Goal: Information Seeking & Learning: Learn about a topic

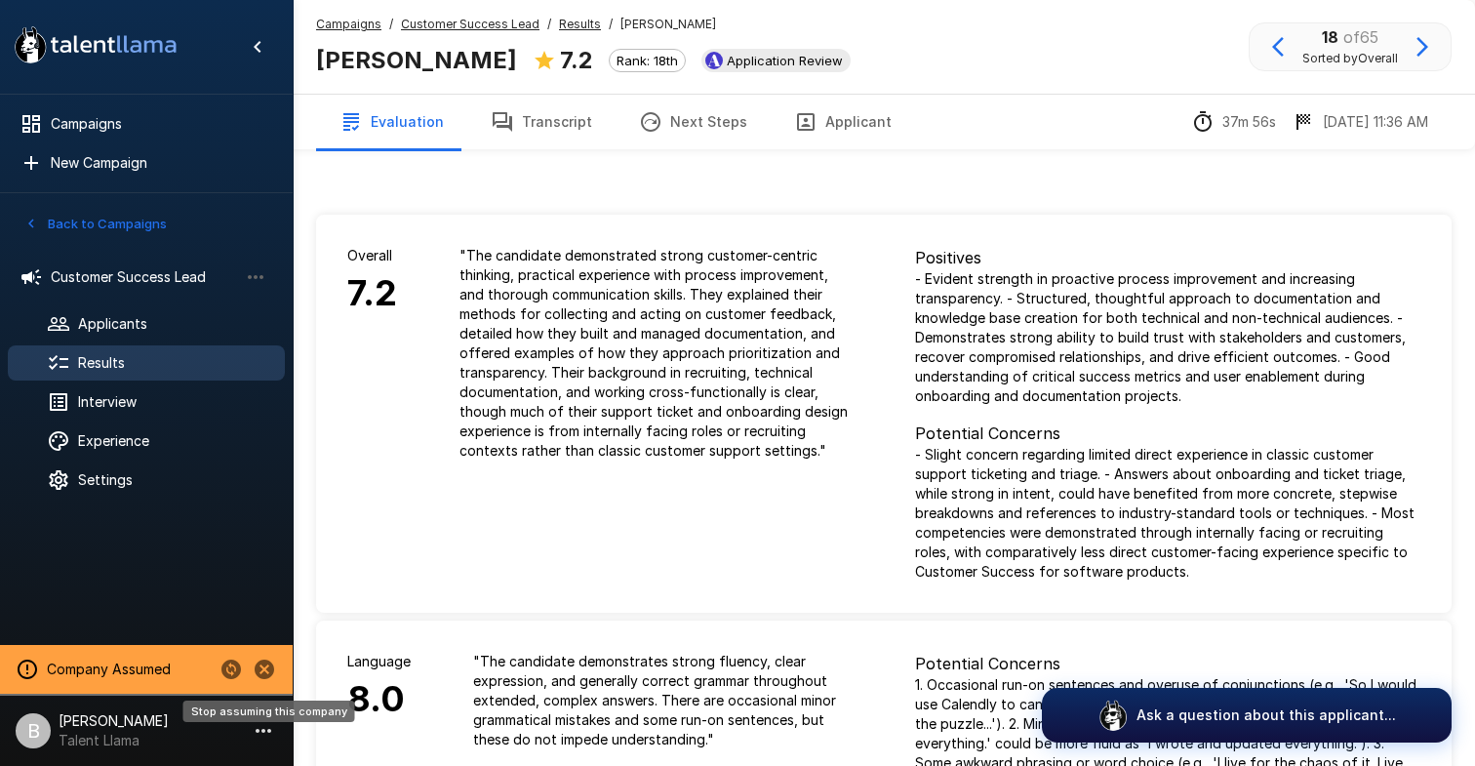
click at [265, 663] on icon "Stop assuming this company" at bounding box center [265, 670] width 20 height 20
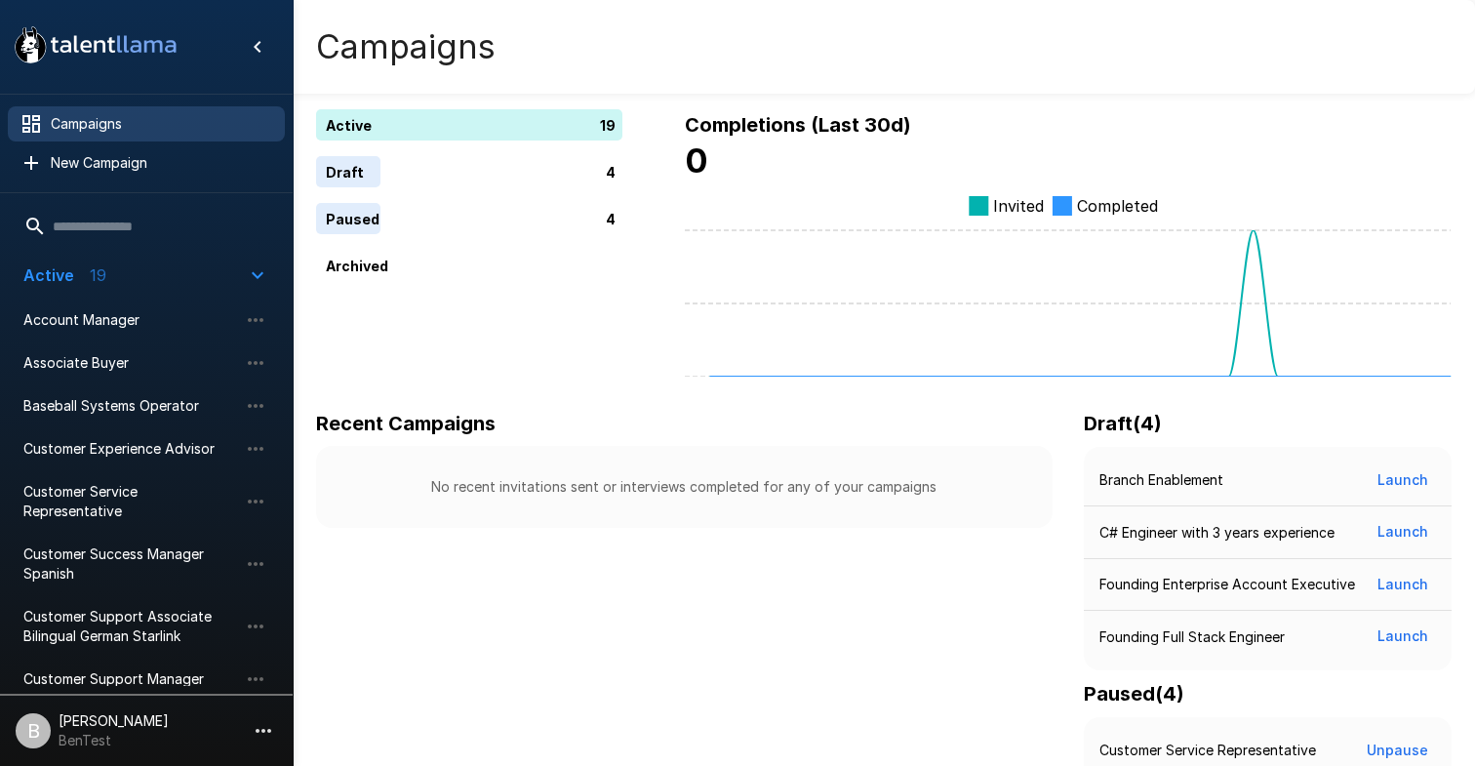
click at [100, 708] on li "B [PERSON_NAME] BenTest" at bounding box center [146, 727] width 293 height 62
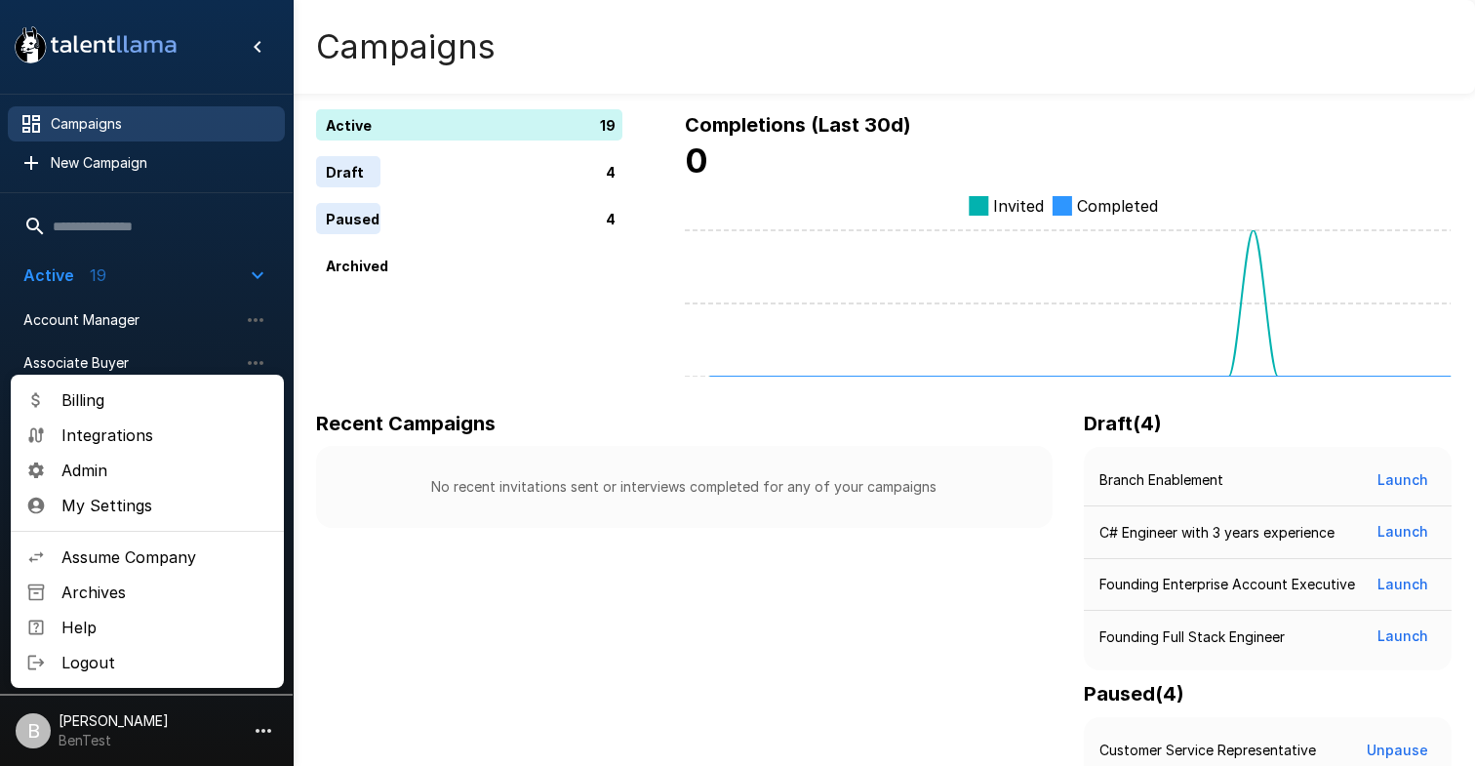
click at [155, 531] on hr at bounding box center [147, 531] width 273 height 1
click at [155, 553] on span "Assume Company" at bounding box center [164, 556] width 207 height 23
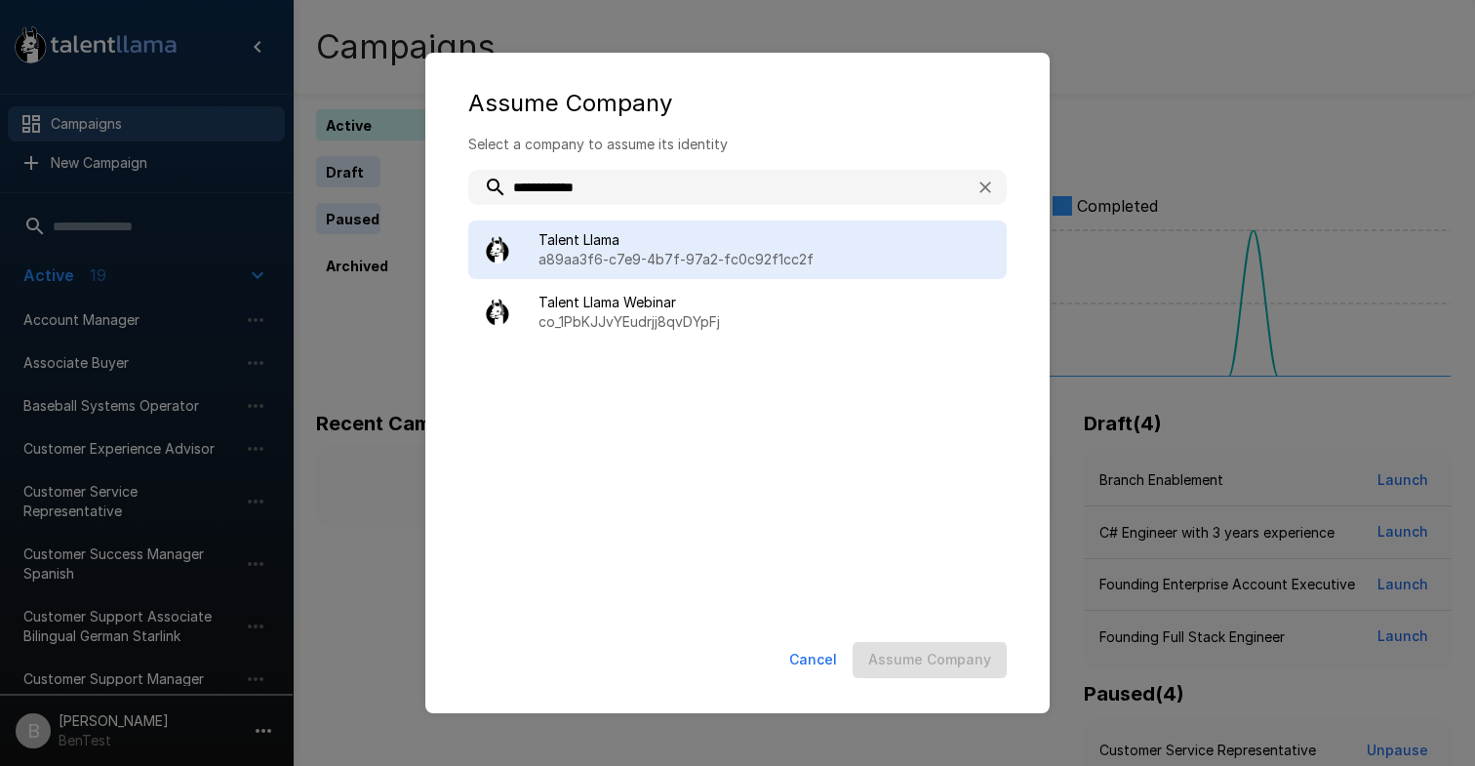
type input "**********"
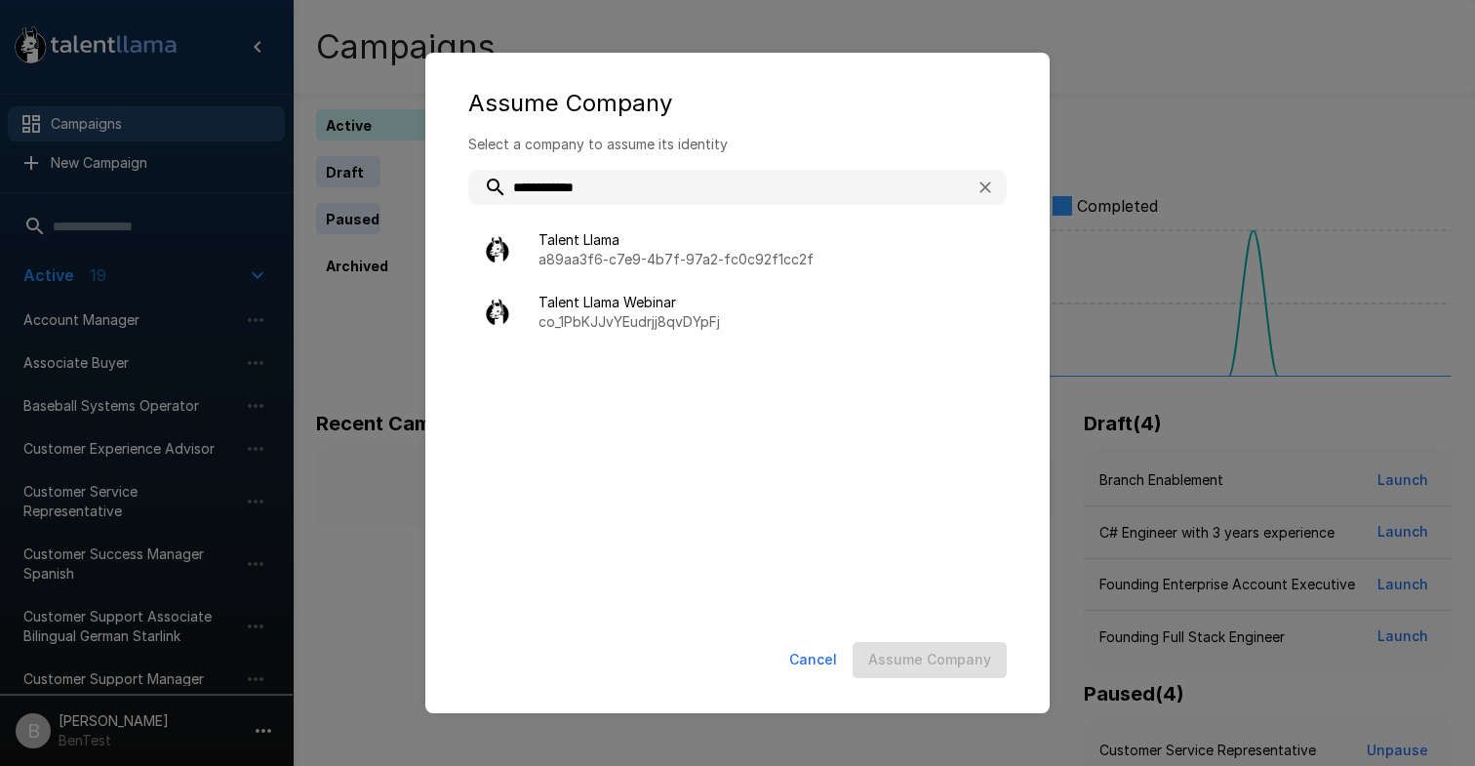
click at [611, 249] on span "Talent Llama" at bounding box center [765, 240] width 453 height 20
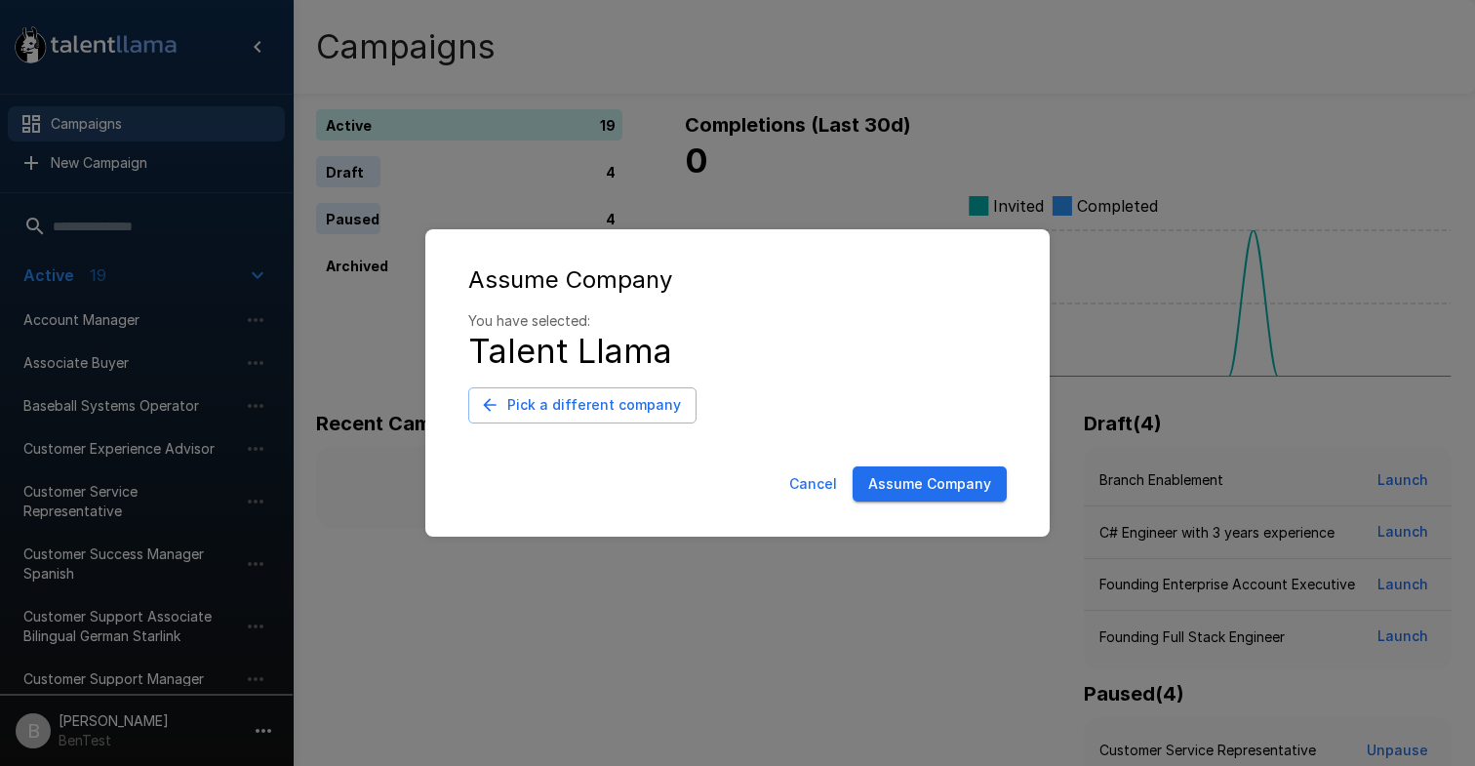
click at [950, 481] on button "Assume Company" at bounding box center [930, 484] width 154 height 36
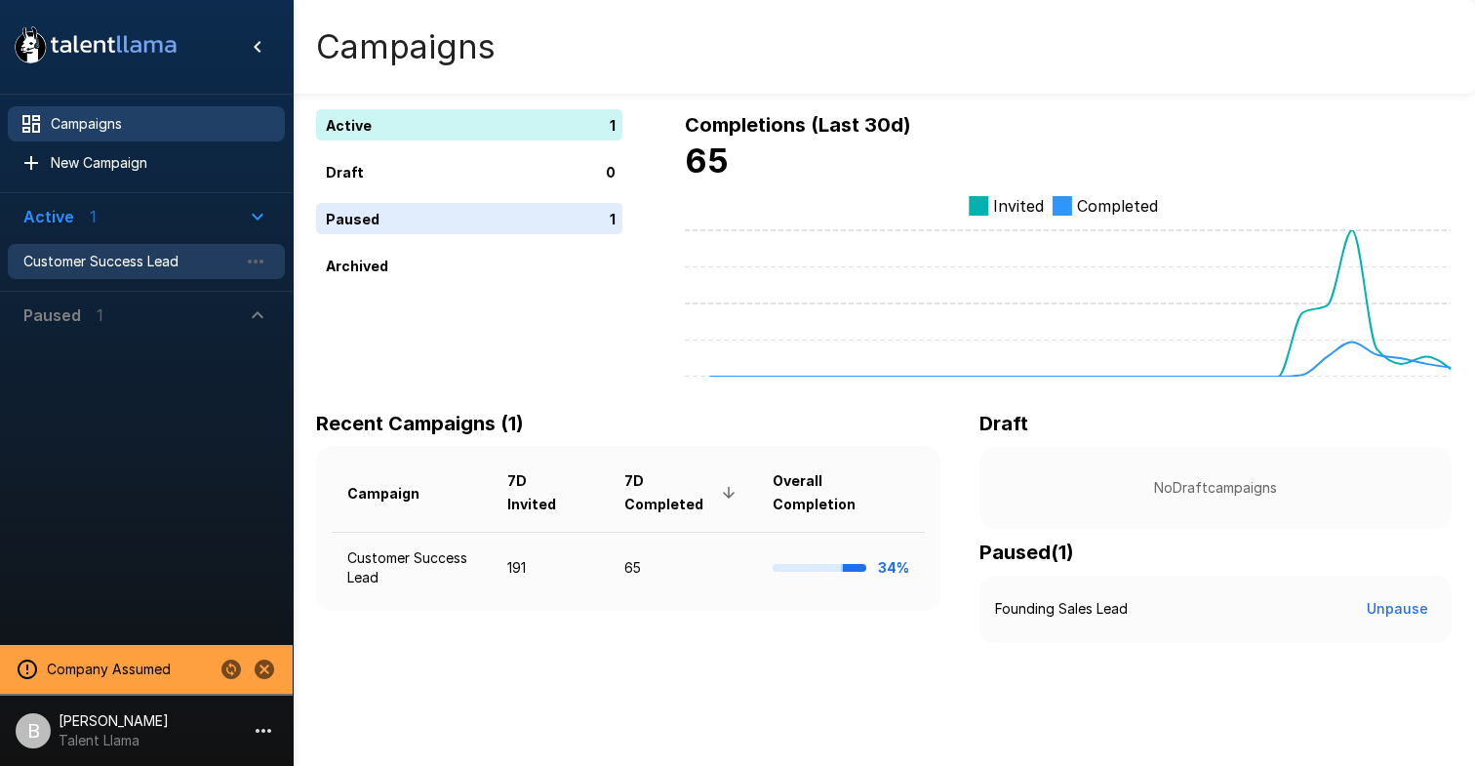
click at [133, 253] on span "Customer Success Lead" at bounding box center [130, 262] width 215 height 20
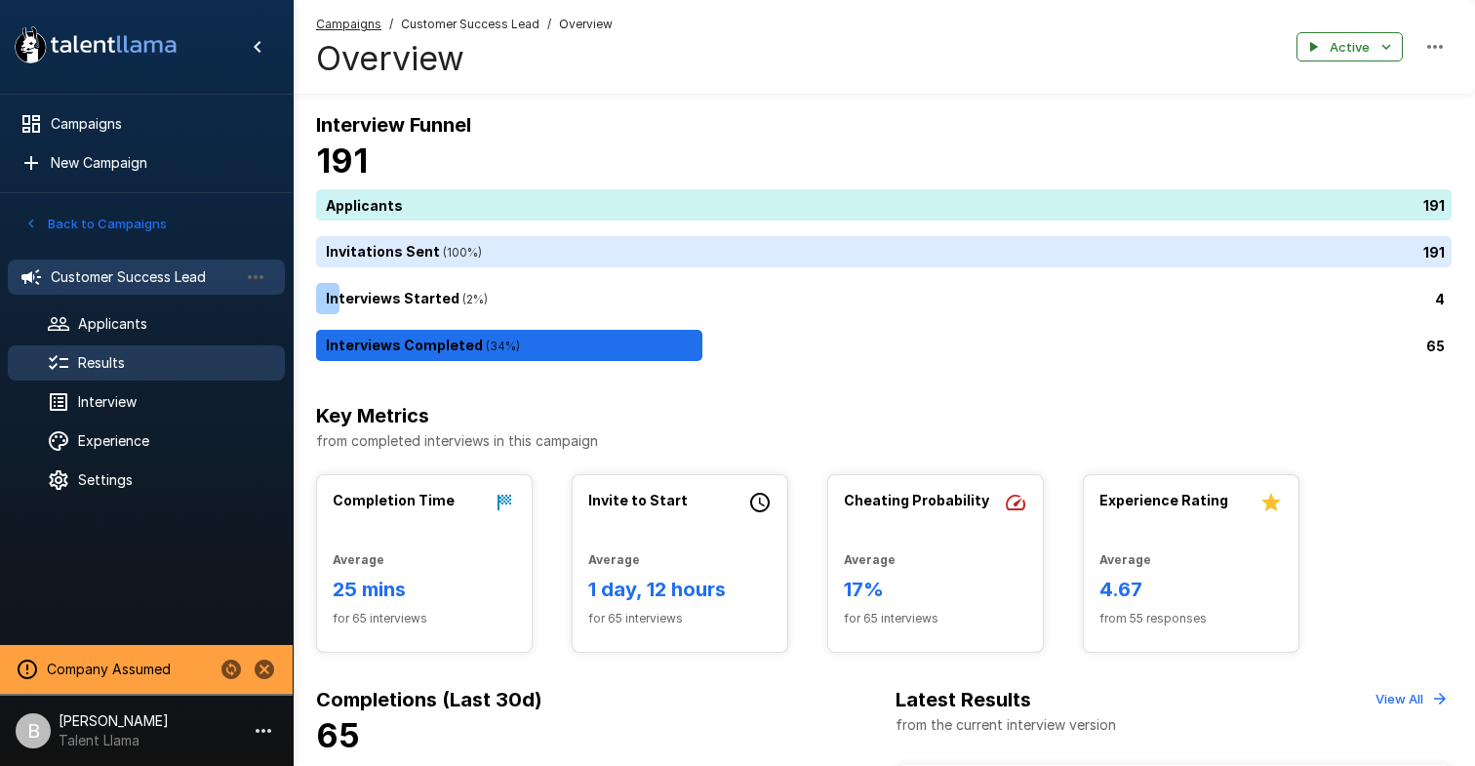
click at [139, 362] on span "Results" at bounding box center [173, 363] width 191 height 20
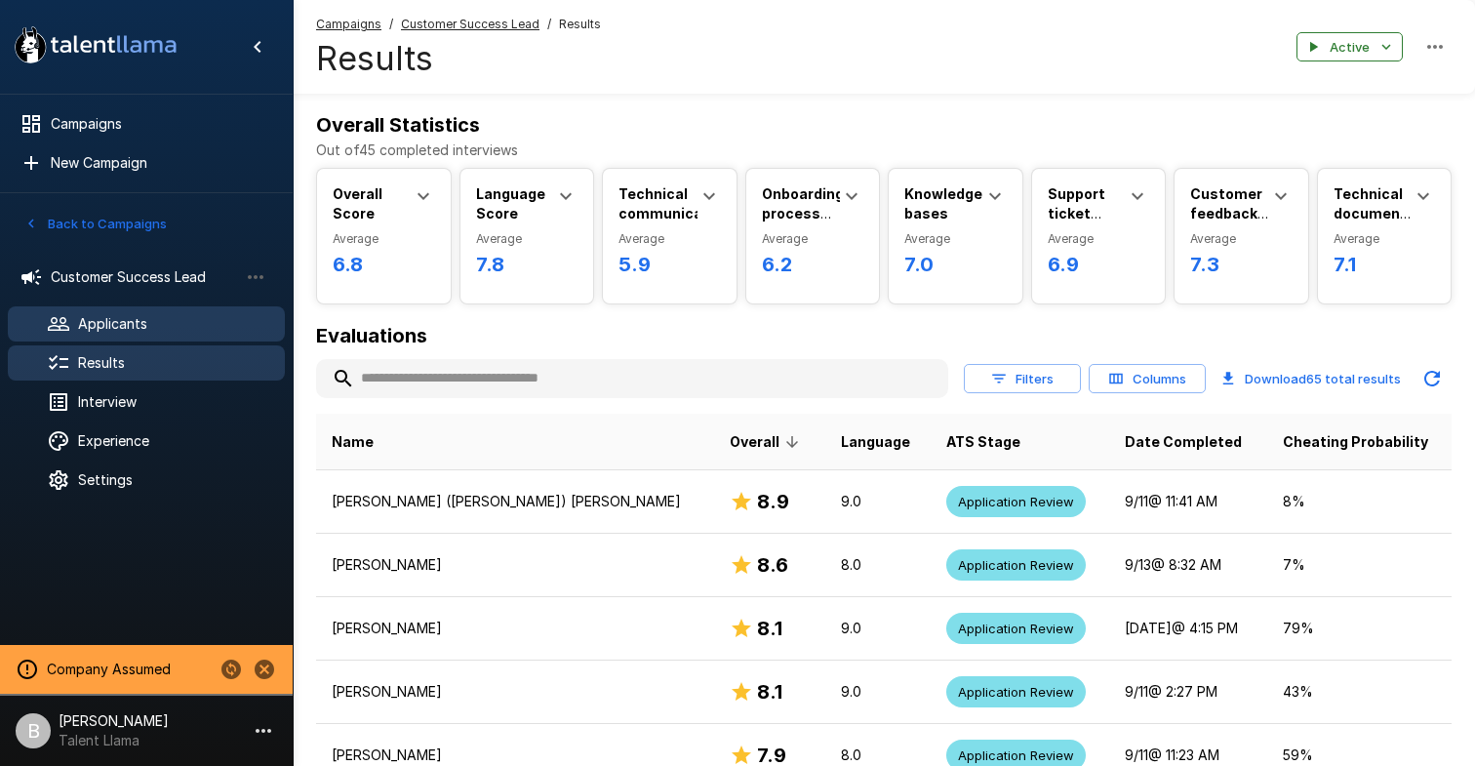
click at [113, 322] on span "Applicants" at bounding box center [173, 324] width 191 height 20
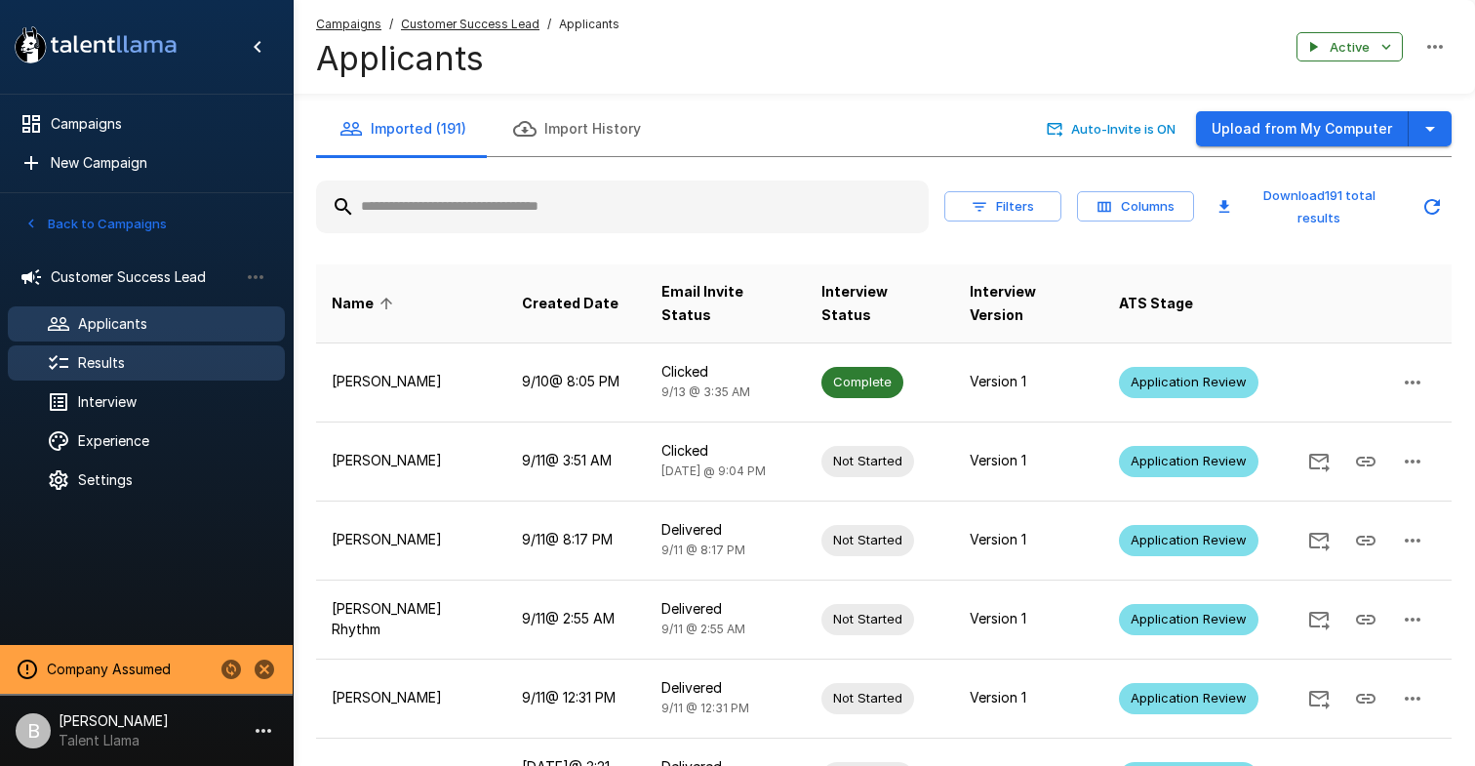
click at [126, 369] on span "Results" at bounding box center [173, 363] width 191 height 20
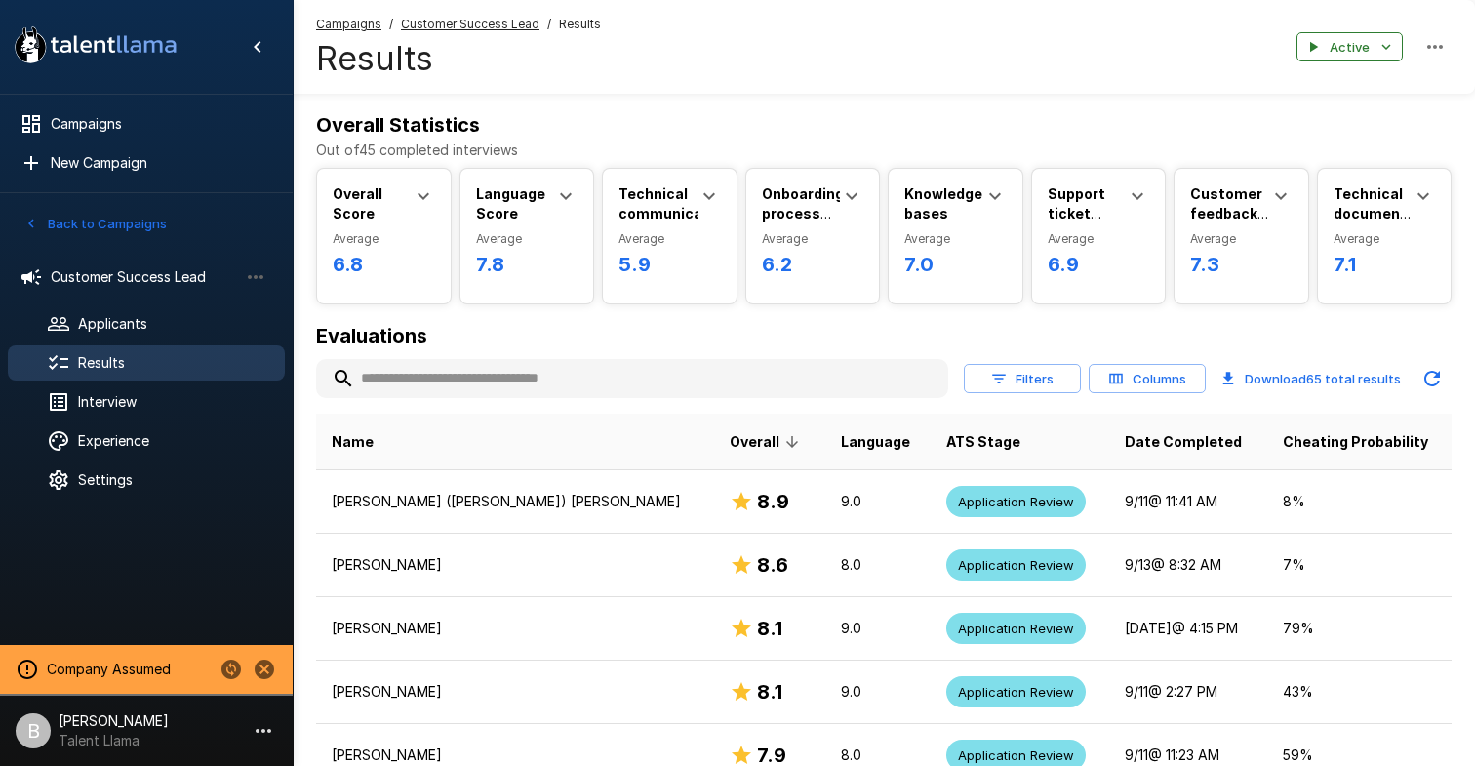
click at [427, 370] on input "text" at bounding box center [632, 378] width 632 height 35
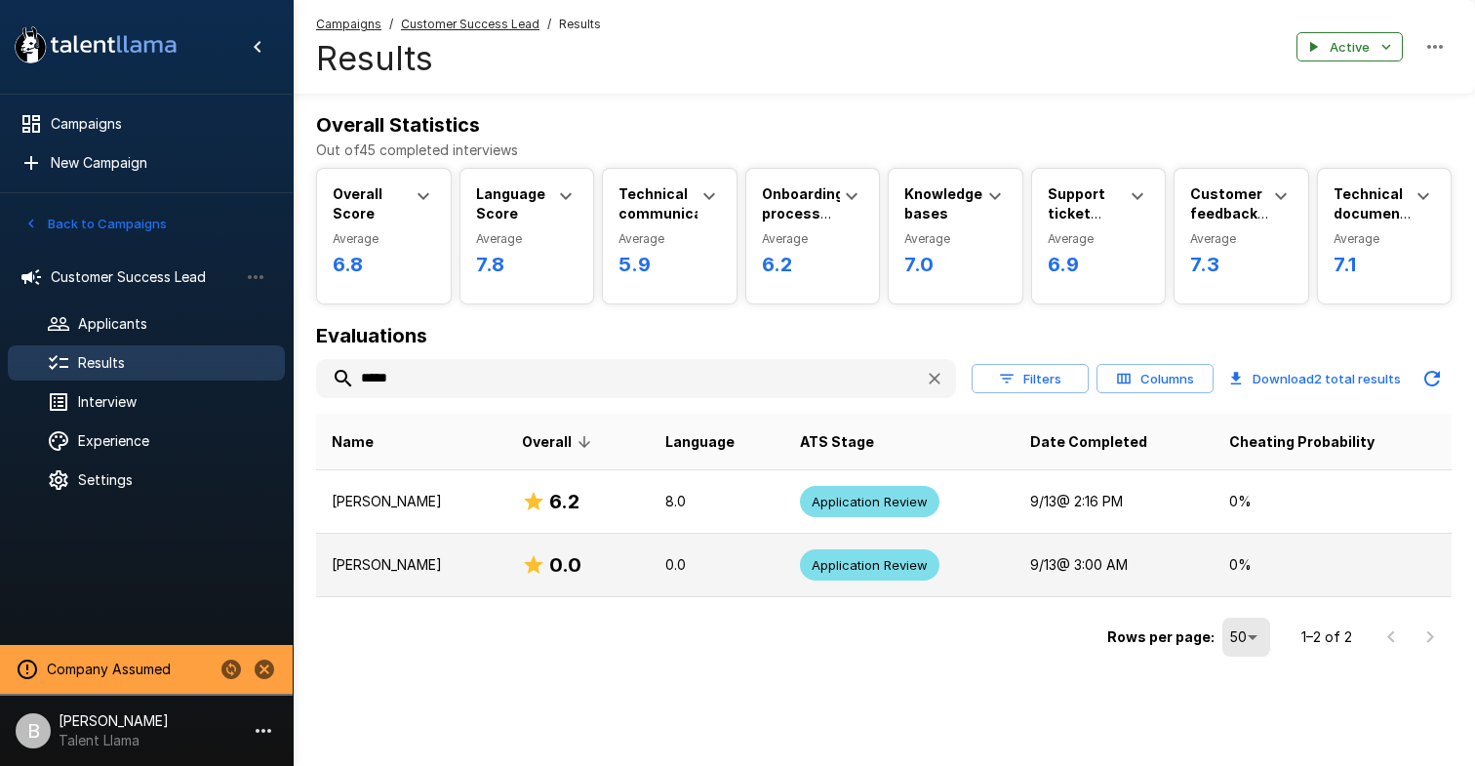
type input "*****"
click at [393, 564] on p "James Wrest" at bounding box center [411, 565] width 159 height 20
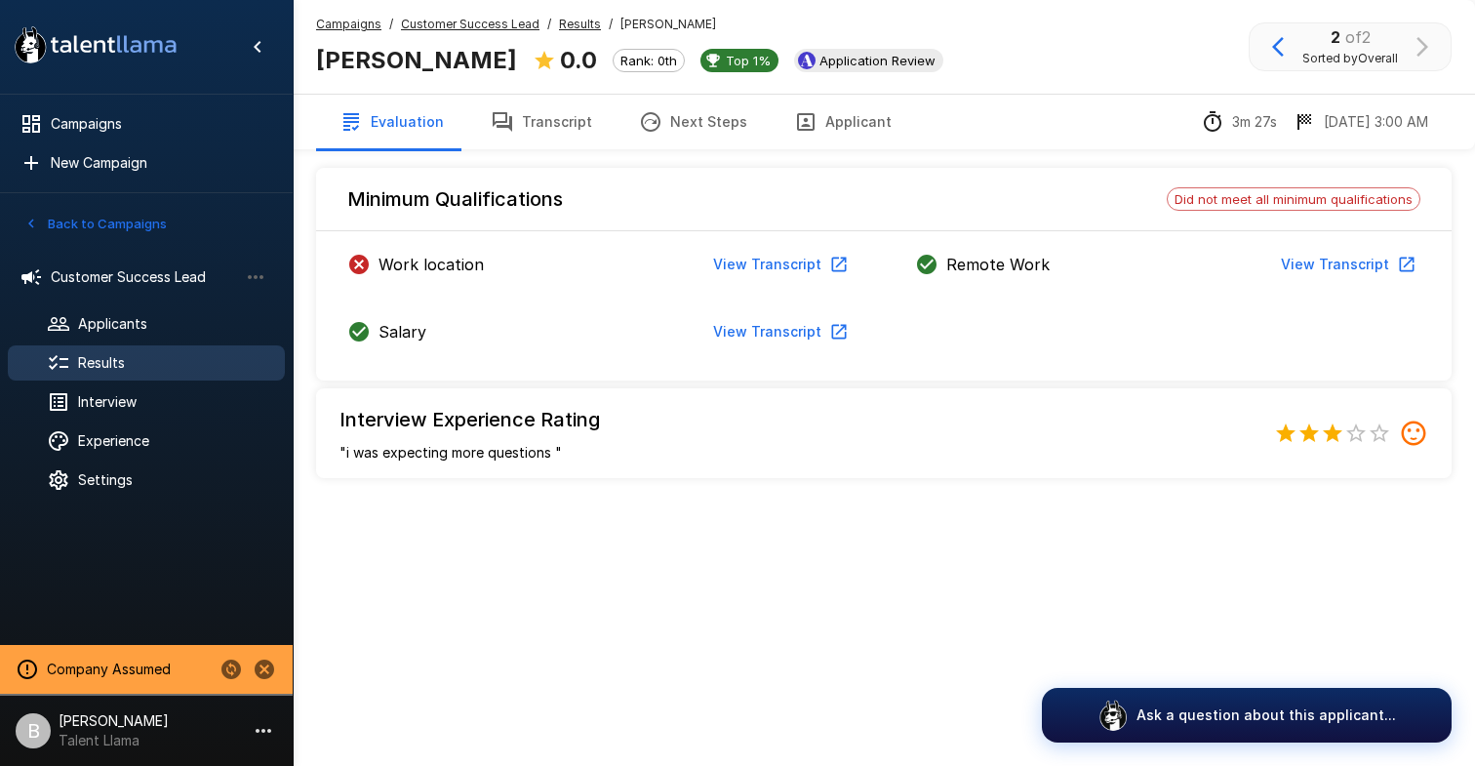
click at [425, 262] on p "Work location" at bounding box center [431, 264] width 105 height 23
click at [767, 271] on button "View Transcript" at bounding box center [778, 265] width 147 height 36
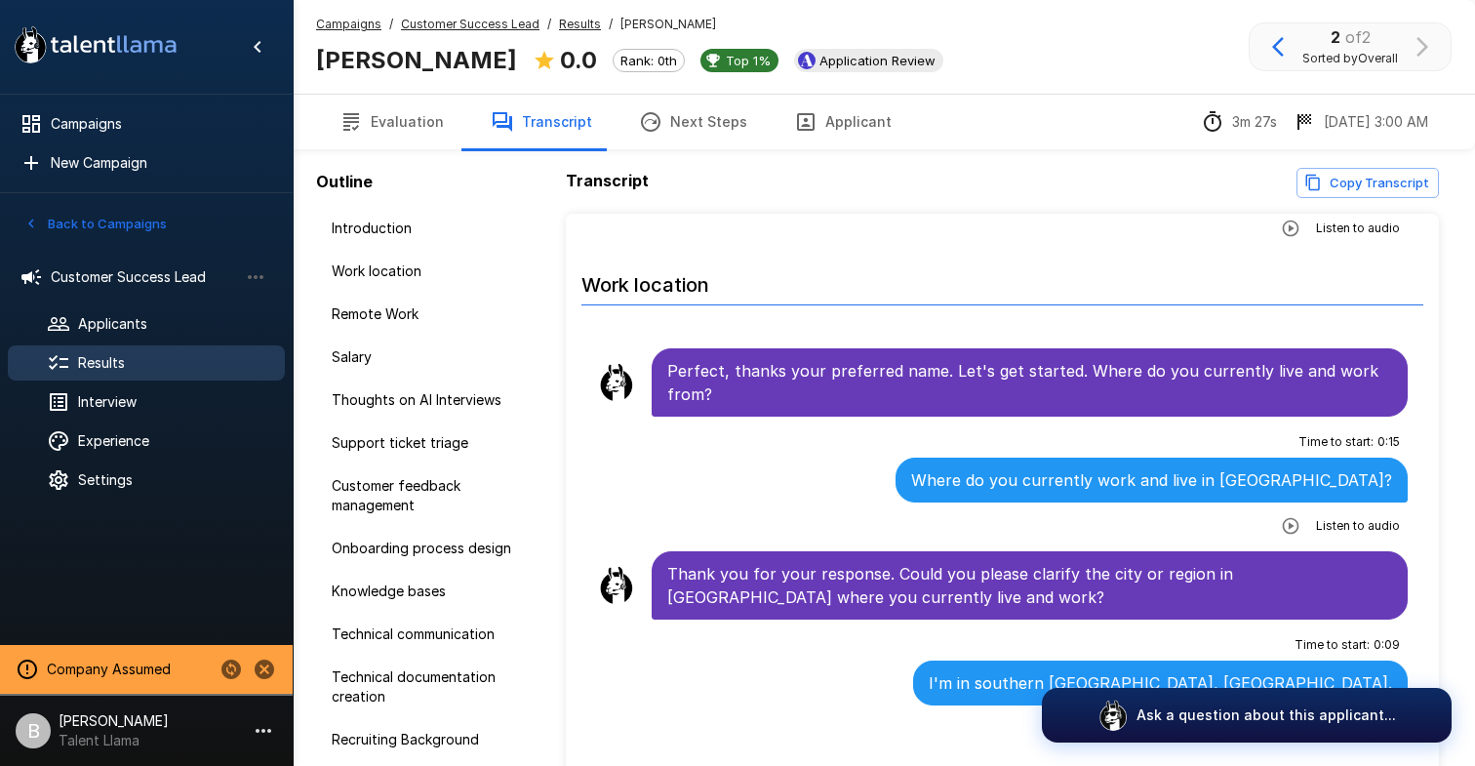
scroll to position [272, 0]
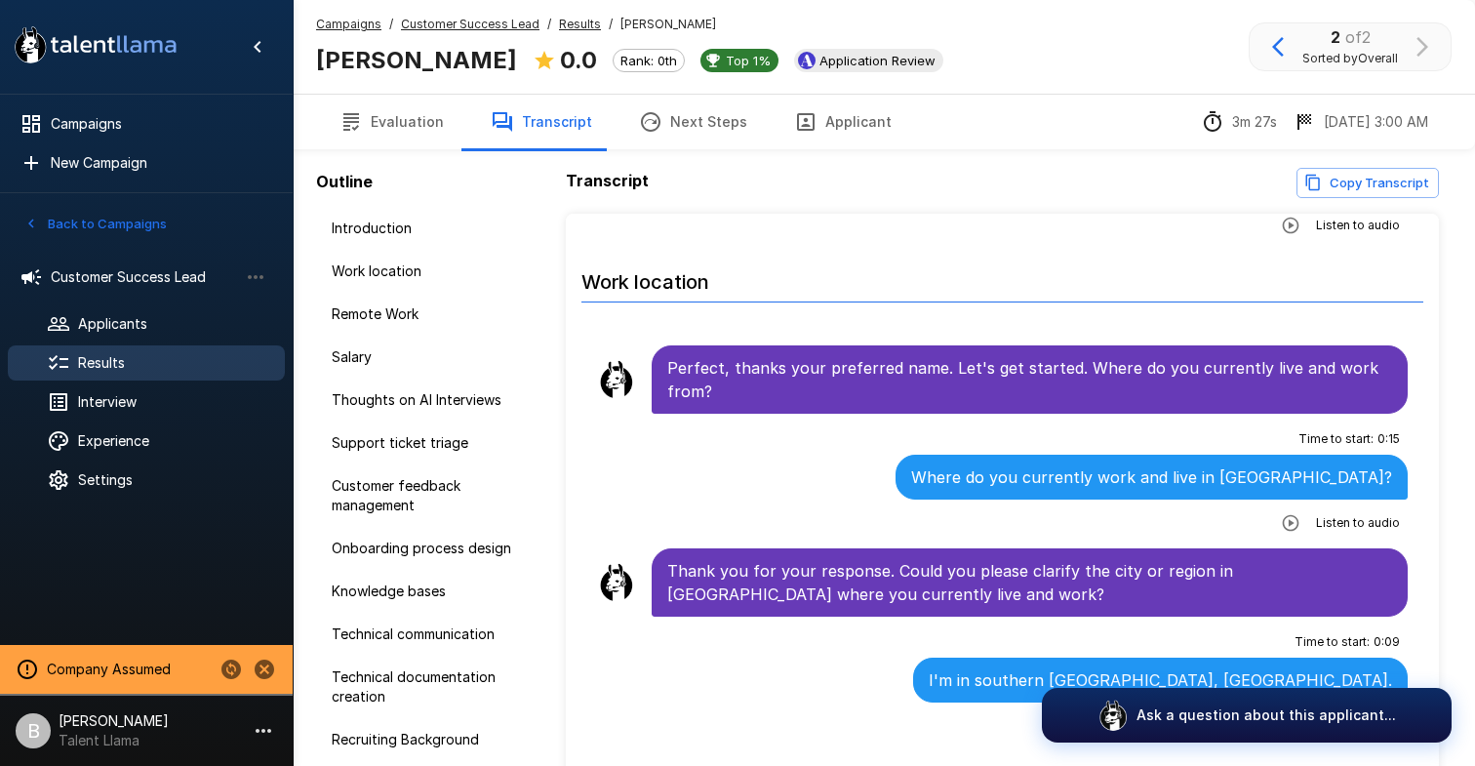
click at [1300, 513] on icon "button" at bounding box center [1291, 523] width 20 height 20
click at [1218, 515] on icon "button" at bounding box center [1211, 525] width 20 height 20
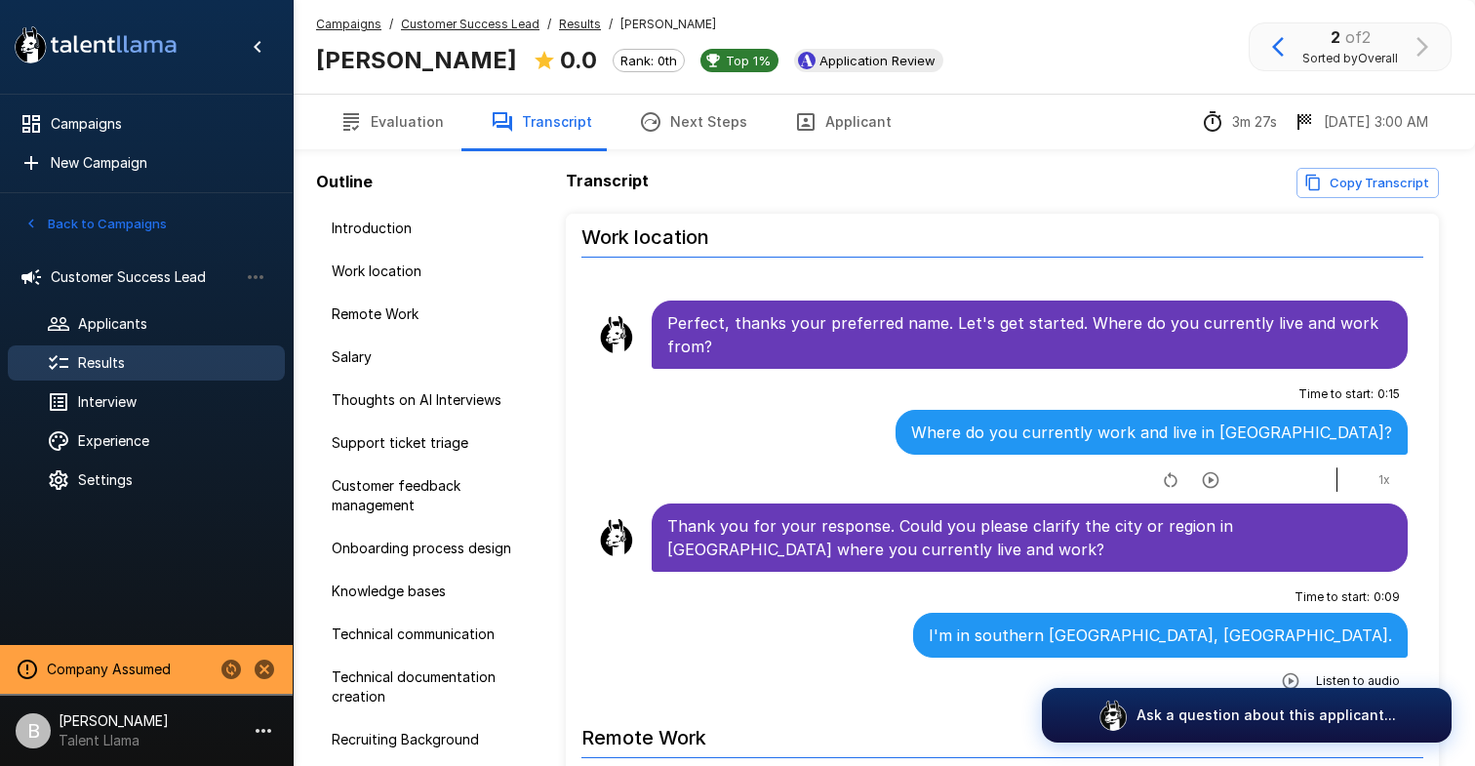
scroll to position [0, 0]
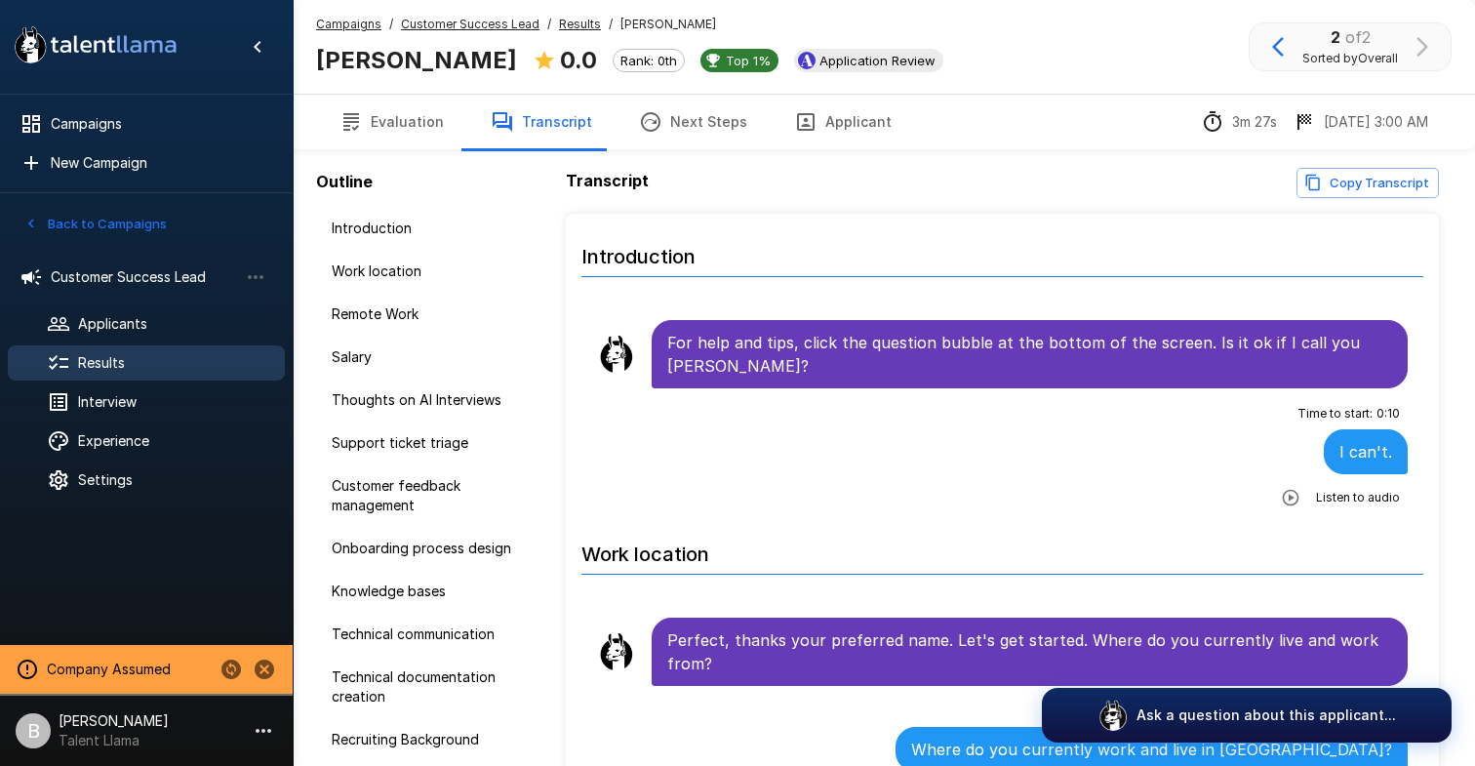
click at [473, 23] on u "Customer Success Lead" at bounding box center [470, 24] width 139 height 15
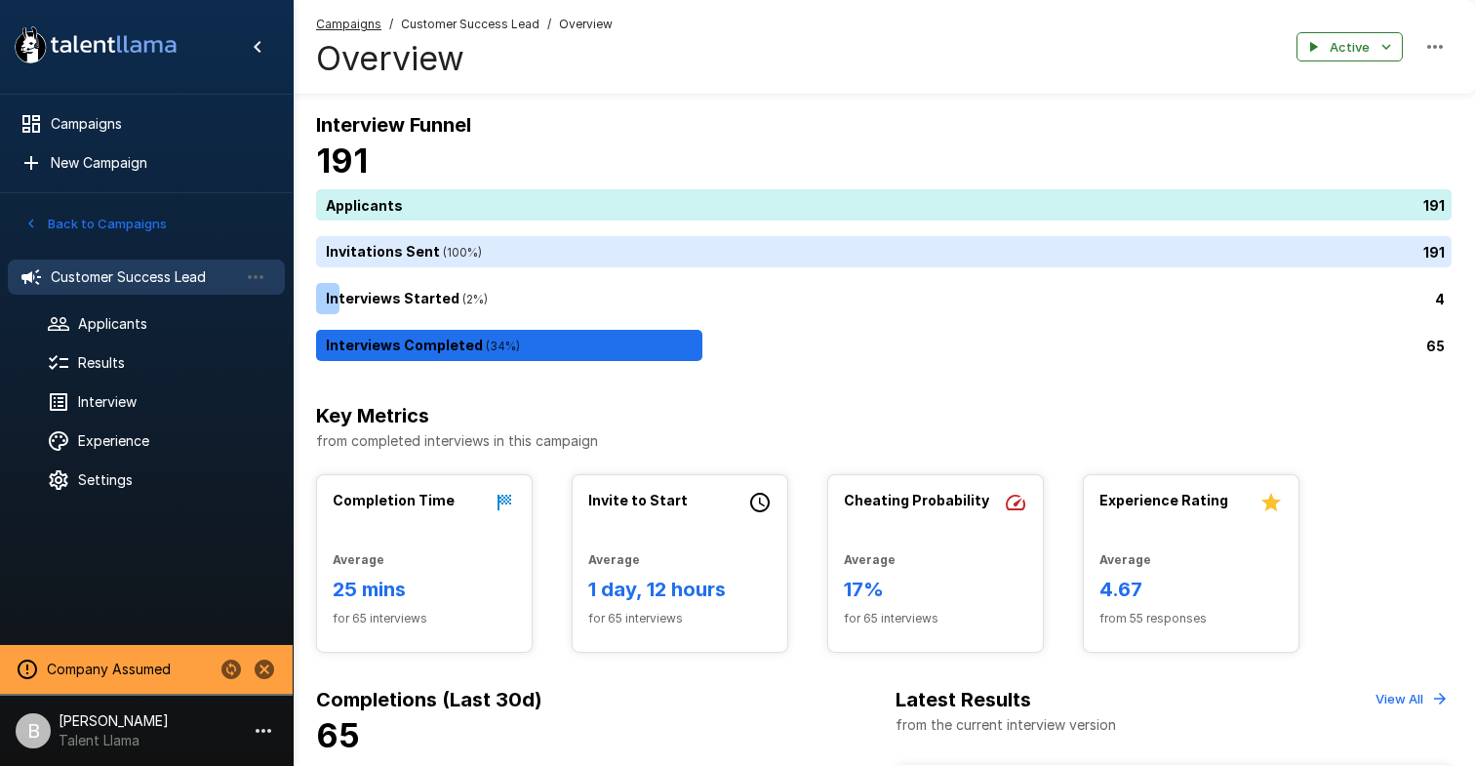
click at [367, 26] on u "Campaigns" at bounding box center [348, 24] width 65 height 15
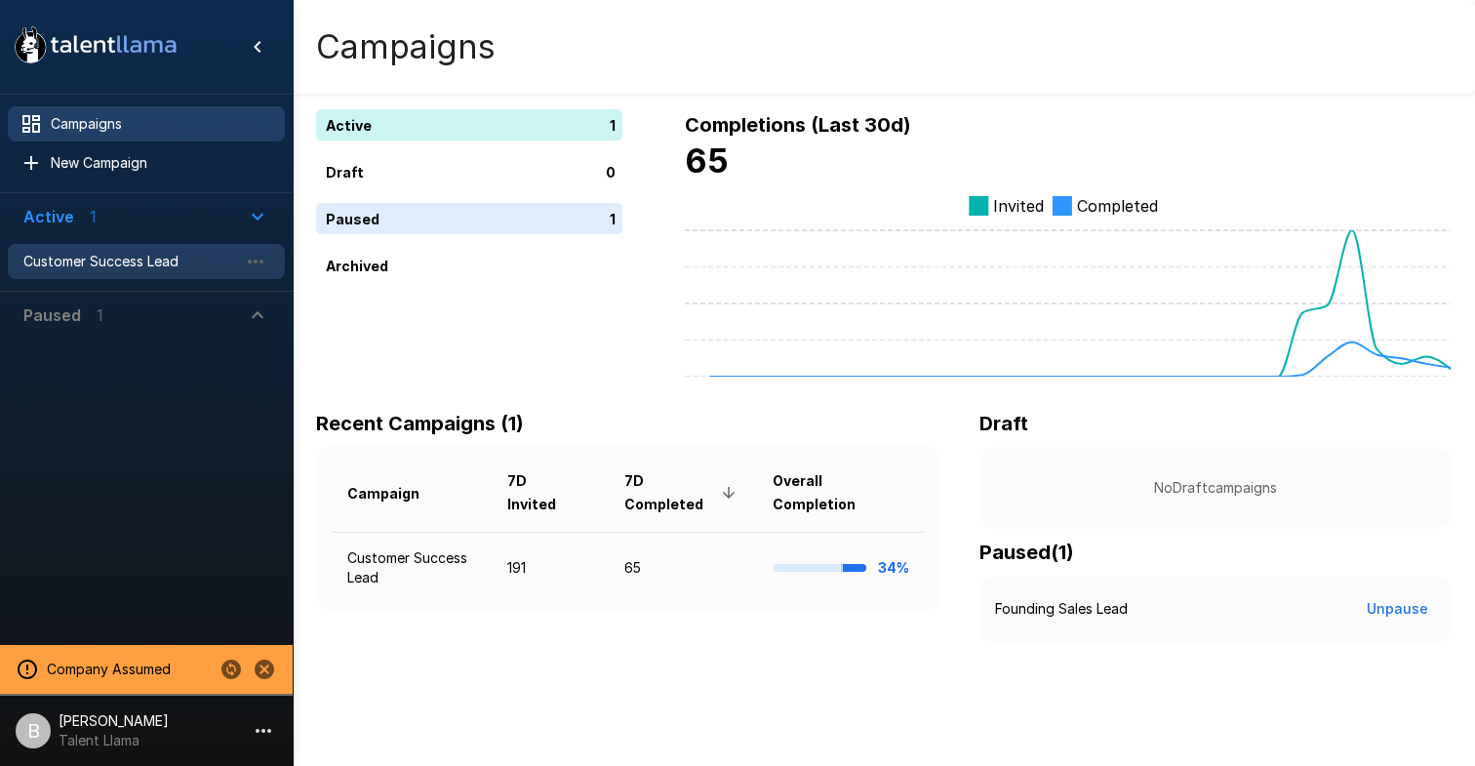
click at [166, 260] on span "Customer Success Lead" at bounding box center [130, 262] width 215 height 20
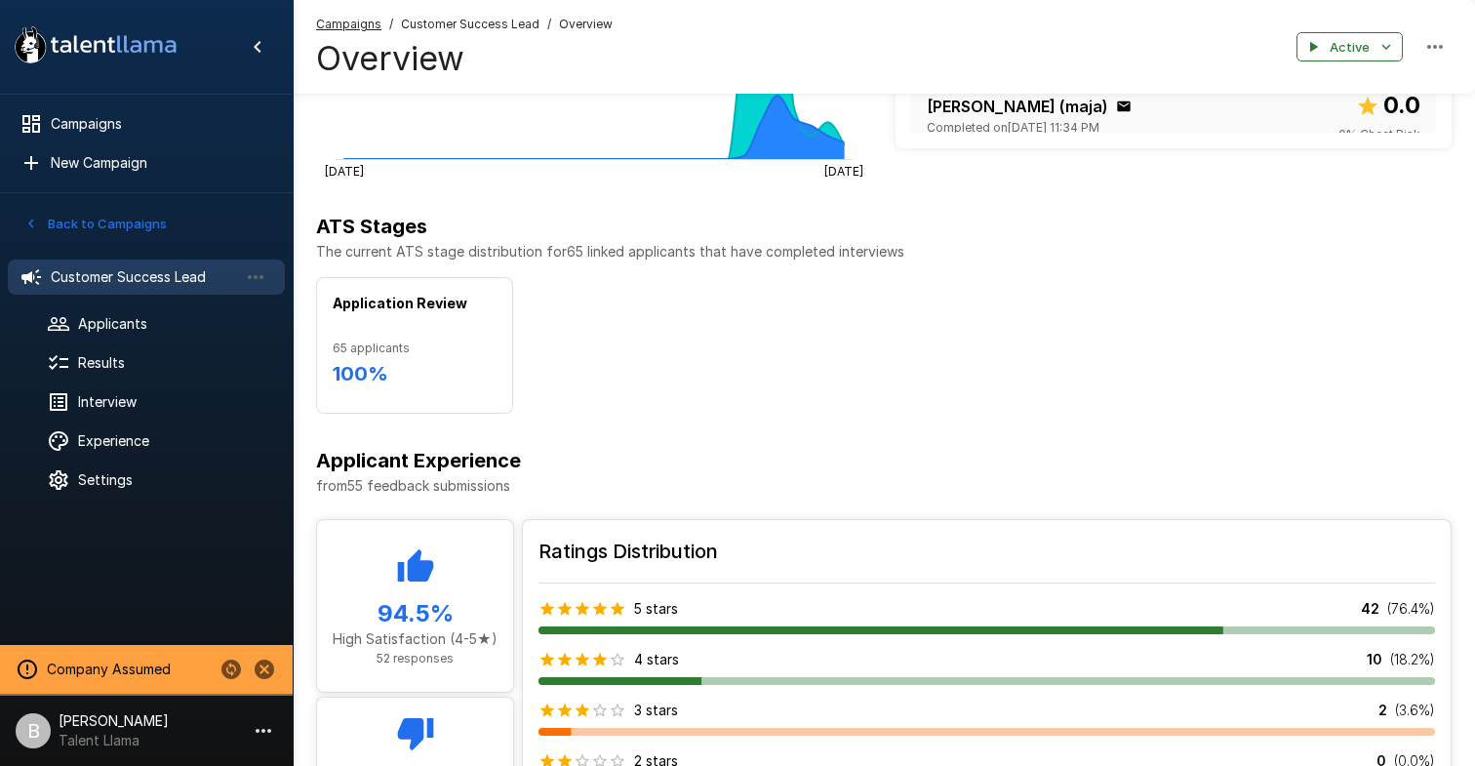
scroll to position [887, 0]
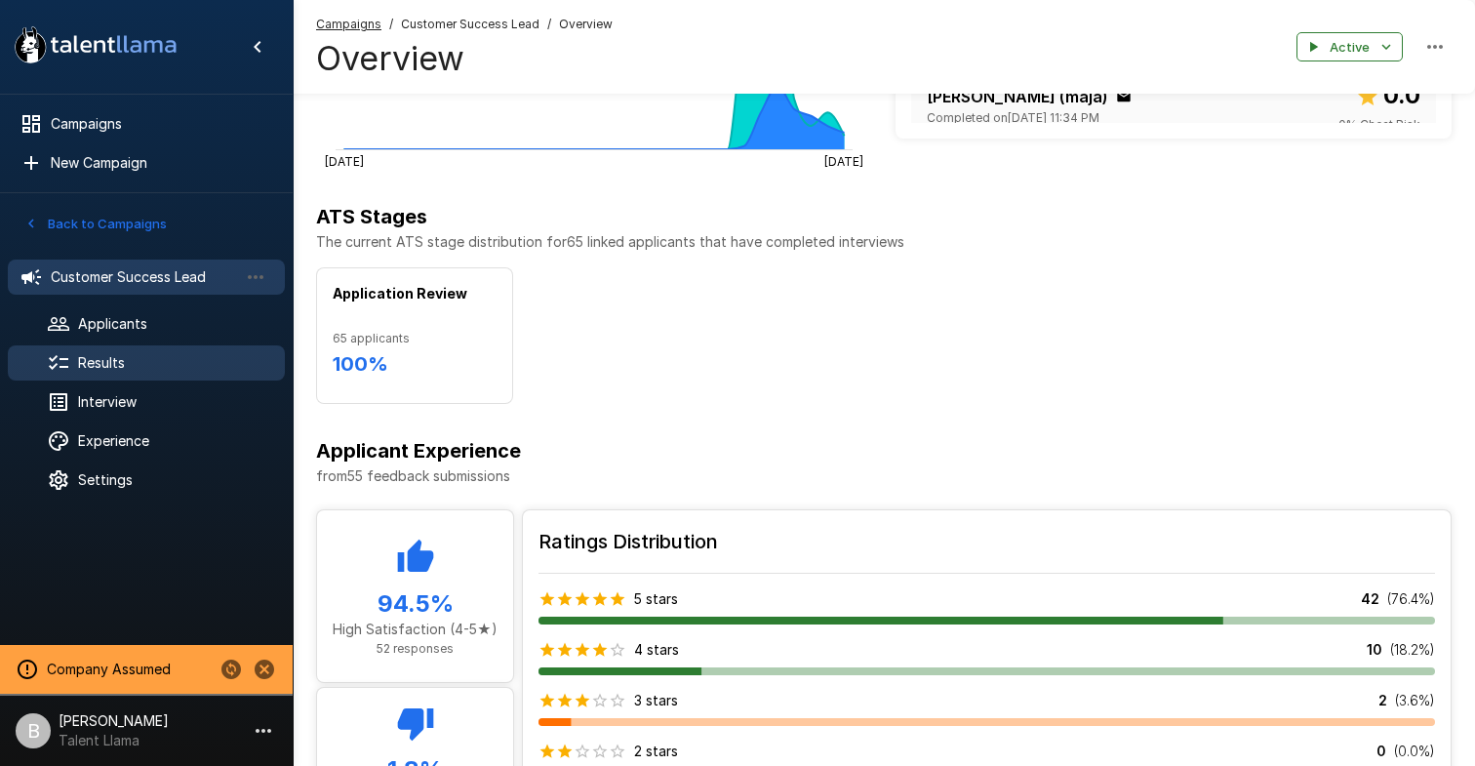
click at [103, 361] on span "Results" at bounding box center [173, 363] width 191 height 20
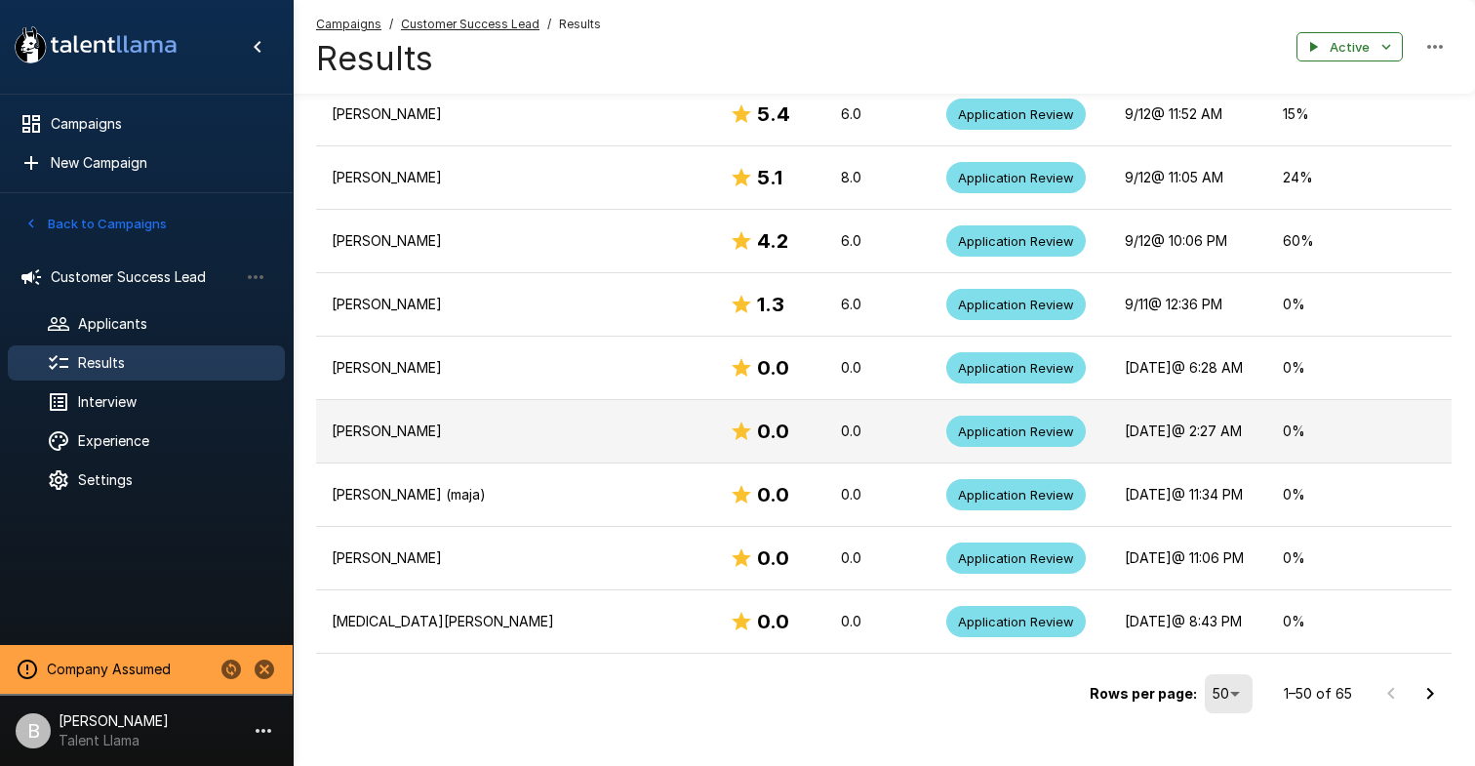
scroll to position [2990, 0]
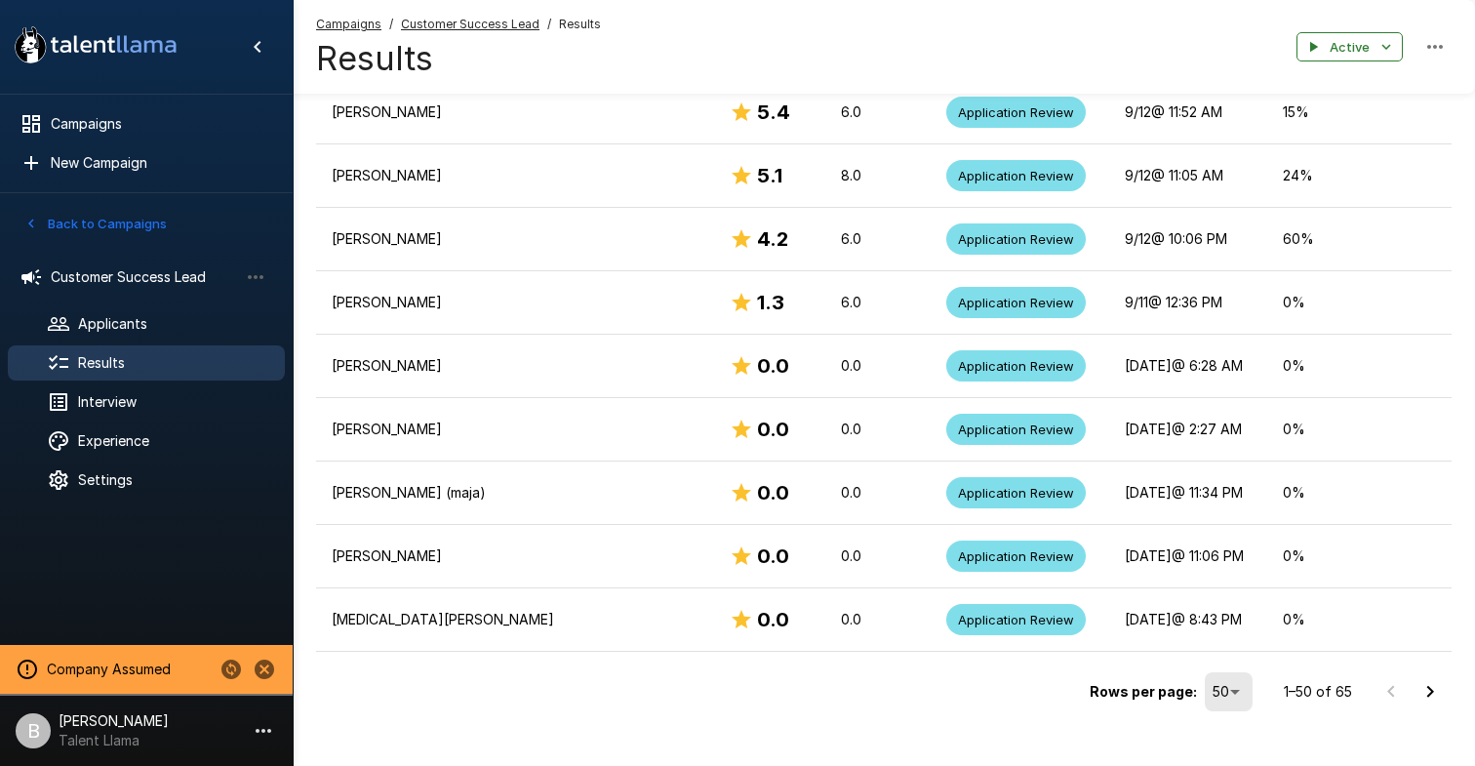
click at [1234, 708] on li "100" at bounding box center [1231, 724] width 58 height 35
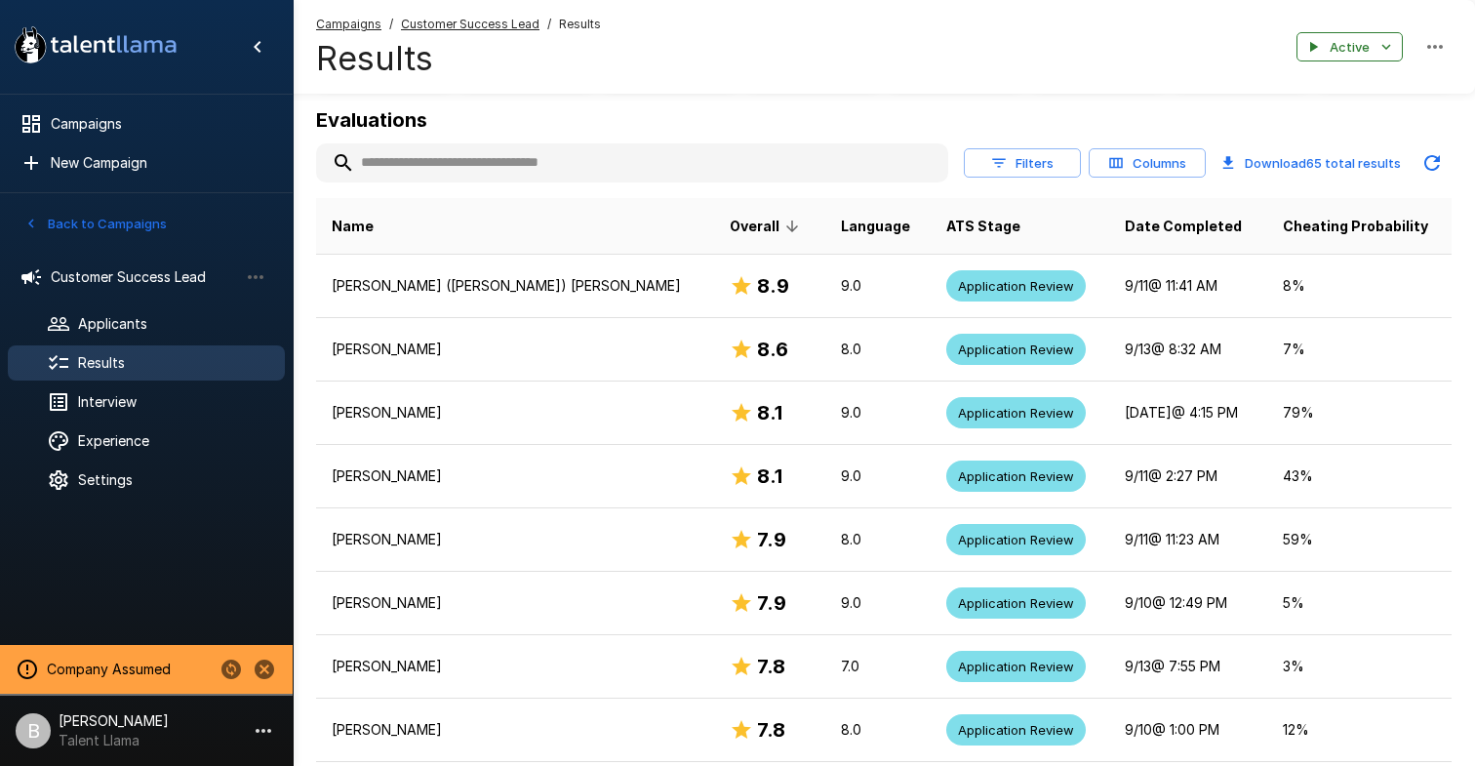
scroll to position [252, 0]
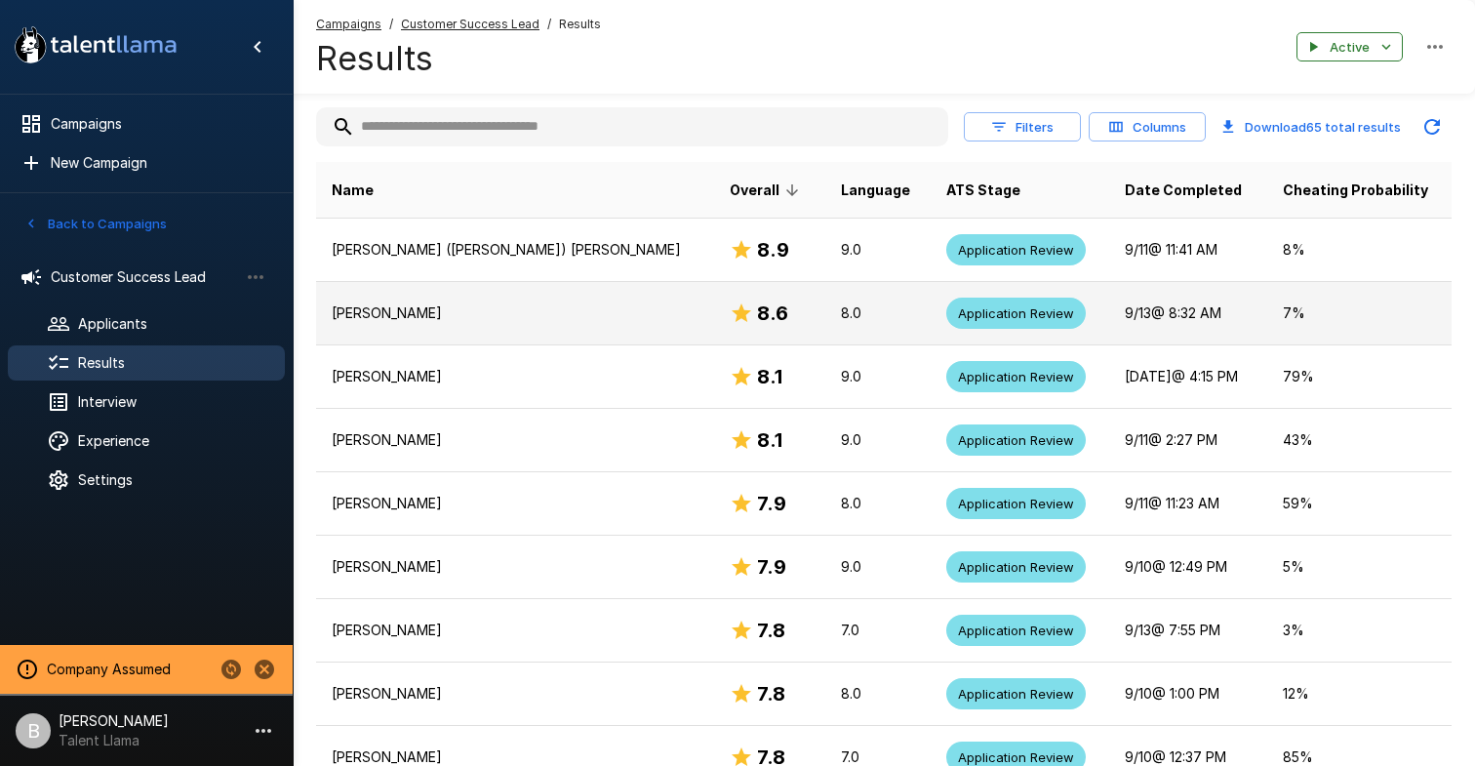
click at [482, 333] on td "[PERSON_NAME]" at bounding box center [515, 313] width 398 height 63
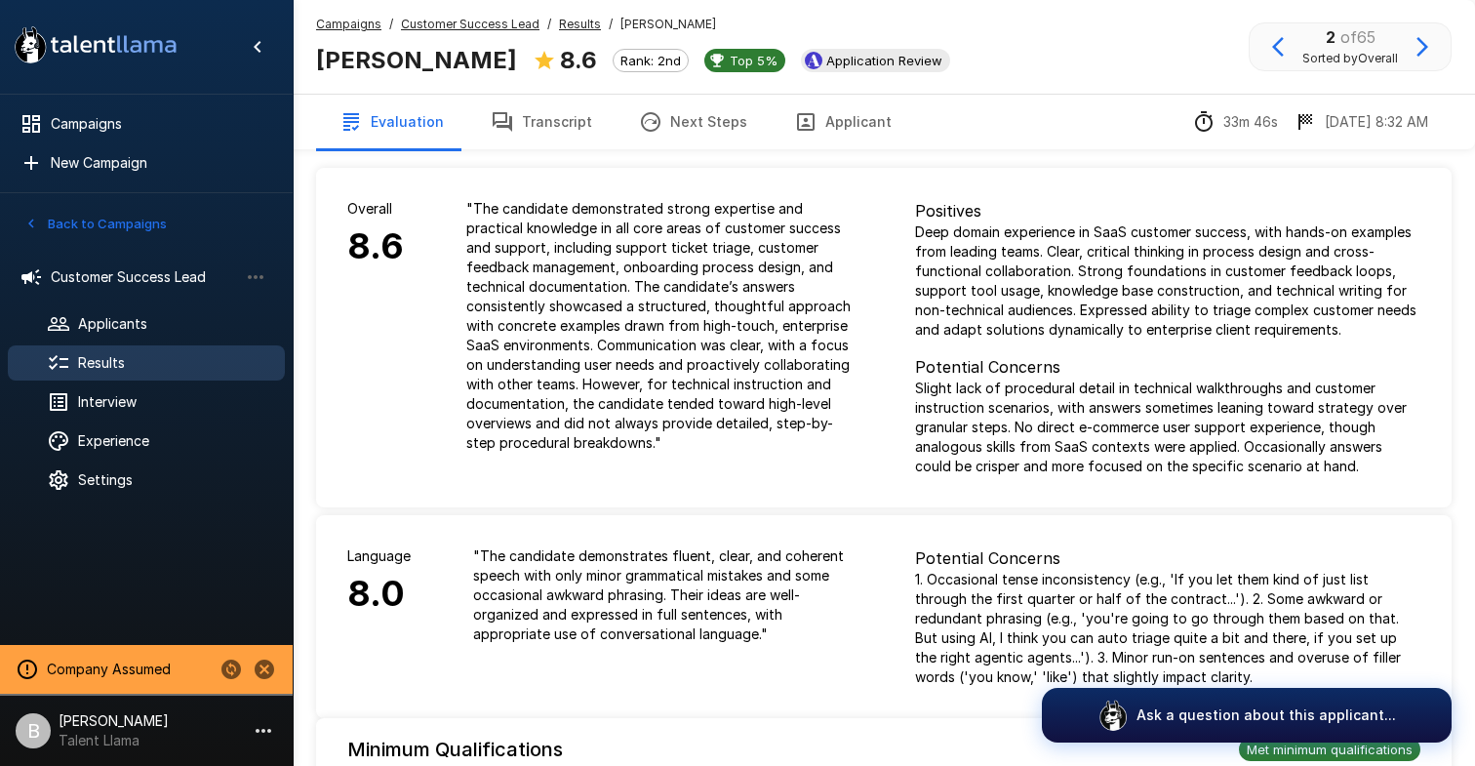
click at [590, 17] on u "Results" at bounding box center [580, 24] width 42 height 15
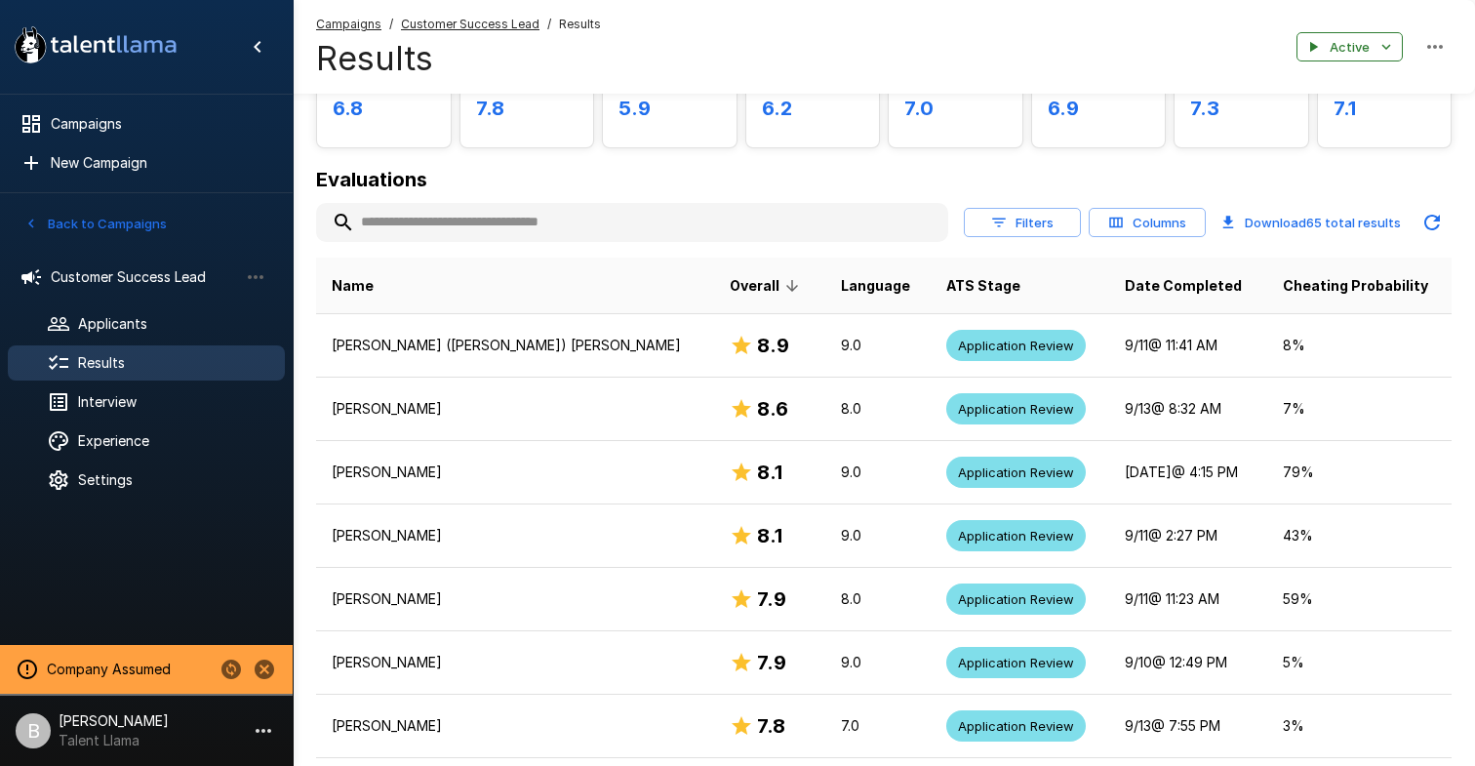
scroll to position [120, 0]
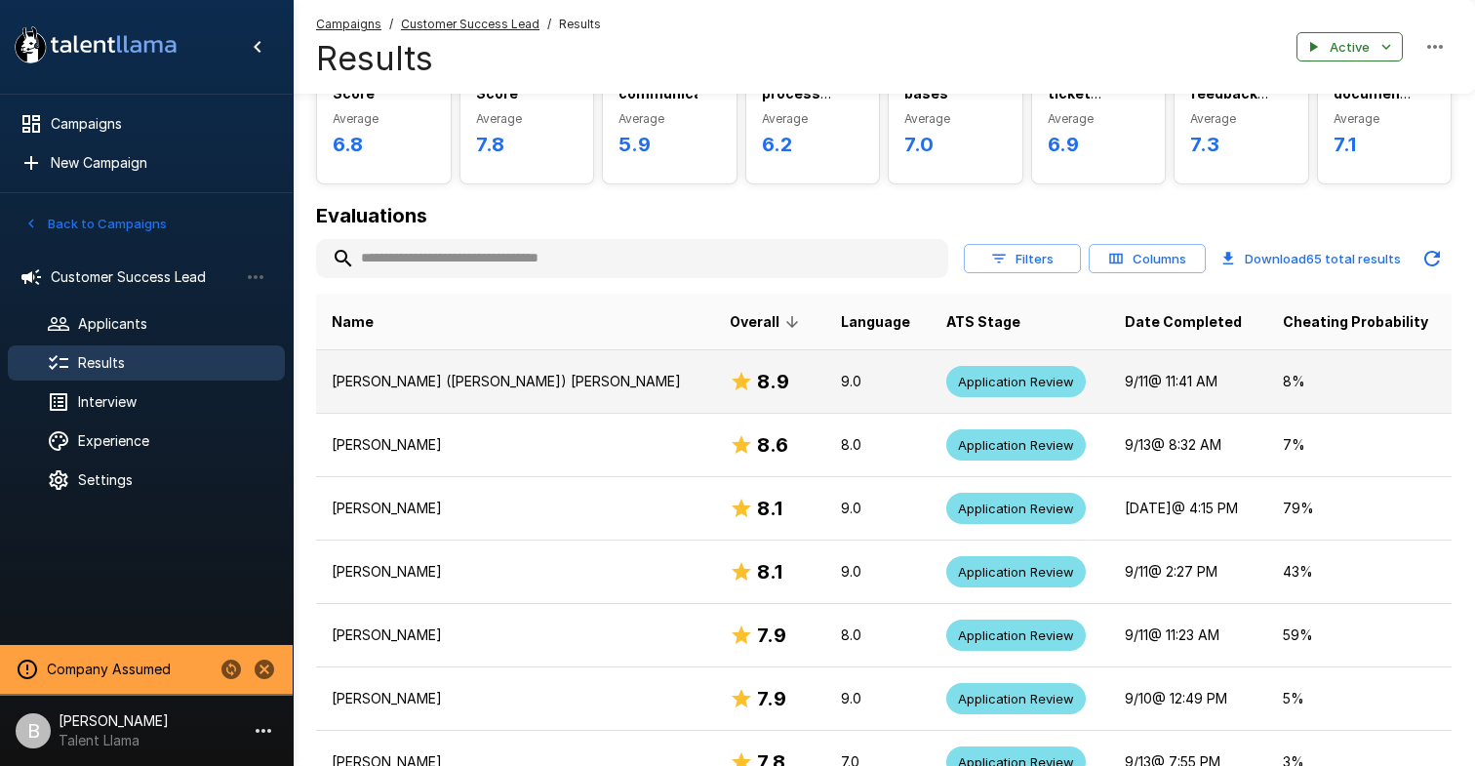
click at [714, 368] on td "8.9" at bounding box center [769, 381] width 111 height 63
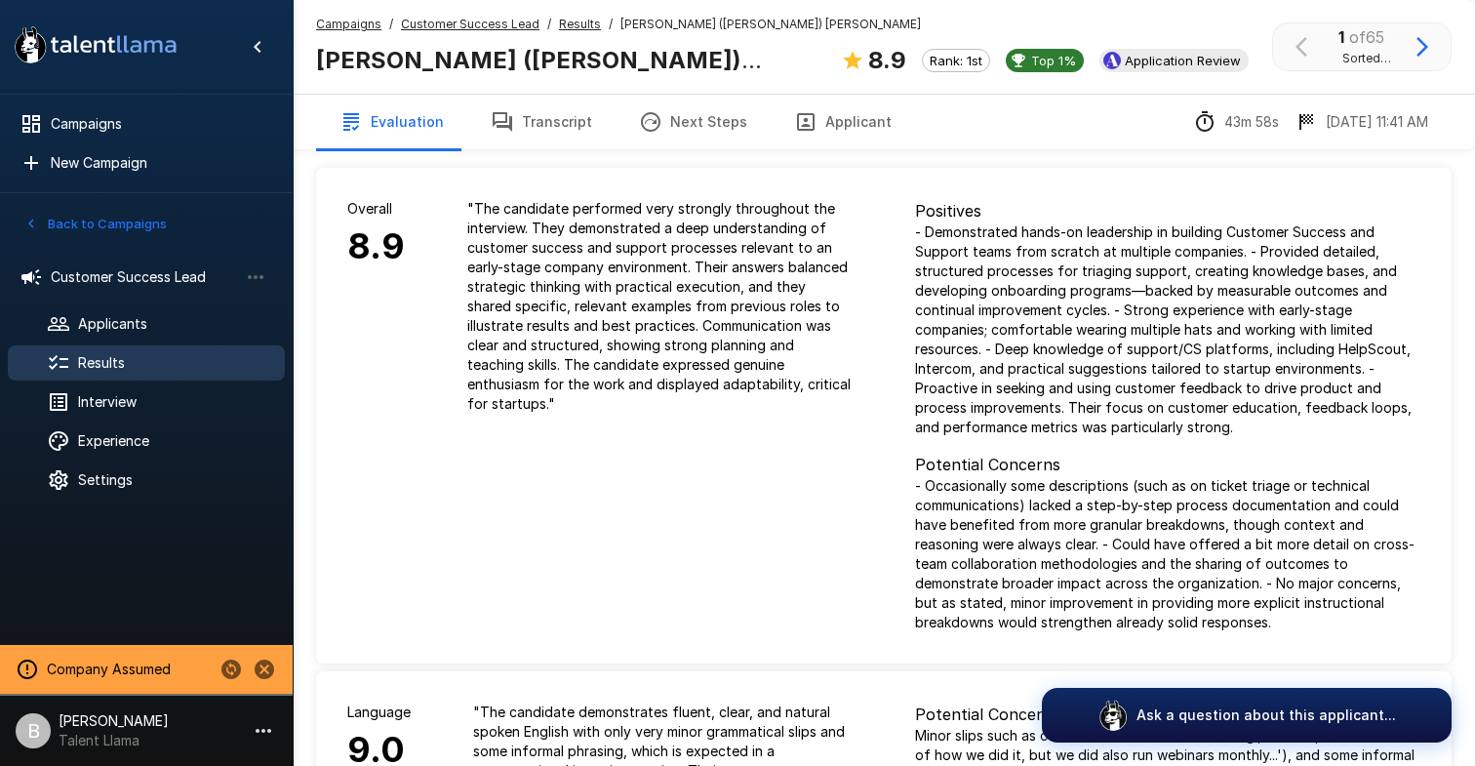
click at [840, 131] on button "Applicant" at bounding box center [843, 122] width 144 height 55
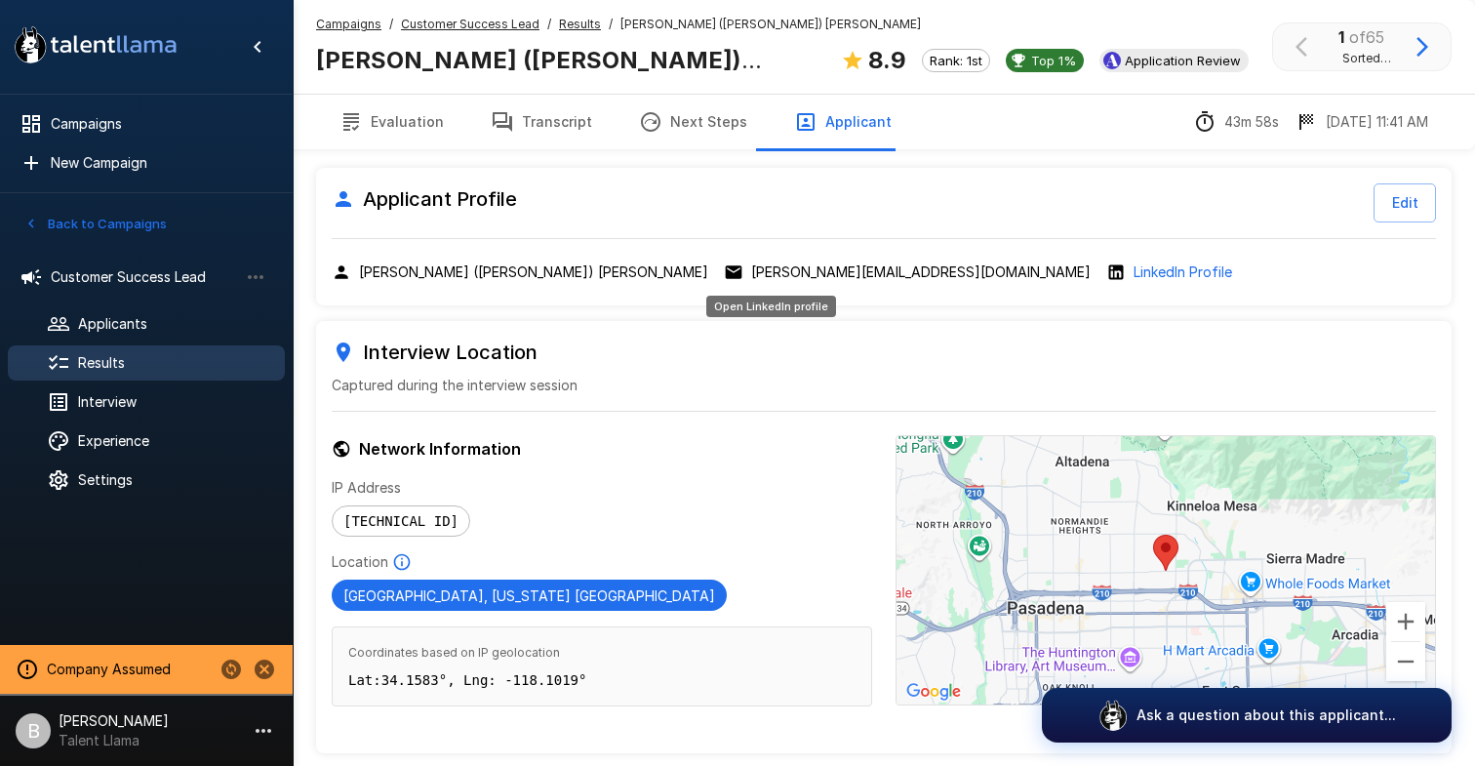
click at [1134, 273] on p "LinkedIn Profile" at bounding box center [1183, 272] width 99 height 20
click at [572, 19] on u "Results" at bounding box center [580, 24] width 42 height 15
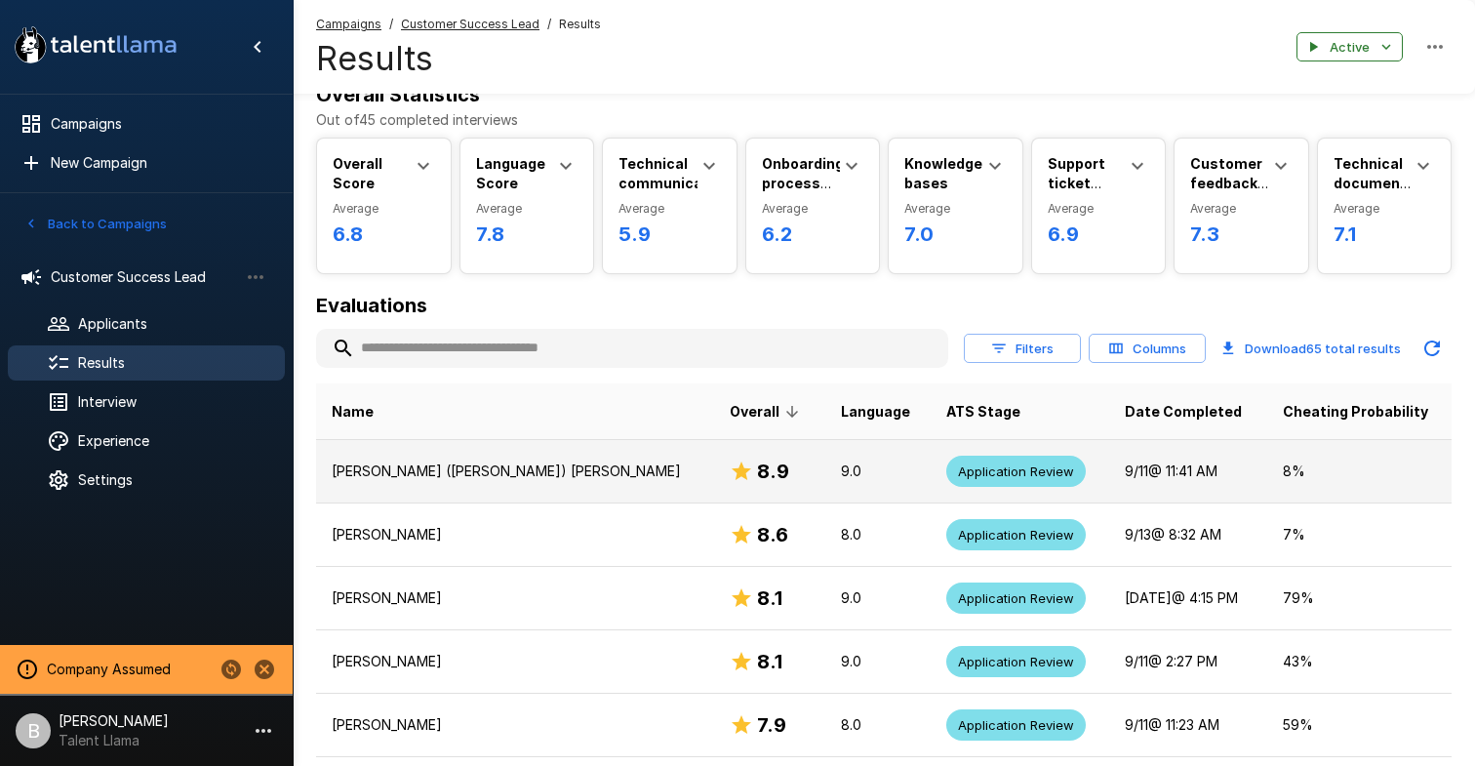
scroll to position [56, 0]
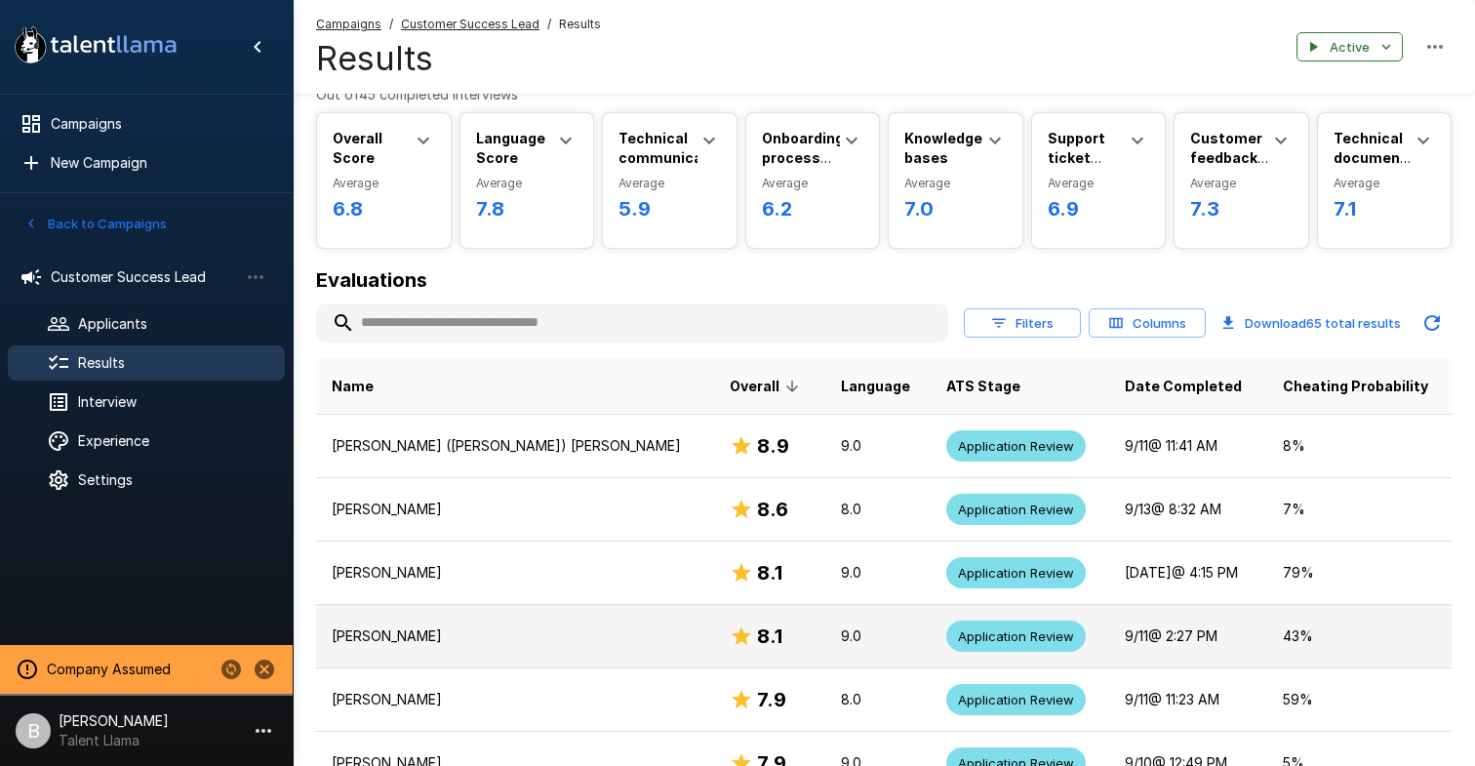
click at [544, 641] on td "[PERSON_NAME]" at bounding box center [515, 636] width 398 height 63
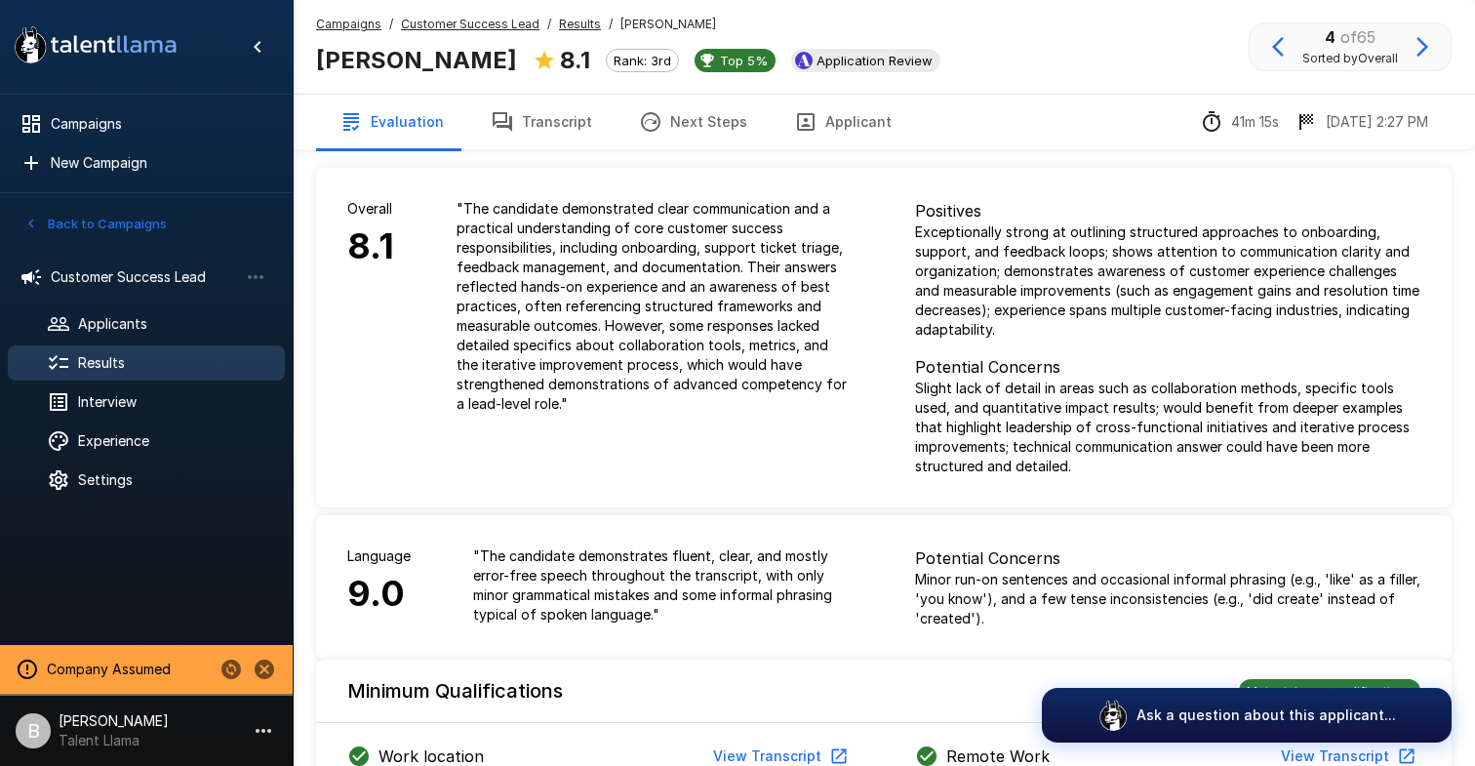
click at [823, 105] on button "Applicant" at bounding box center [843, 122] width 144 height 55
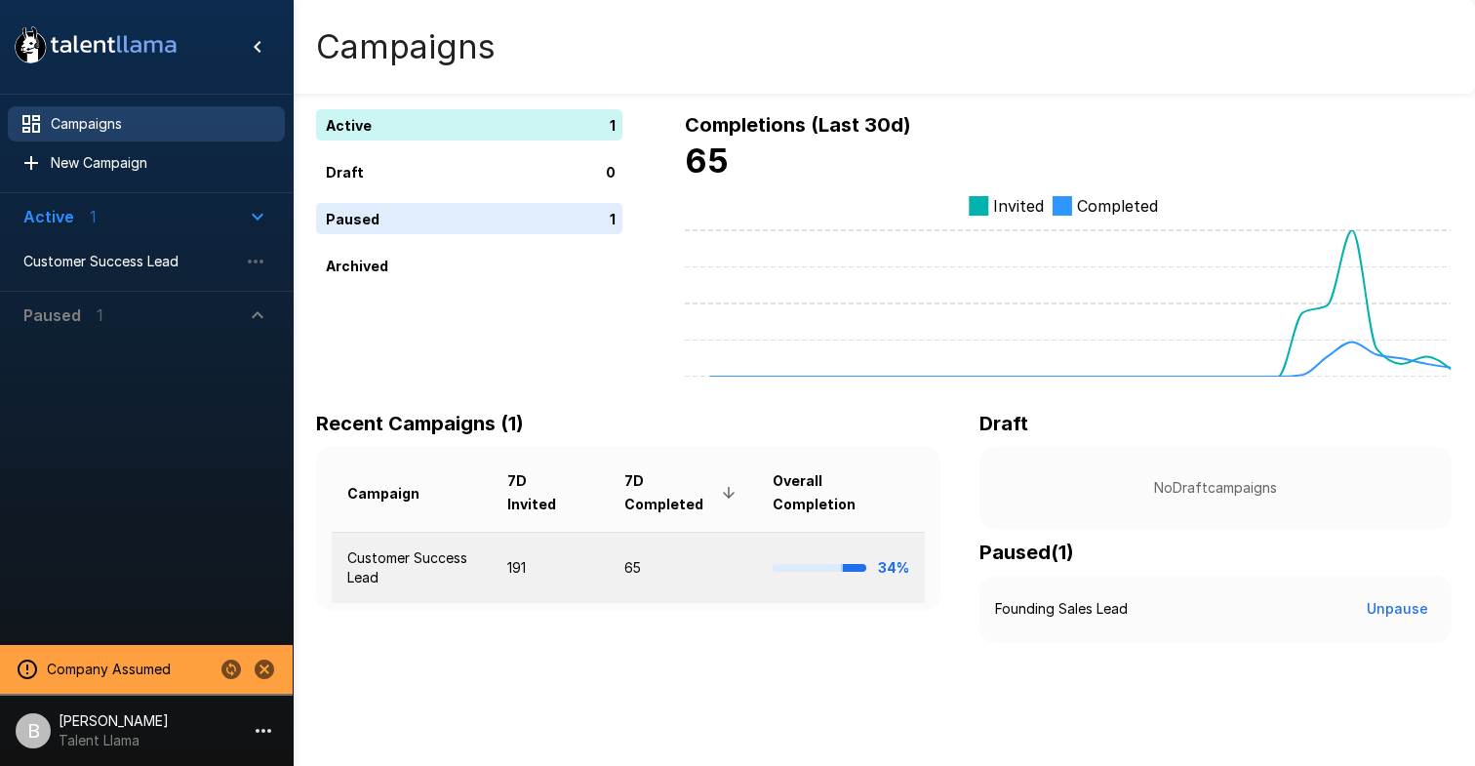
click at [424, 553] on td "Customer Success Lead" at bounding box center [412, 567] width 160 height 71
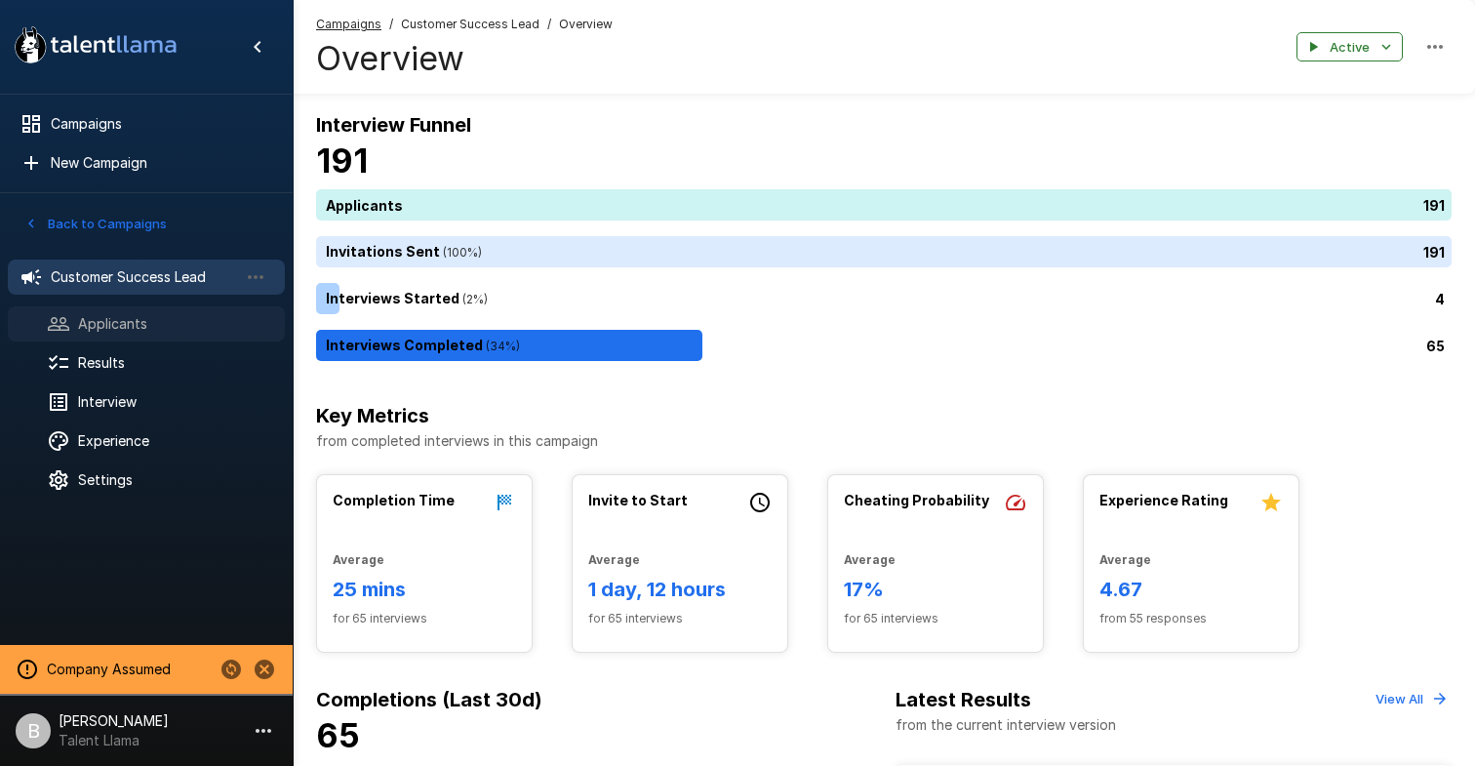
click at [111, 323] on span "Applicants" at bounding box center [173, 324] width 191 height 20
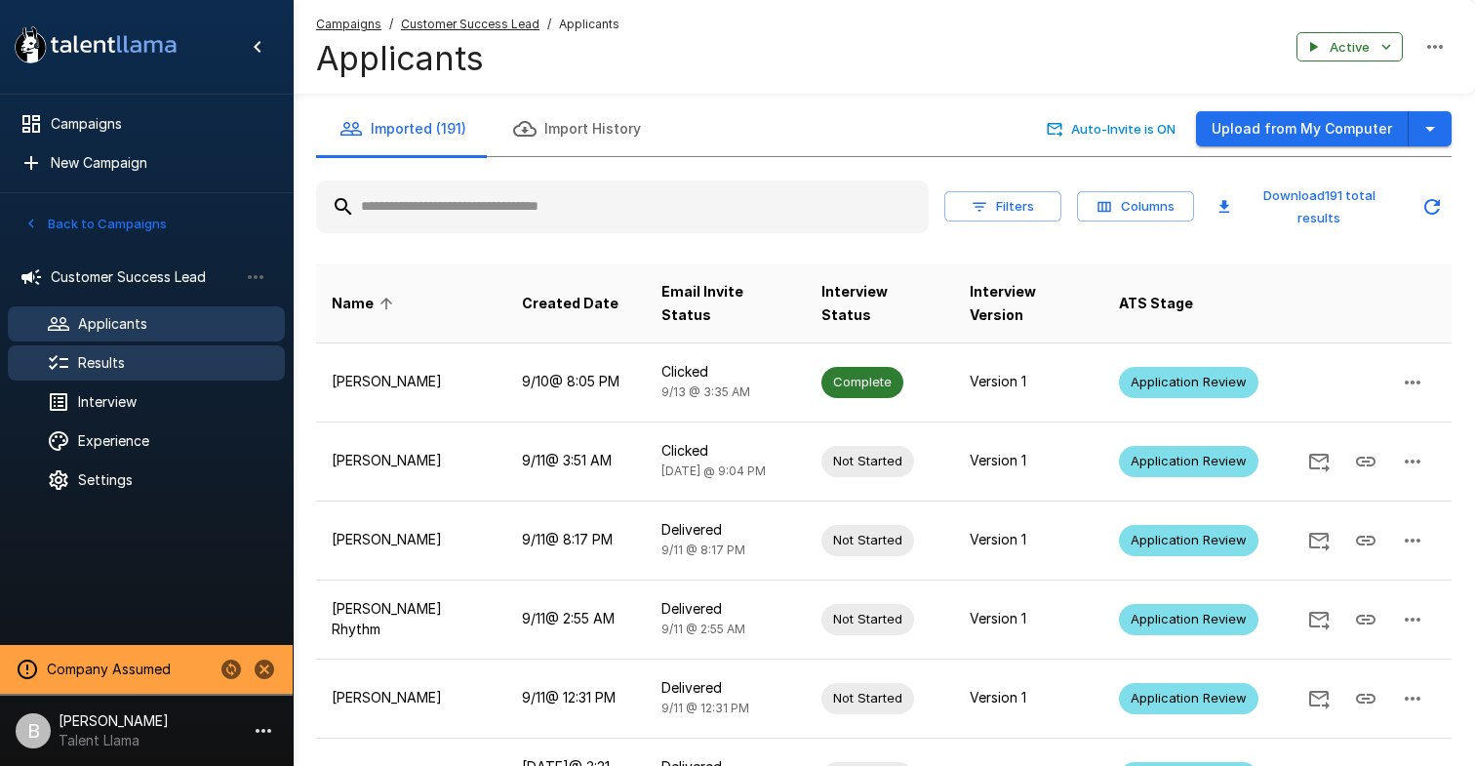
click at [69, 365] on icon at bounding box center [58, 362] width 23 height 23
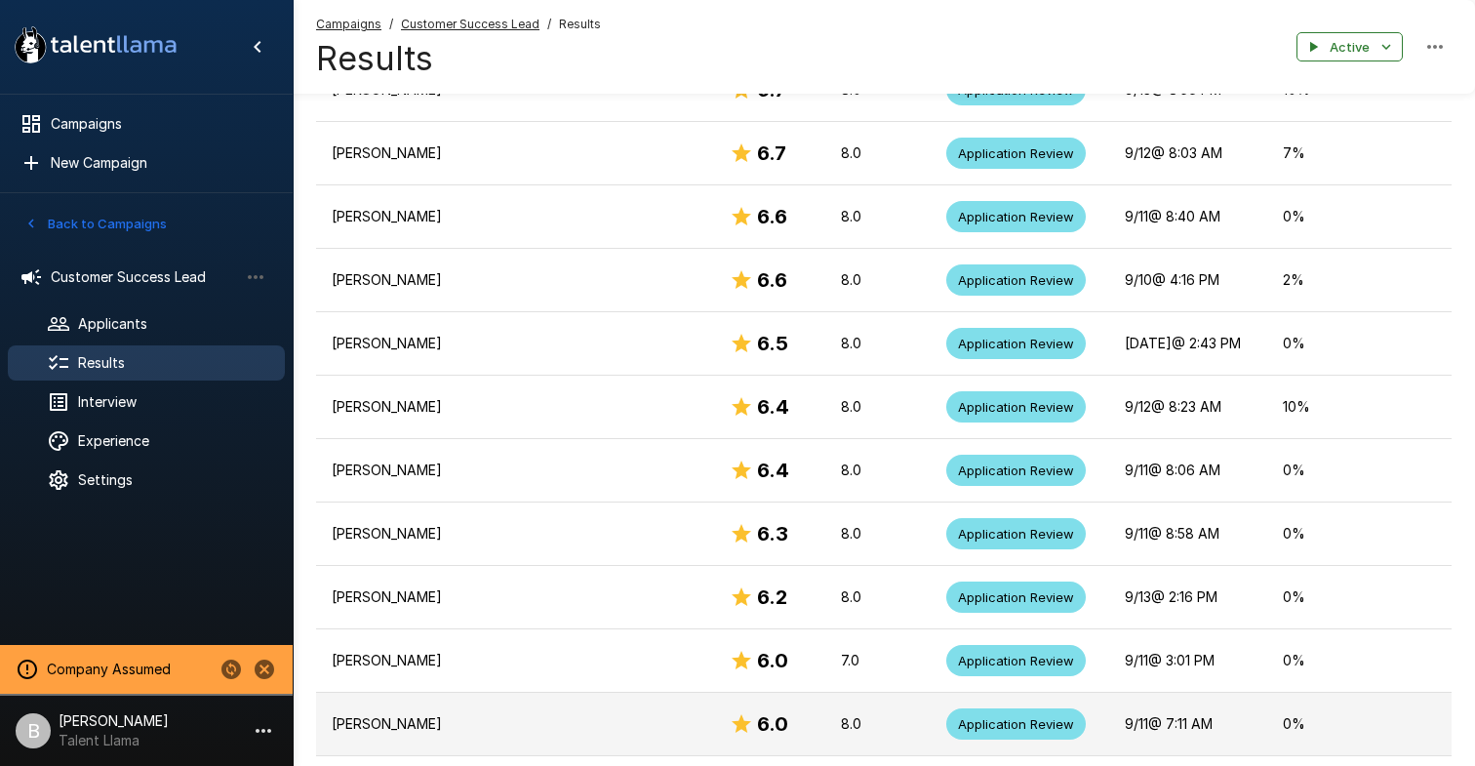
scroll to position [2055, 0]
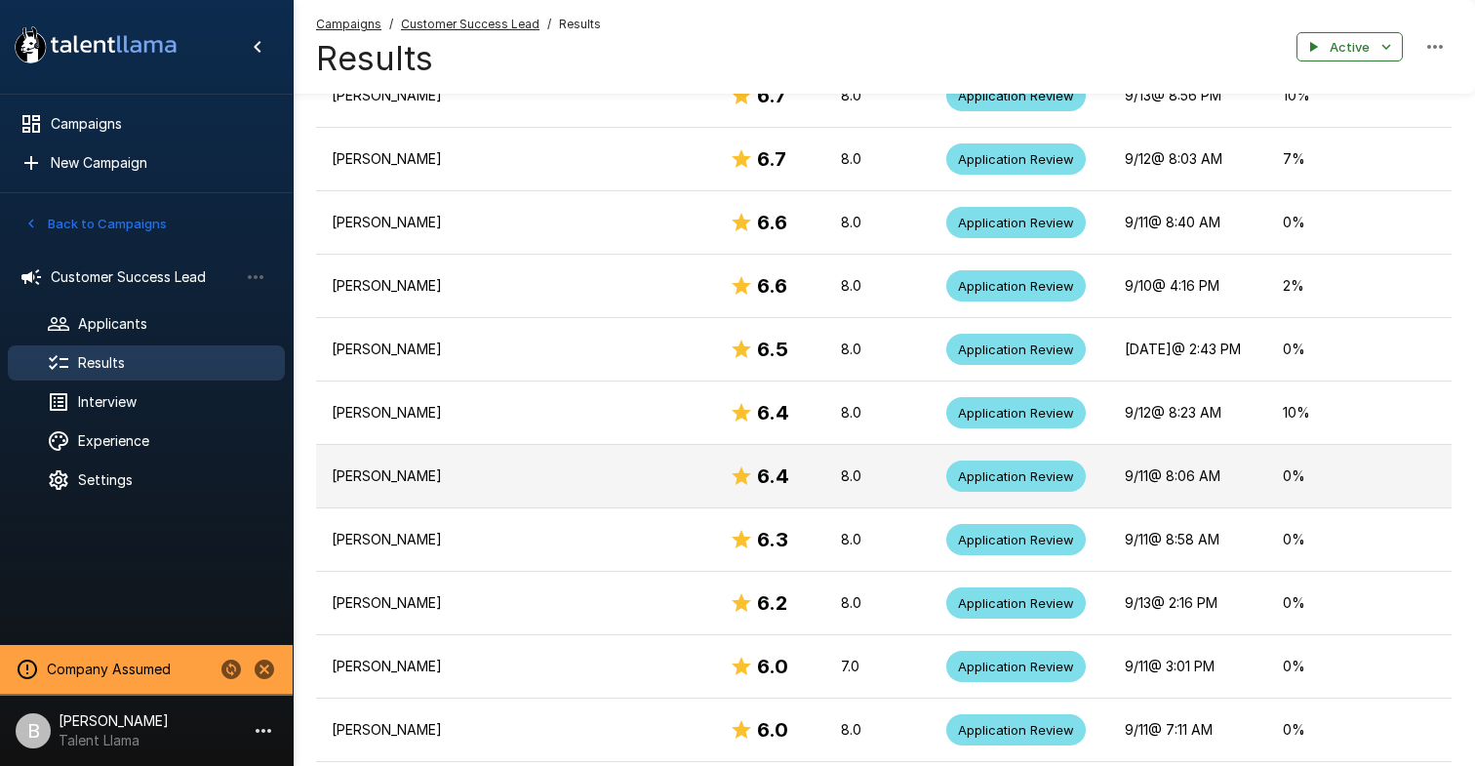
click at [459, 476] on p "Krystal Hodge" at bounding box center [515, 476] width 367 height 20
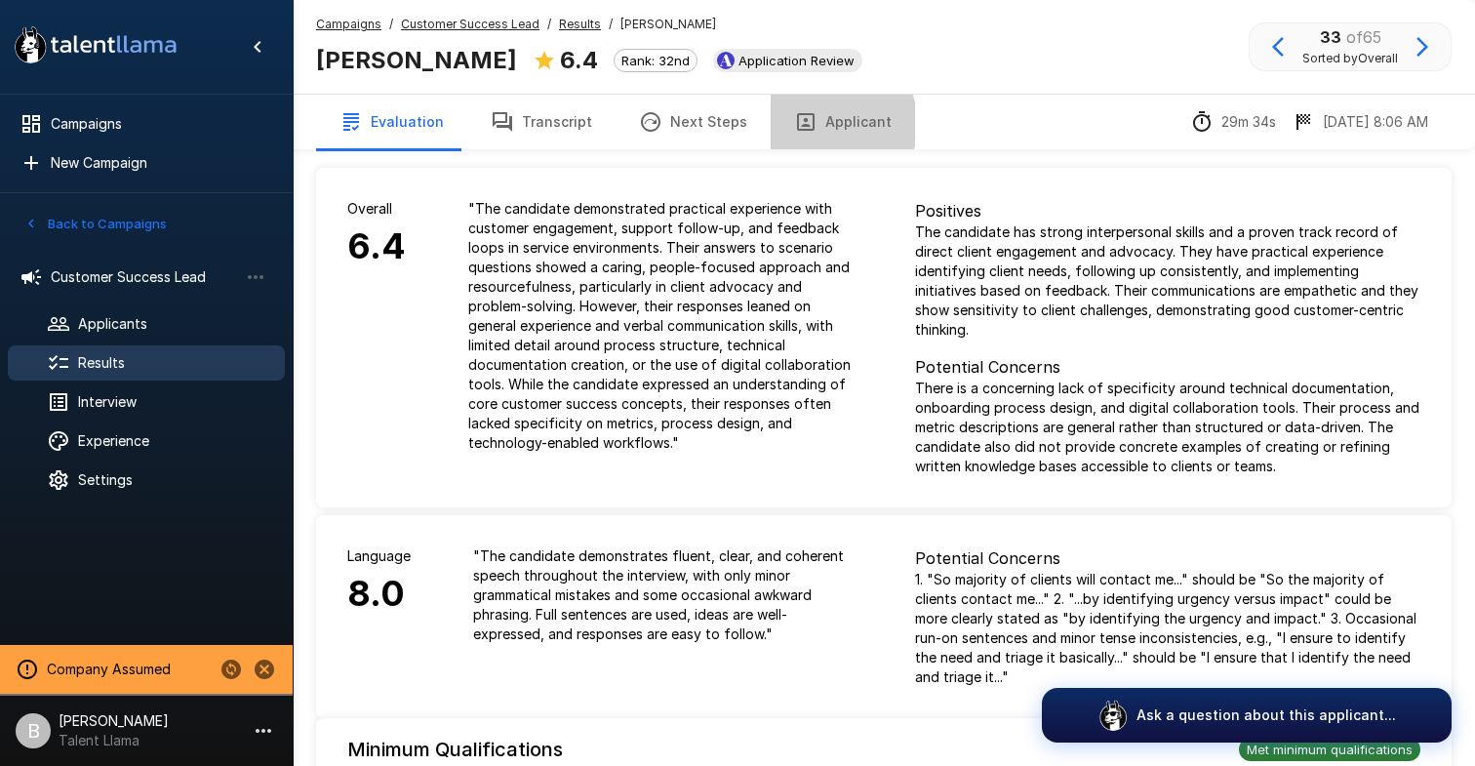
click at [821, 124] on button "Applicant" at bounding box center [843, 122] width 144 height 55
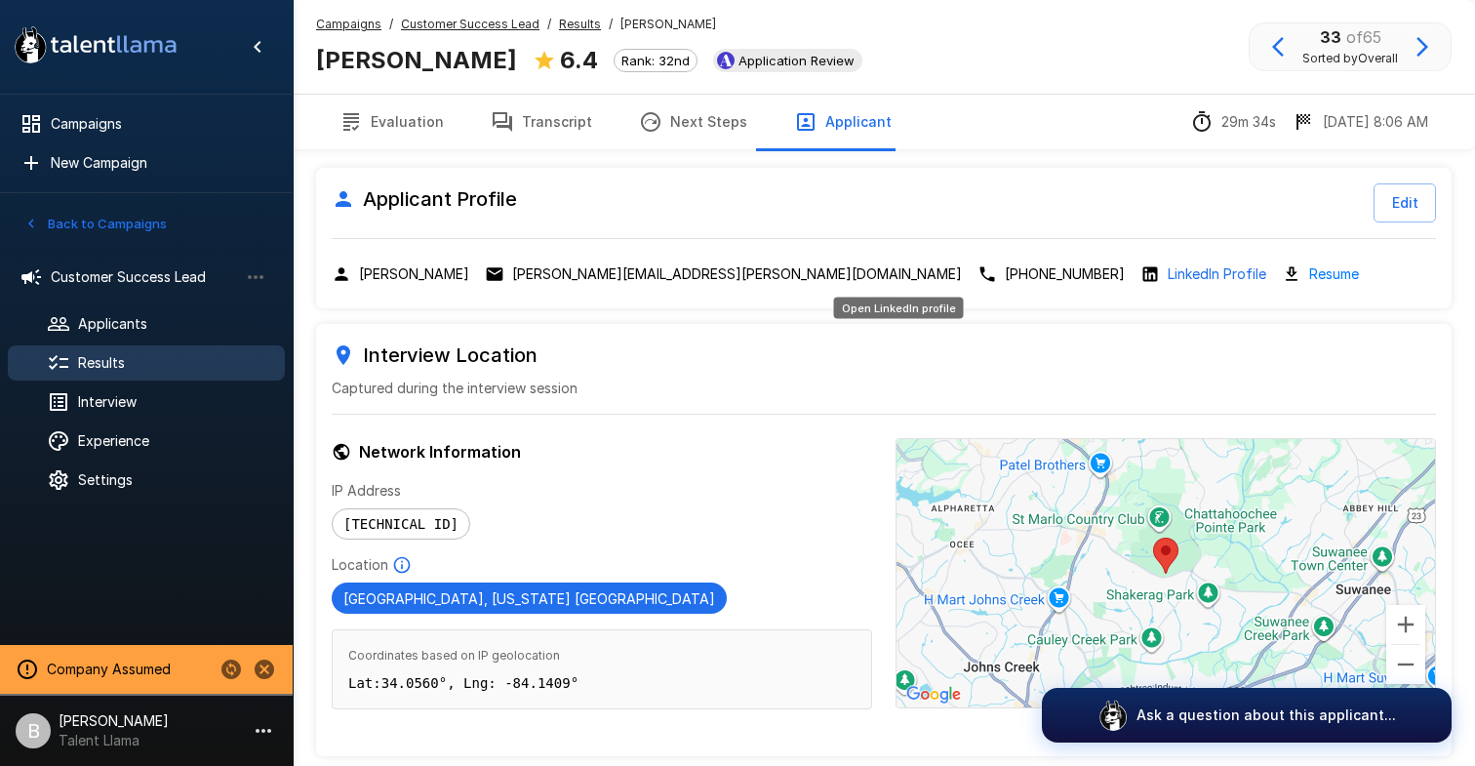
click at [1168, 274] on p "LinkedIn Profile" at bounding box center [1217, 274] width 99 height 20
click at [581, 27] on u "Results" at bounding box center [580, 24] width 42 height 15
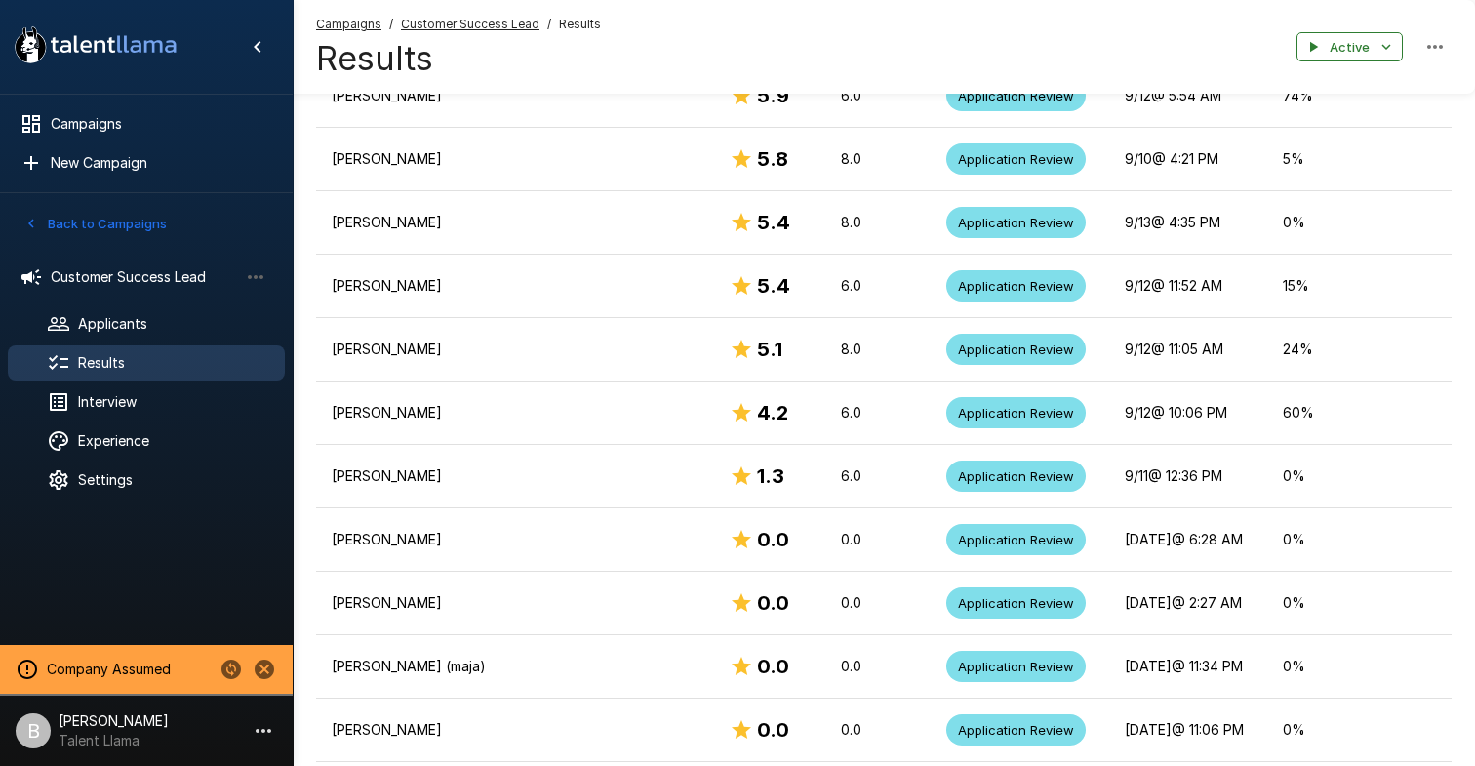
scroll to position [2922, 0]
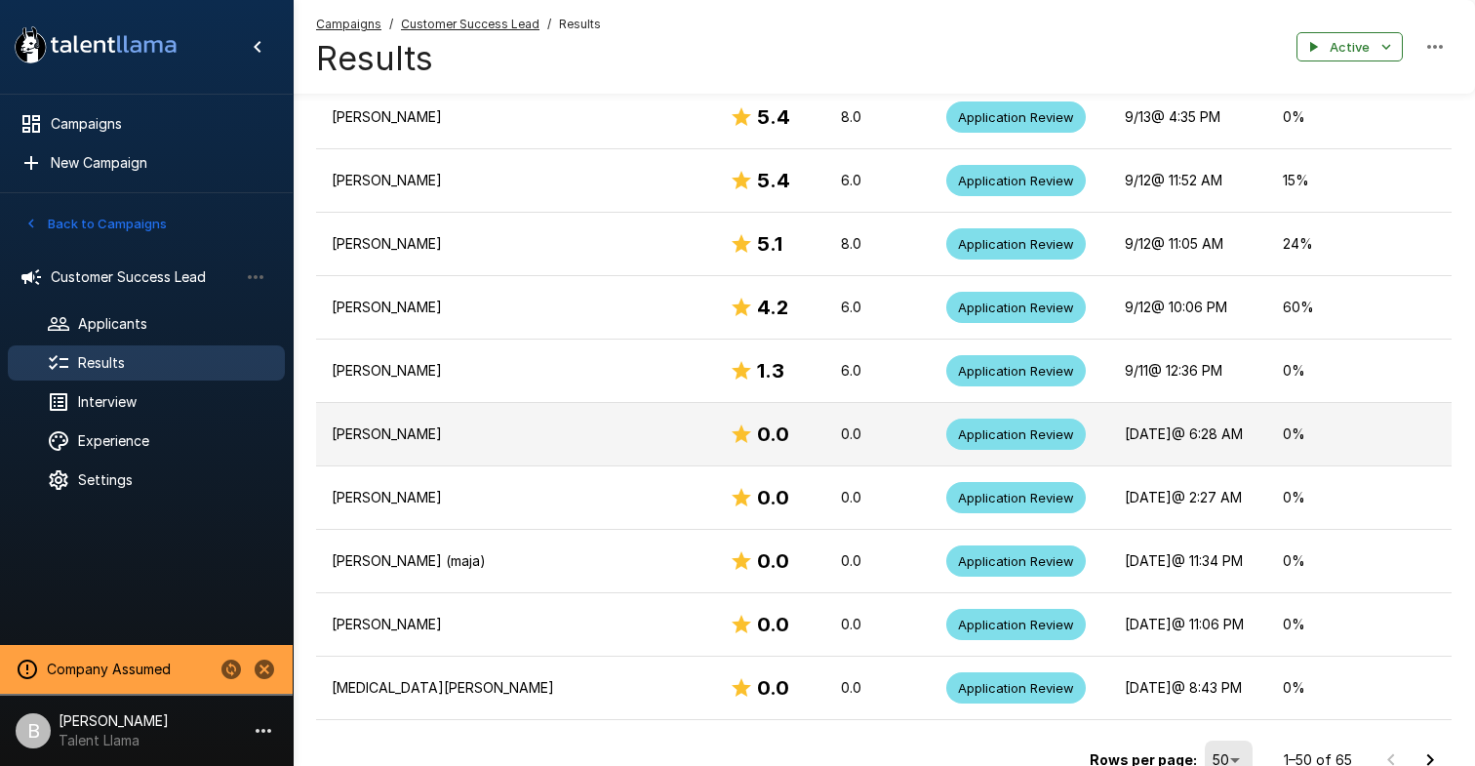
click at [366, 448] on td "Julia Lins" at bounding box center [515, 434] width 398 height 63
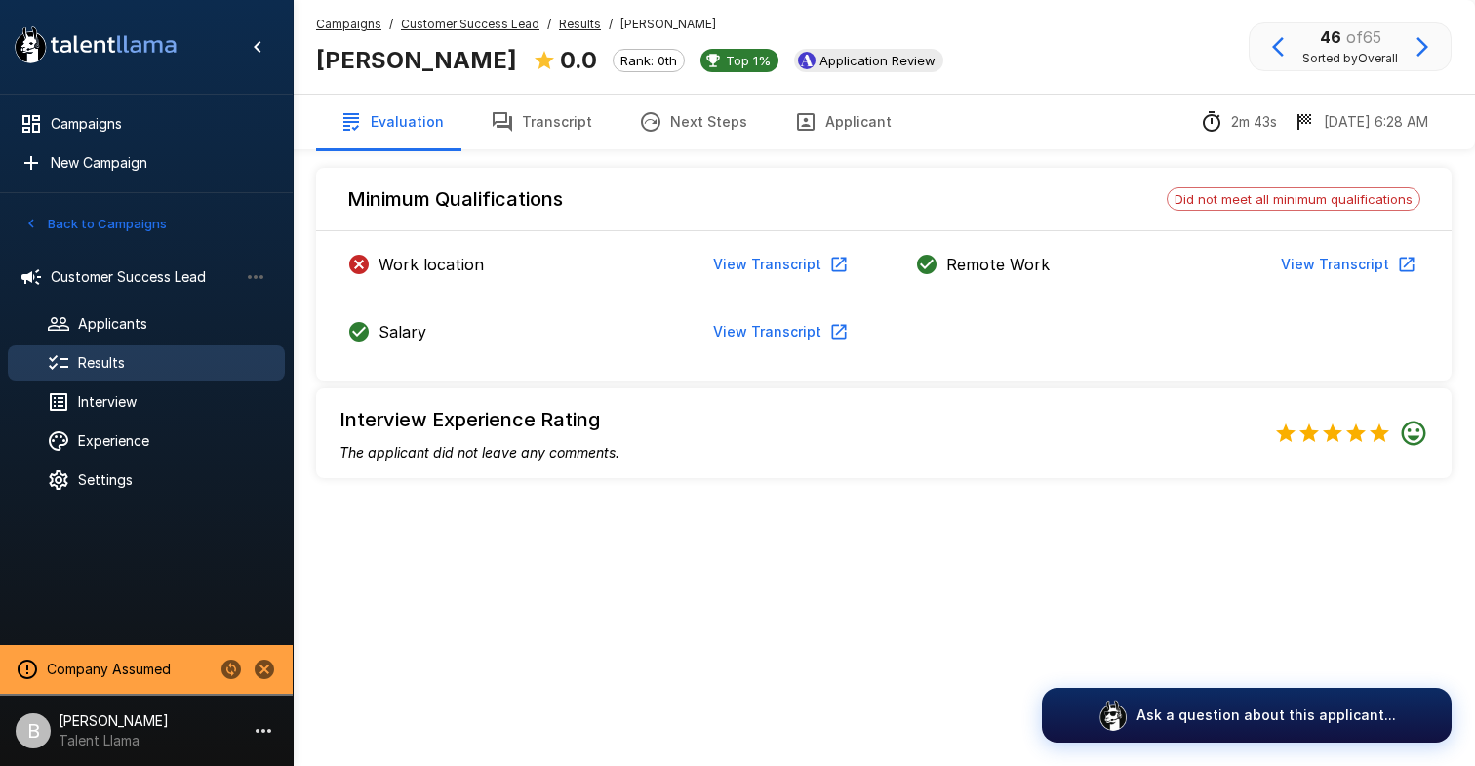
click at [571, 24] on u "Results" at bounding box center [580, 24] width 42 height 15
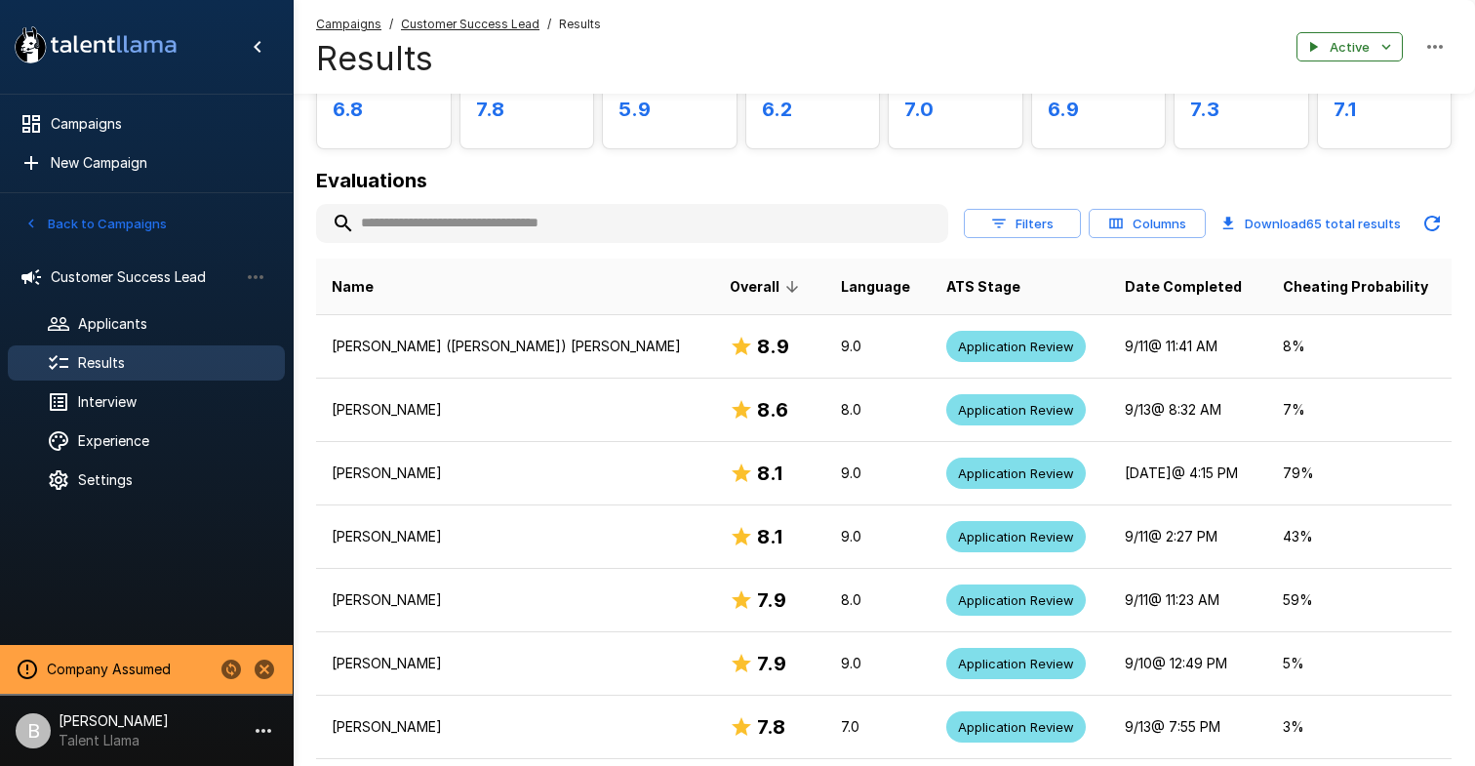
scroll to position [161, 0]
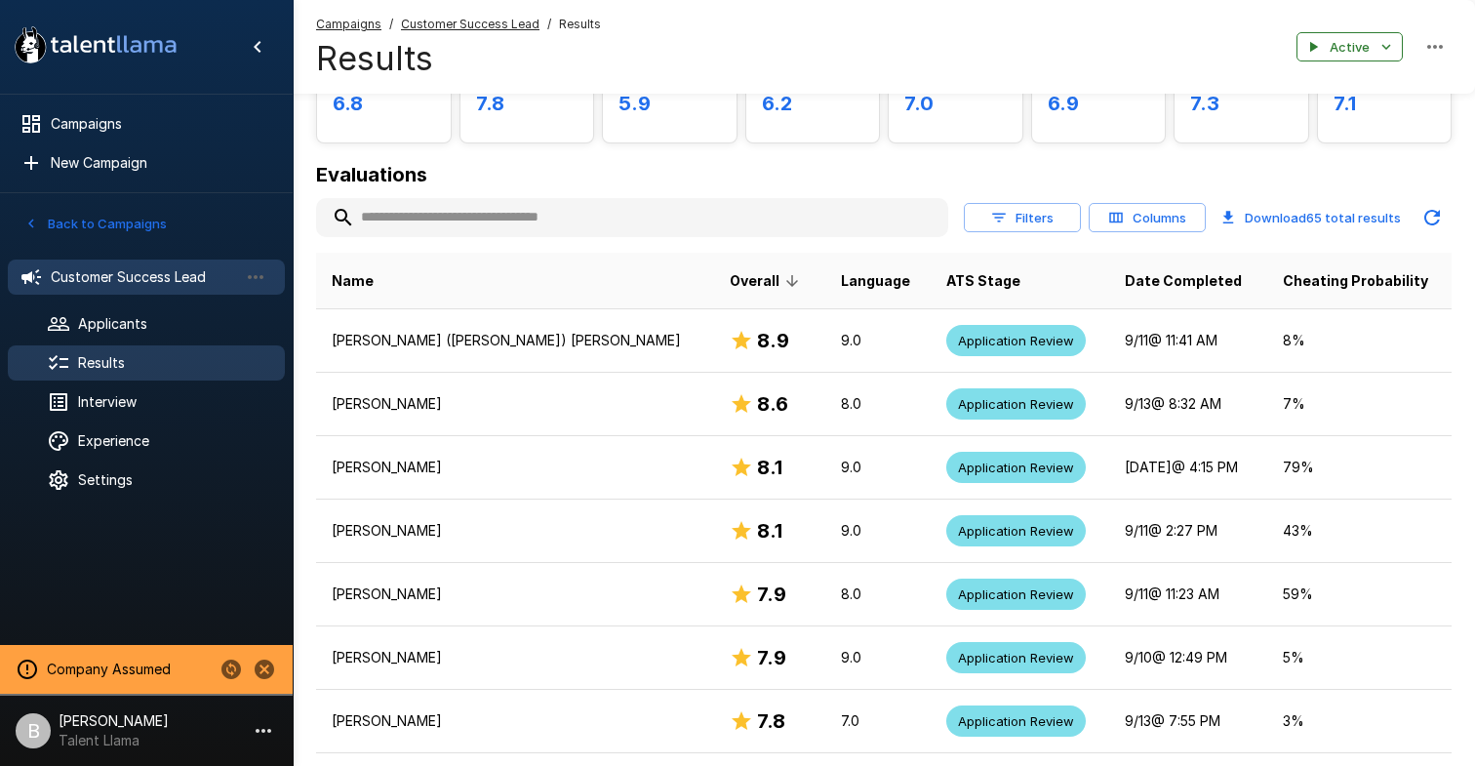
click at [141, 284] on span "Customer Success Lead" at bounding box center [144, 277] width 187 height 20
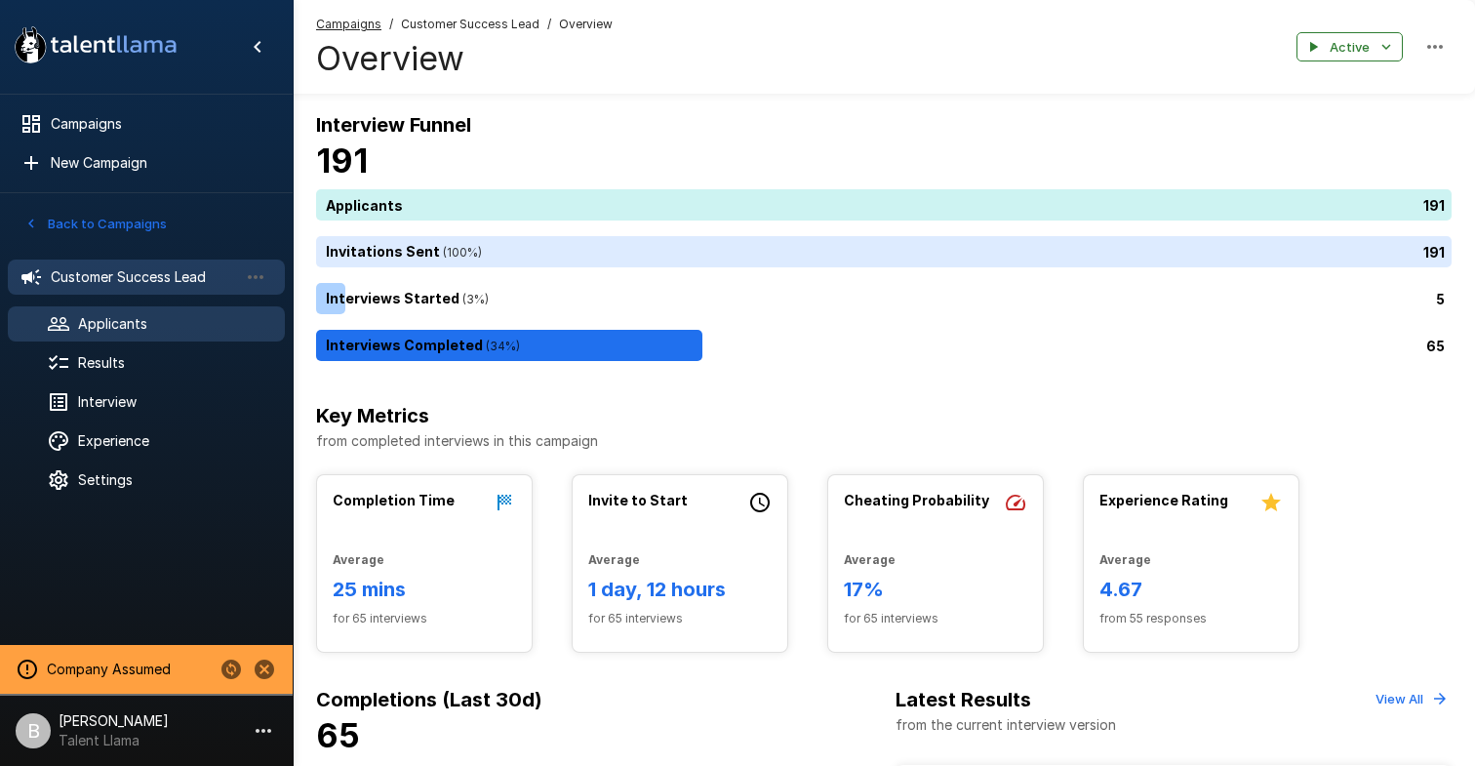
click at [202, 323] on span "Applicants" at bounding box center [173, 324] width 191 height 20
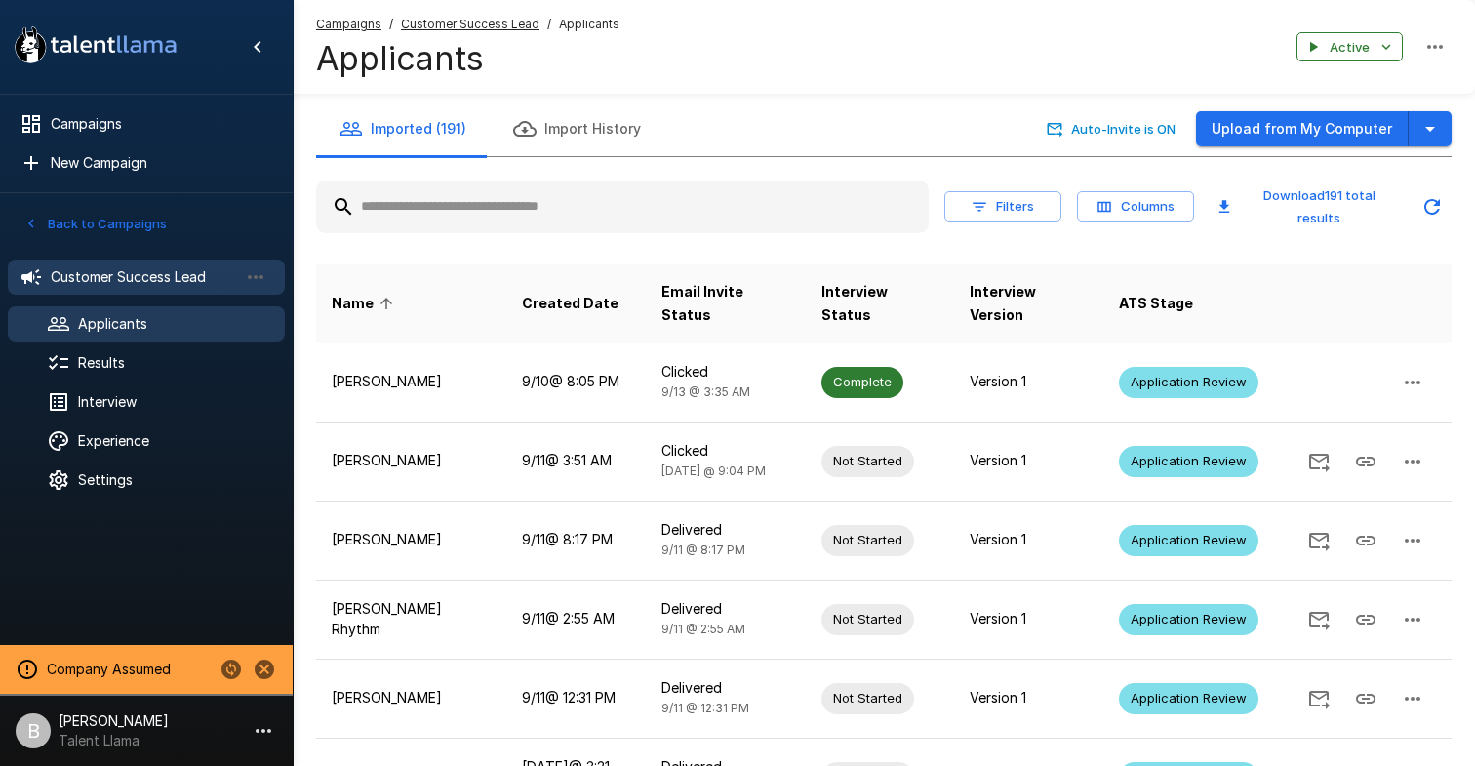
click at [176, 278] on span "Customer Success Lead" at bounding box center [144, 277] width 187 height 20
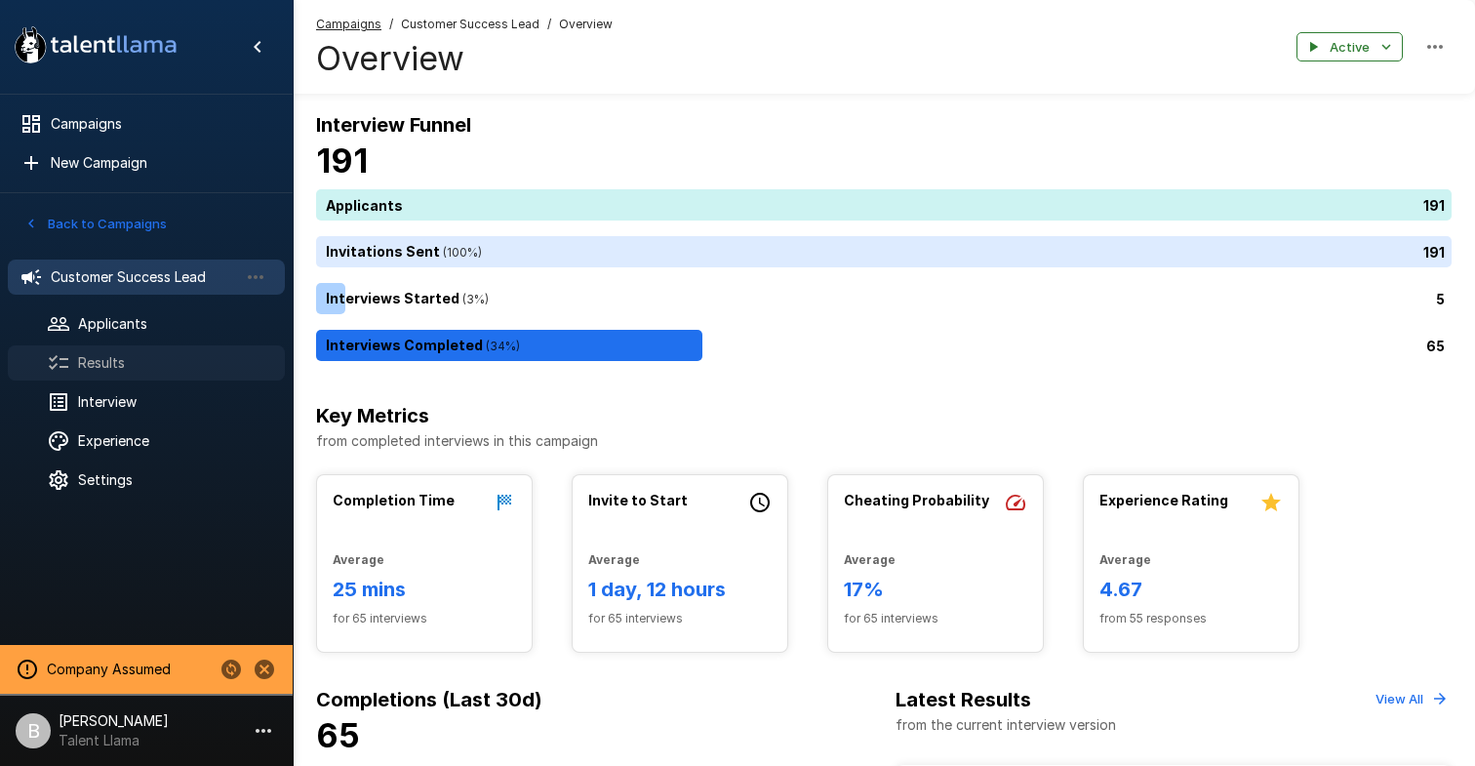
click at [127, 371] on span "Results" at bounding box center [173, 363] width 191 height 20
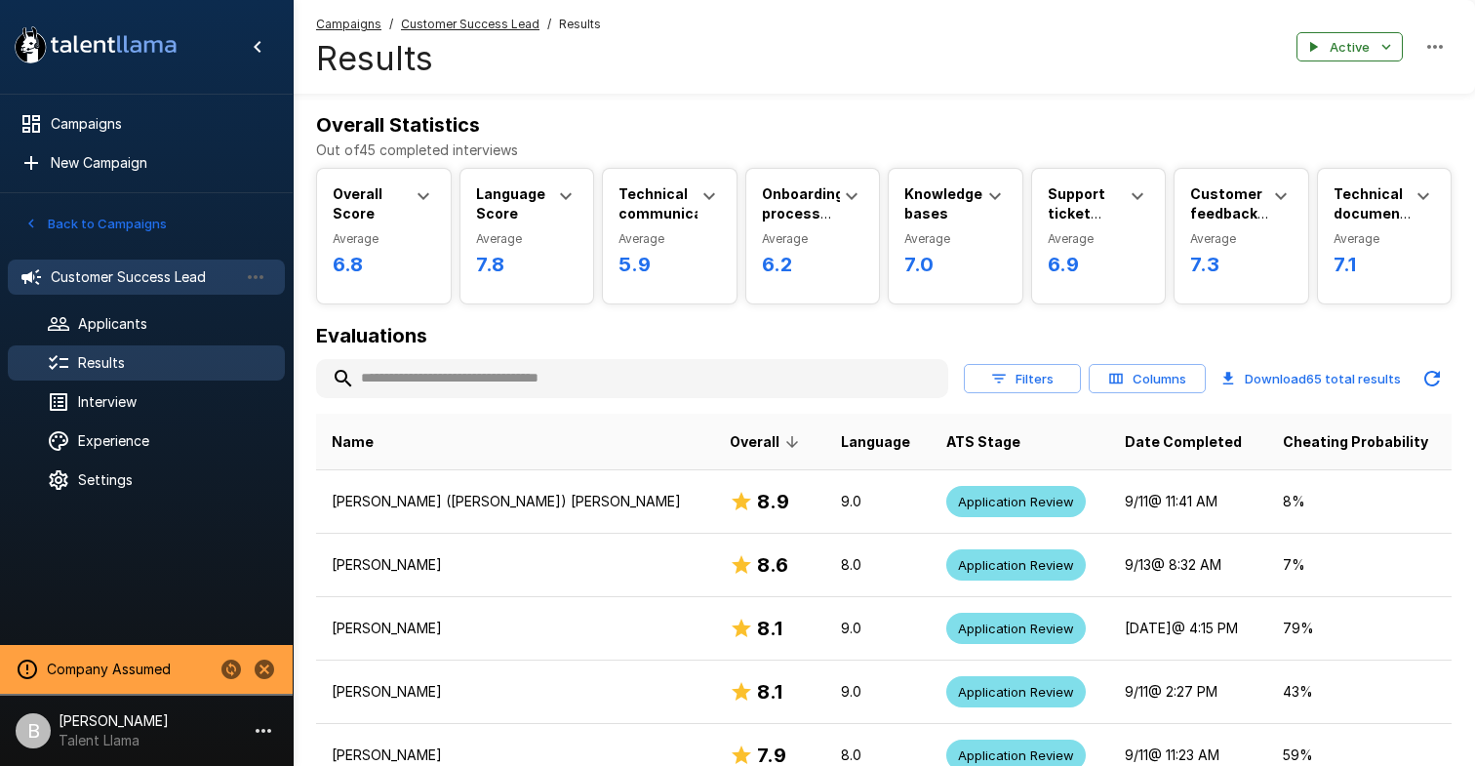
click at [141, 263] on div "Customer Success Lead" at bounding box center [146, 277] width 277 height 35
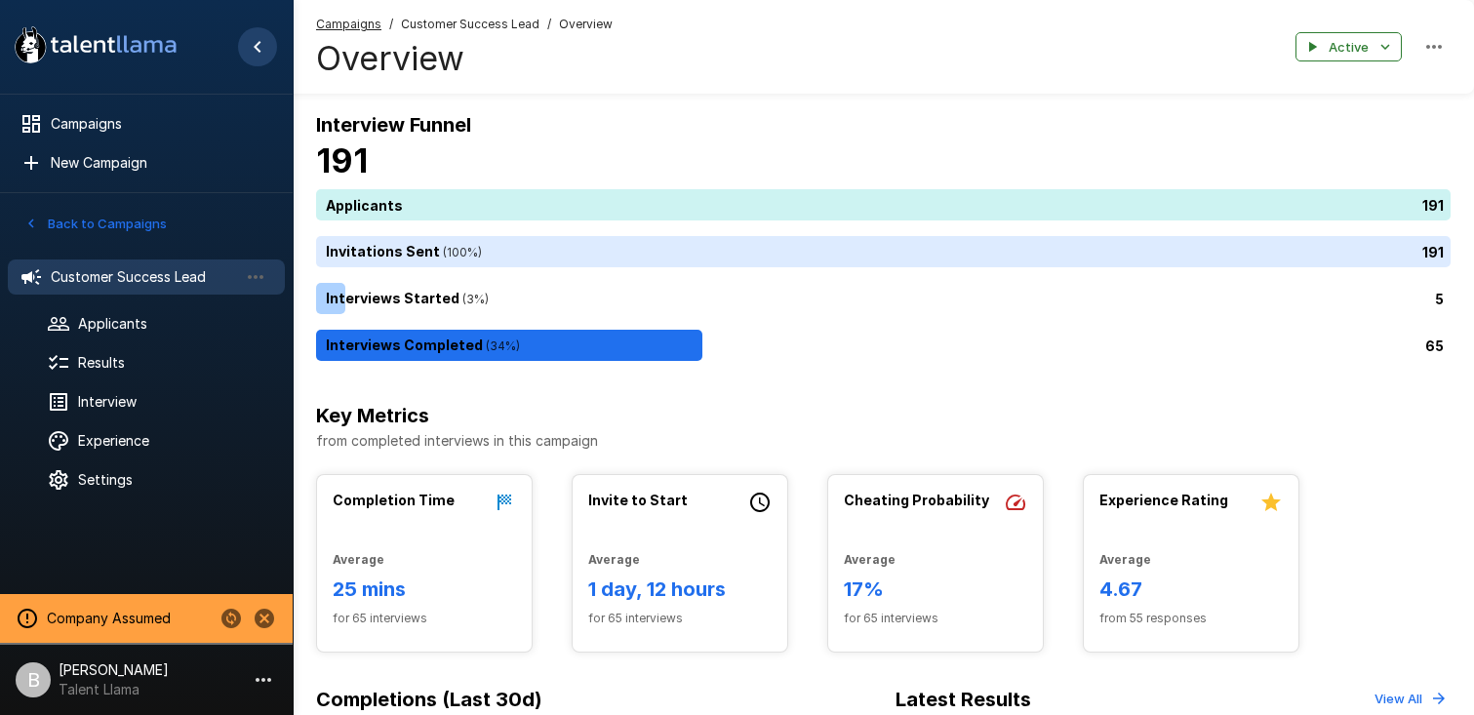
click at [257, 36] on icon "Hide menu" at bounding box center [257, 46] width 23 height 23
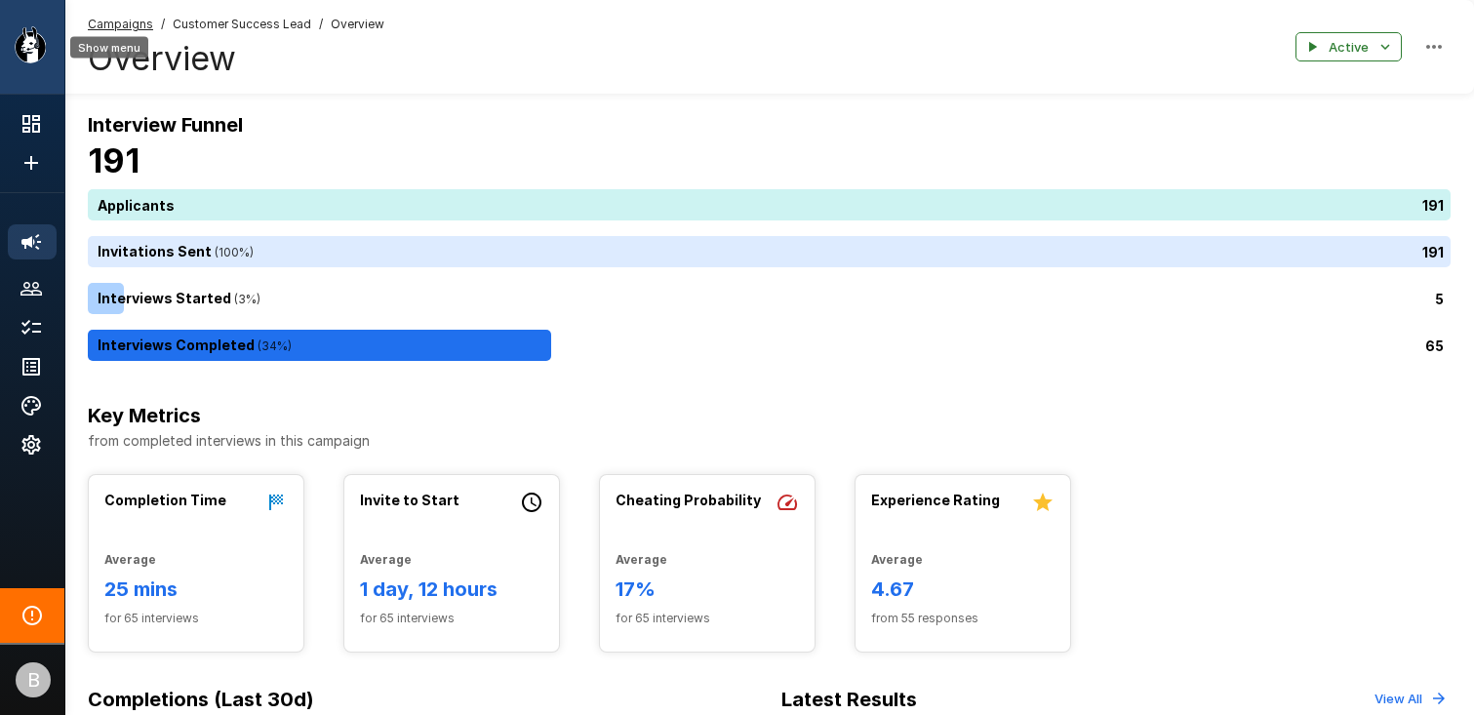
click at [22, 24] on icon ".st0{fill:#FFFFFF;} .st1{fill:#76a4ed;}" at bounding box center [96, 45] width 176 height 51
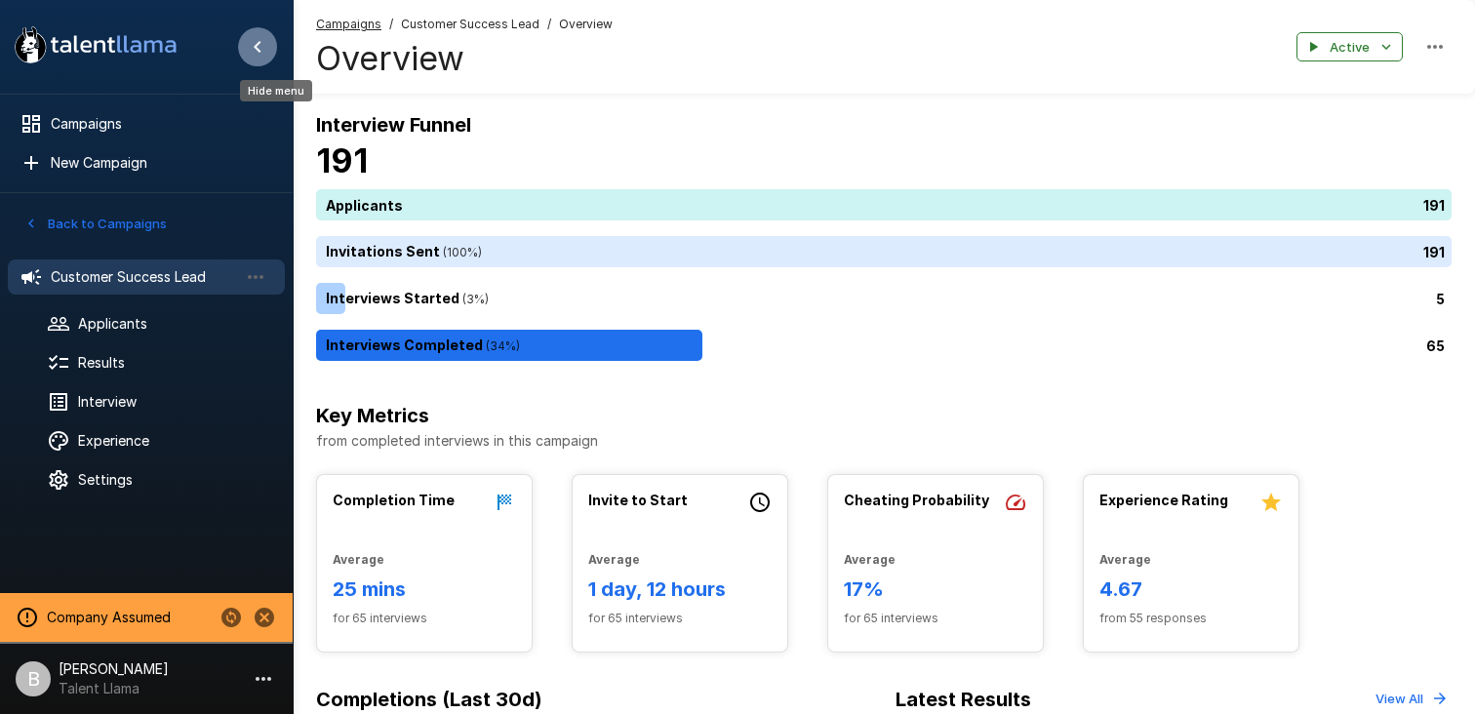
click at [248, 54] on icon "Hide menu" at bounding box center [257, 46] width 23 height 23
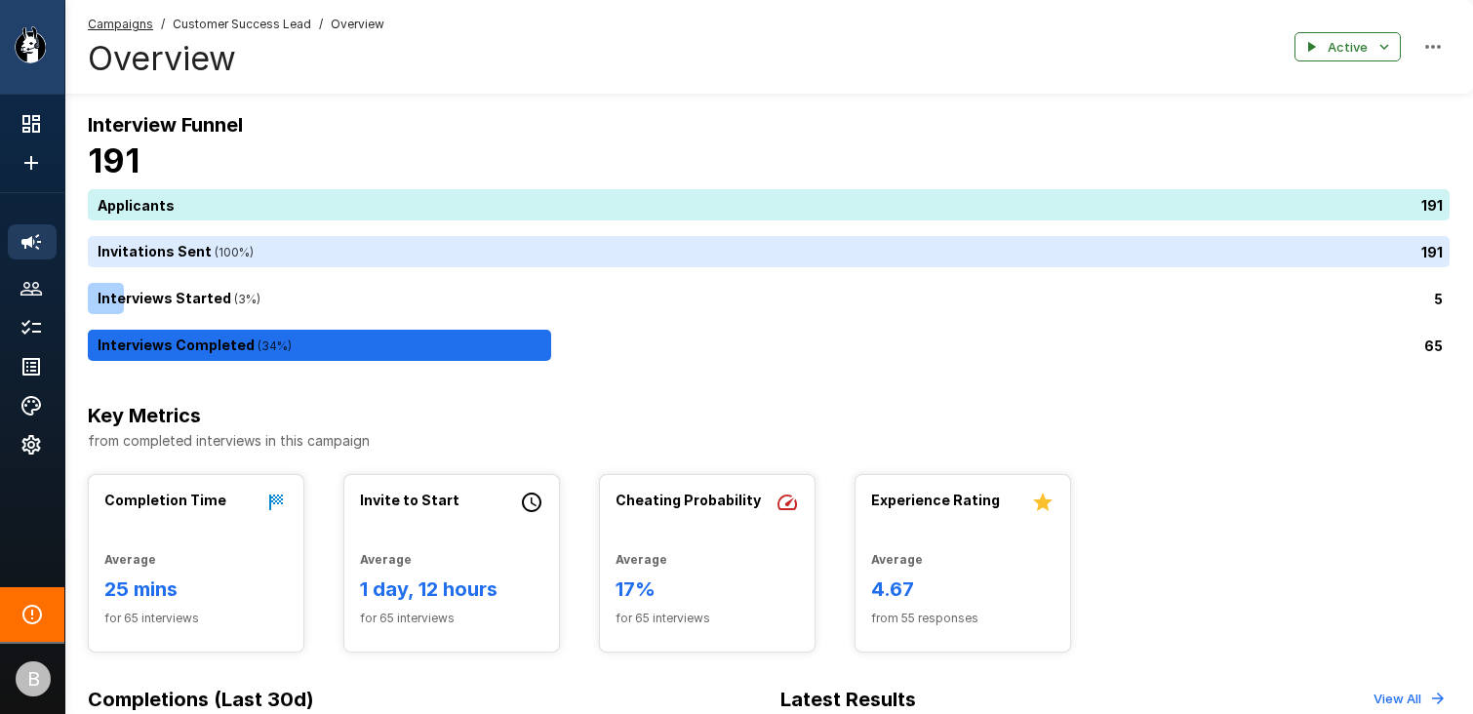
click at [19, 8] on div ".st0{fill:#FFFFFF;} .st1{fill:#76a4ed;}" at bounding box center [32, 47] width 64 height 94
click at [27, 11] on div ".st0{fill:#FFFFFF;} .st1{fill:#76a4ed;}" at bounding box center [32, 47] width 64 height 94
click at [36, 71] on div ".st0{fill:#FFFFFF;} .st1{fill:#76a4ed;}" at bounding box center [96, 47] width 176 height 55
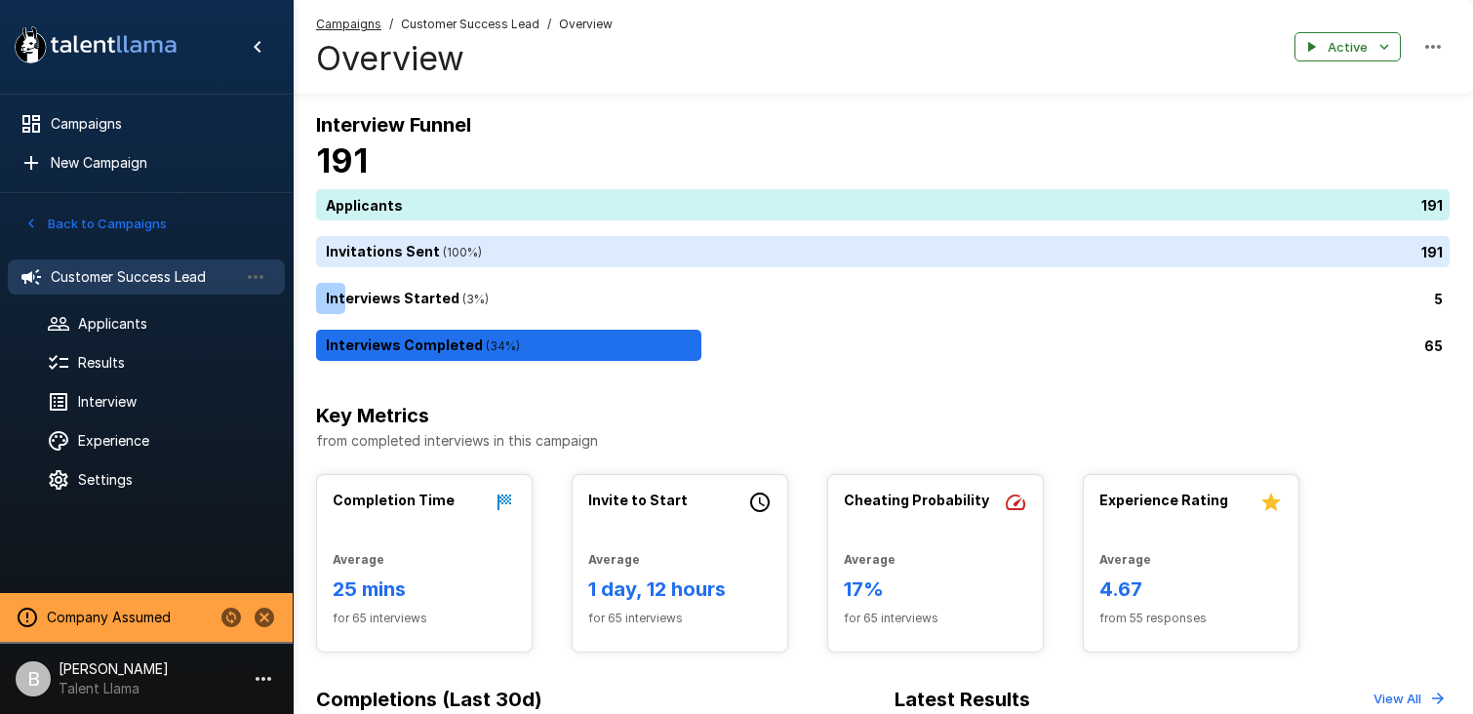
click at [831, 419] on h6 "Key Metrics" at bounding box center [883, 415] width 1134 height 31
click at [100, 357] on span "Results" at bounding box center [173, 363] width 191 height 20
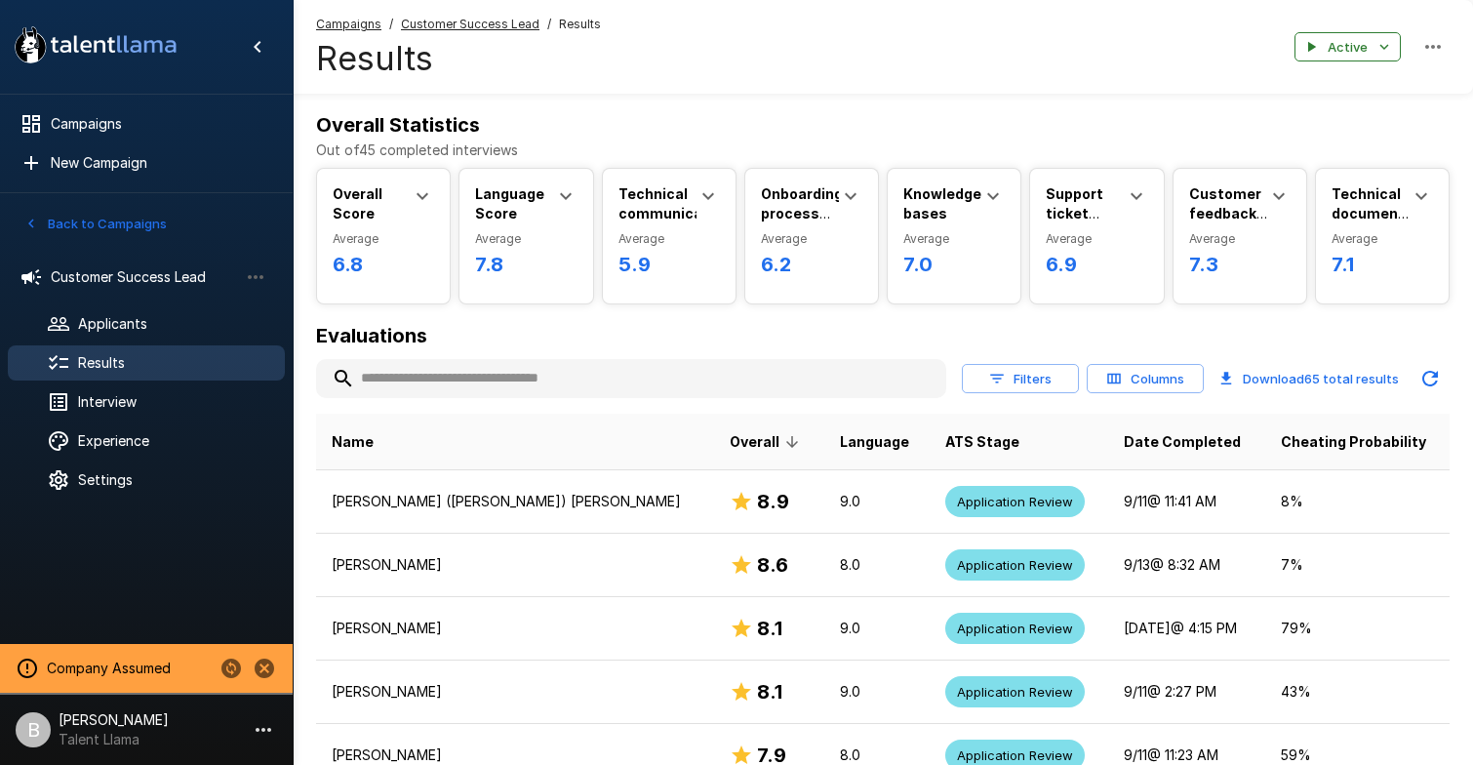
click at [435, 374] on input "text" at bounding box center [631, 378] width 630 height 35
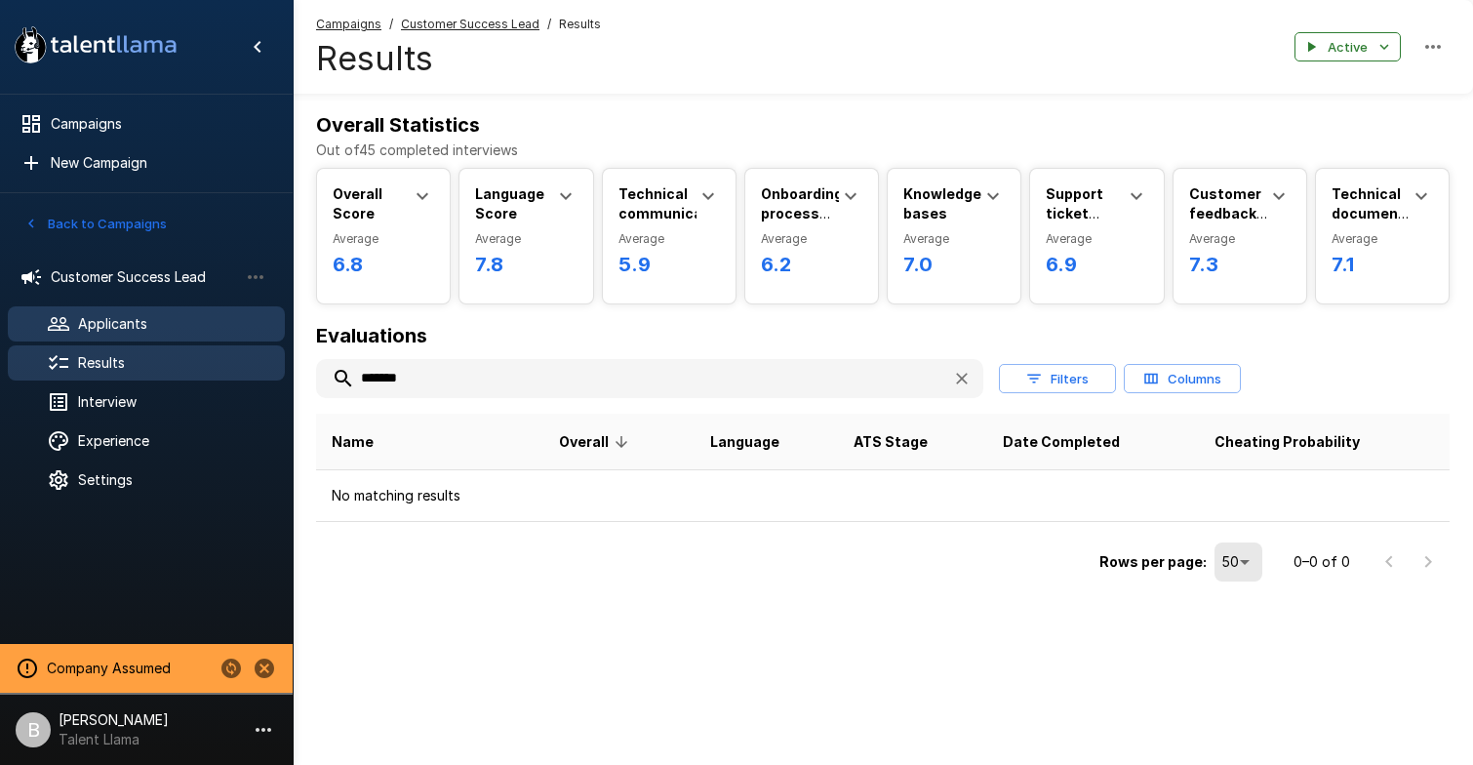
type input "*******"
click at [149, 314] on span "Applicants" at bounding box center [173, 324] width 191 height 20
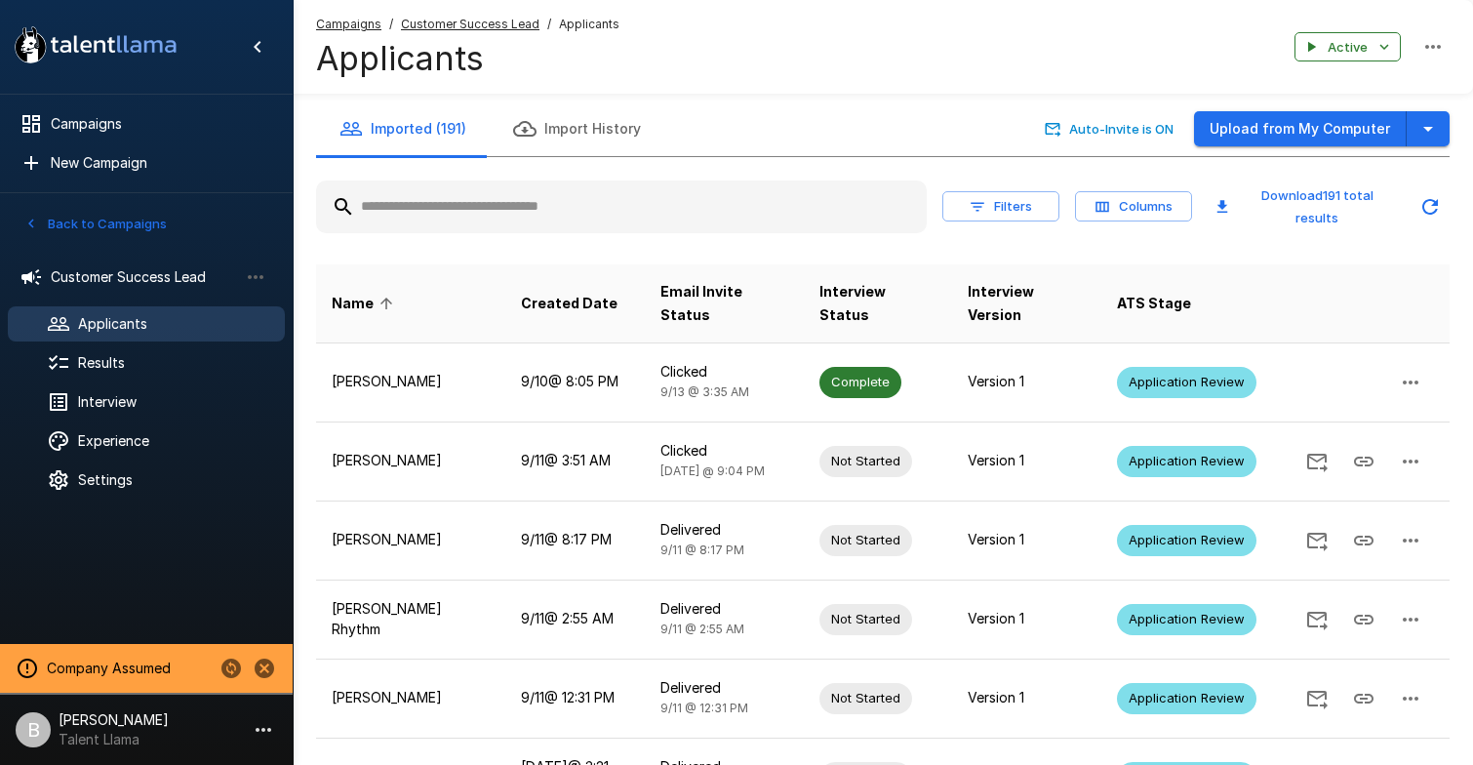
click at [447, 205] on input "text" at bounding box center [621, 206] width 611 height 35
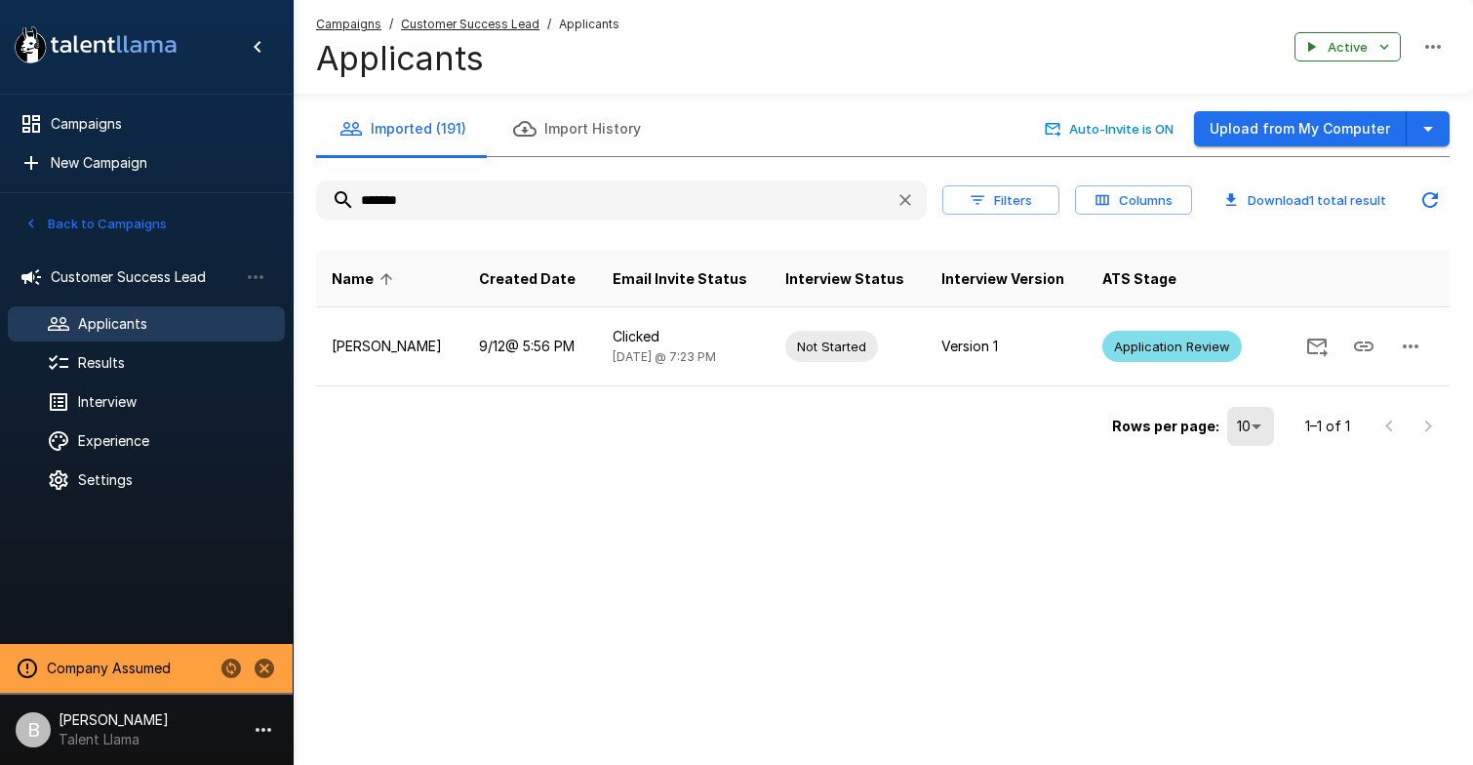
type input "*******"
click at [152, 357] on span "Results" at bounding box center [173, 363] width 191 height 20
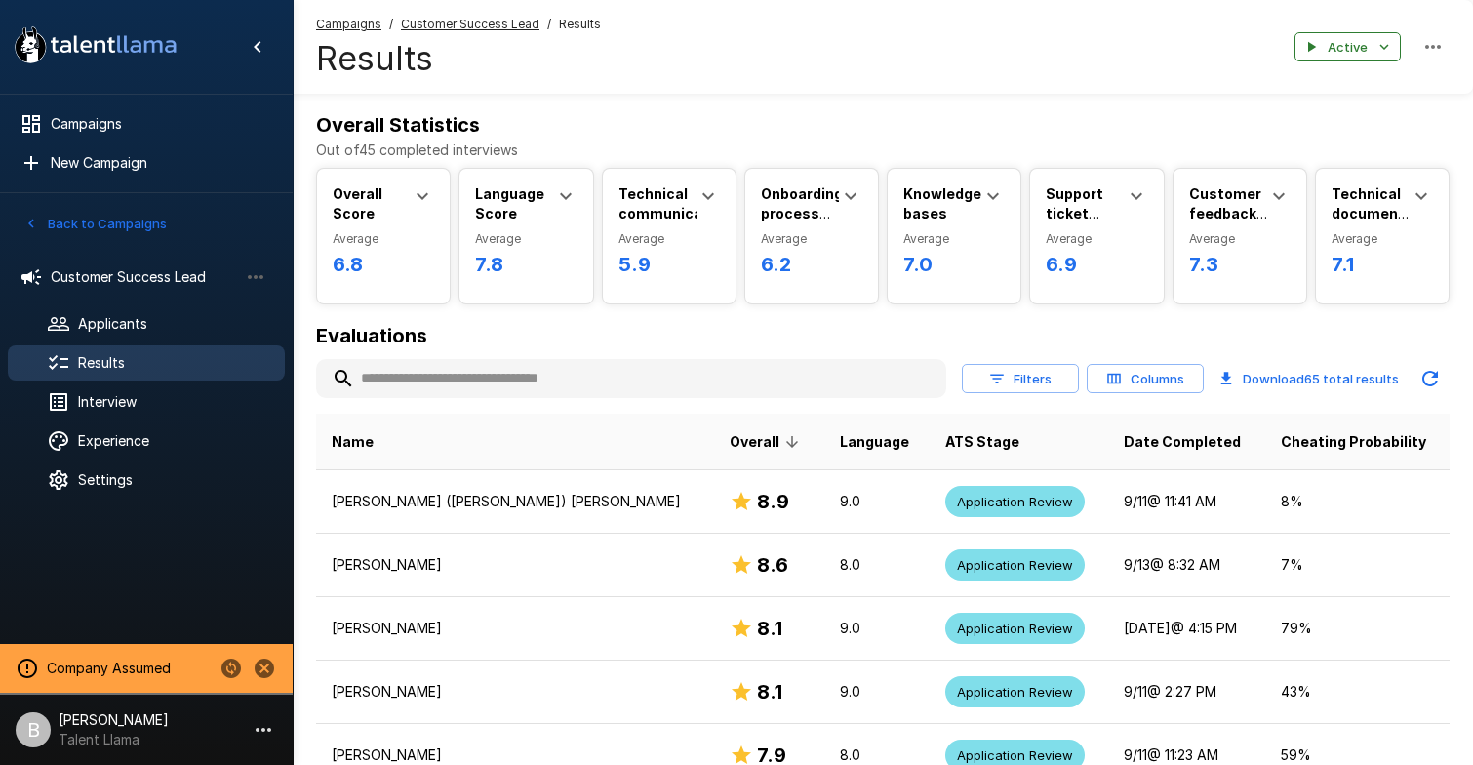
click at [1054, 382] on button "Filters" at bounding box center [1020, 379] width 117 height 30
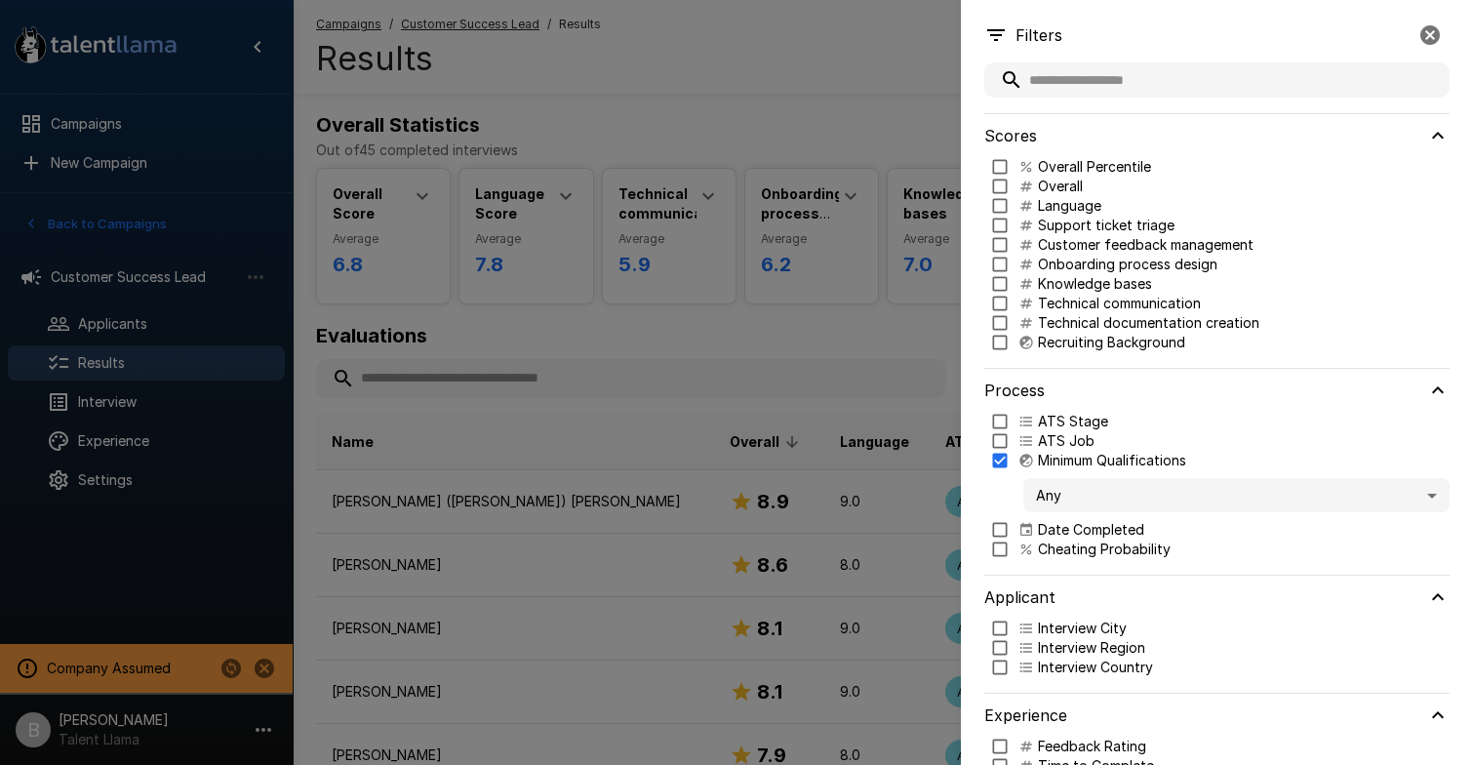
click at [1089, 502] on body ".st0{fill:#FFFFFF;} .st1{fill:#76a4ed;} Campaigns New Campaign Active 1 Custome…" at bounding box center [736, 382] width 1473 height 765
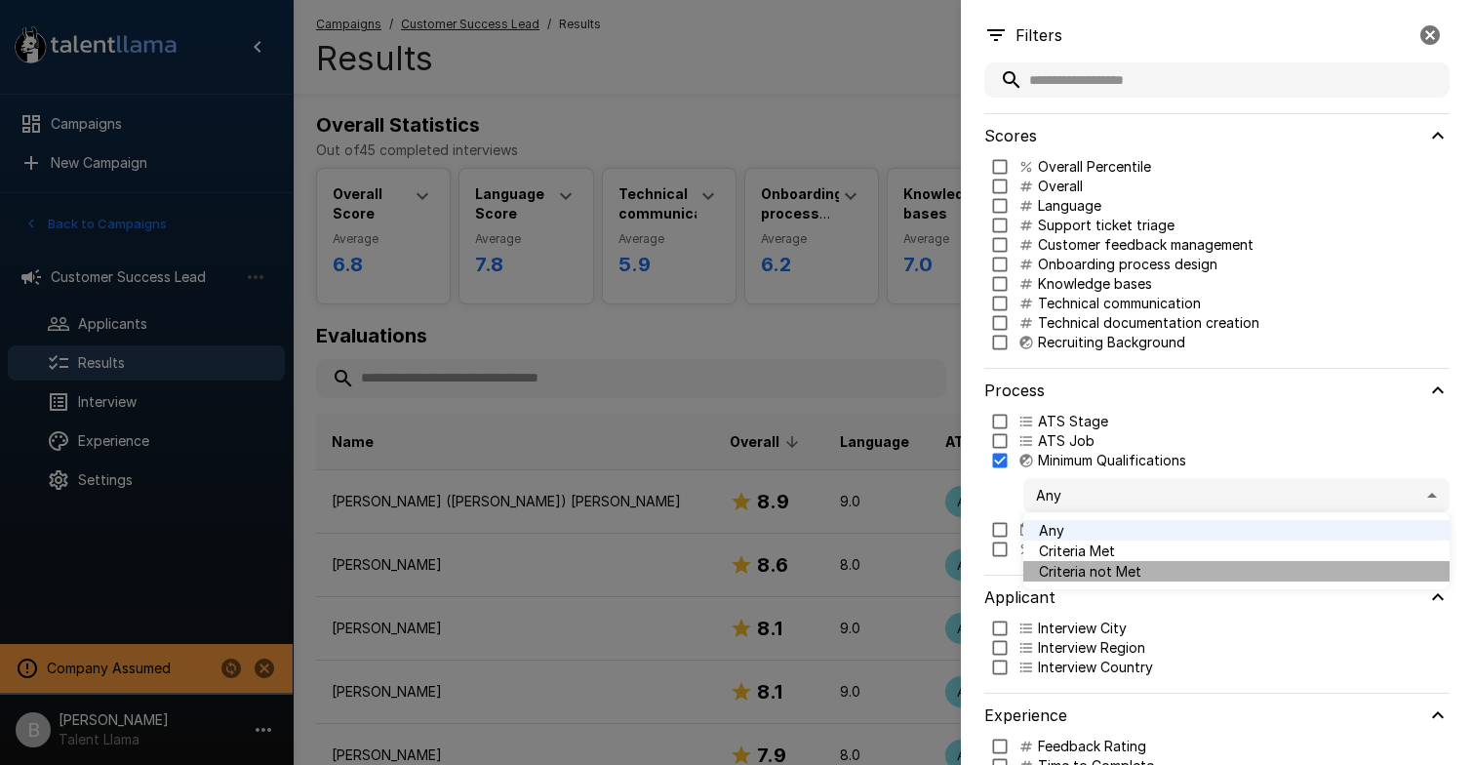
click at [1102, 567] on span "Criteria not Met" at bounding box center [1236, 571] width 395 height 20
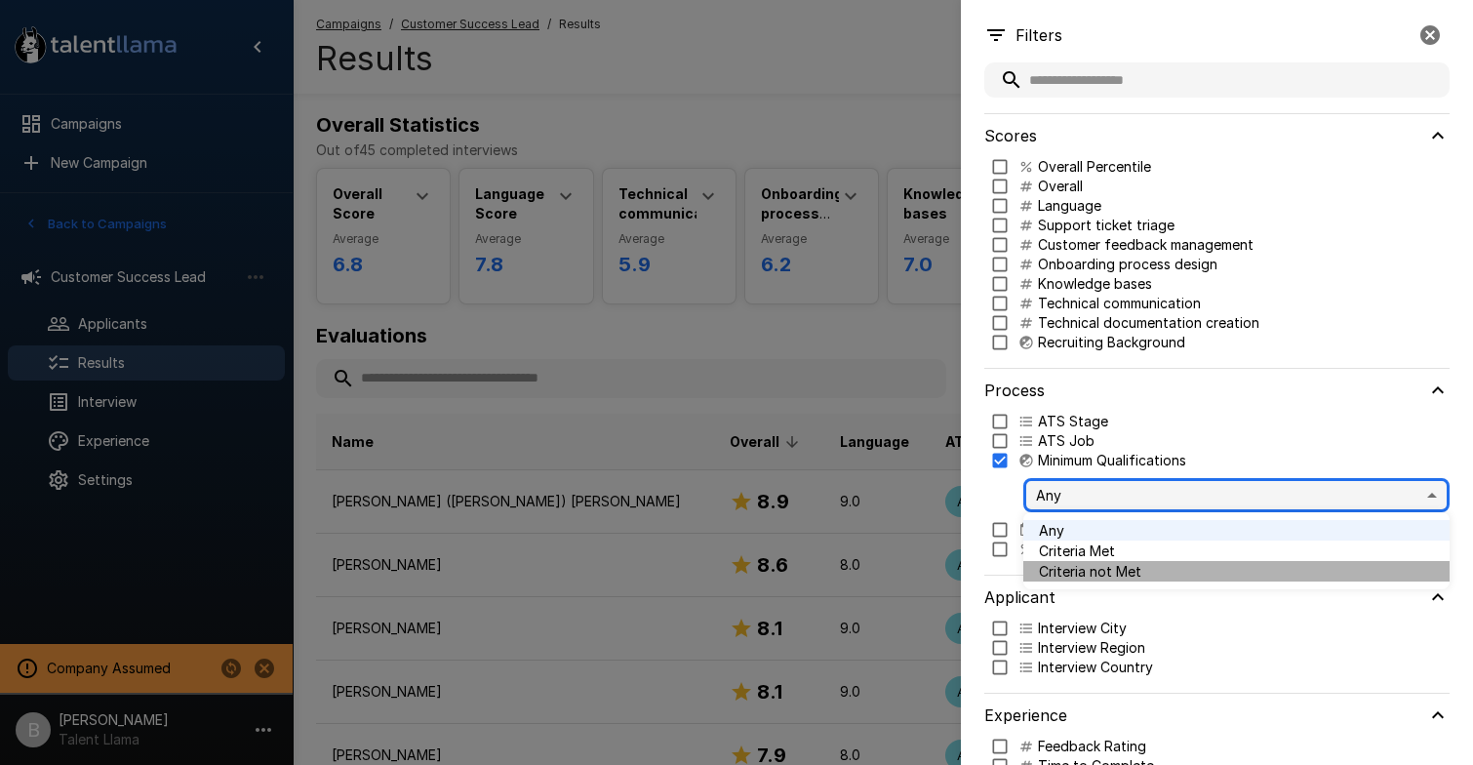
type input "*****"
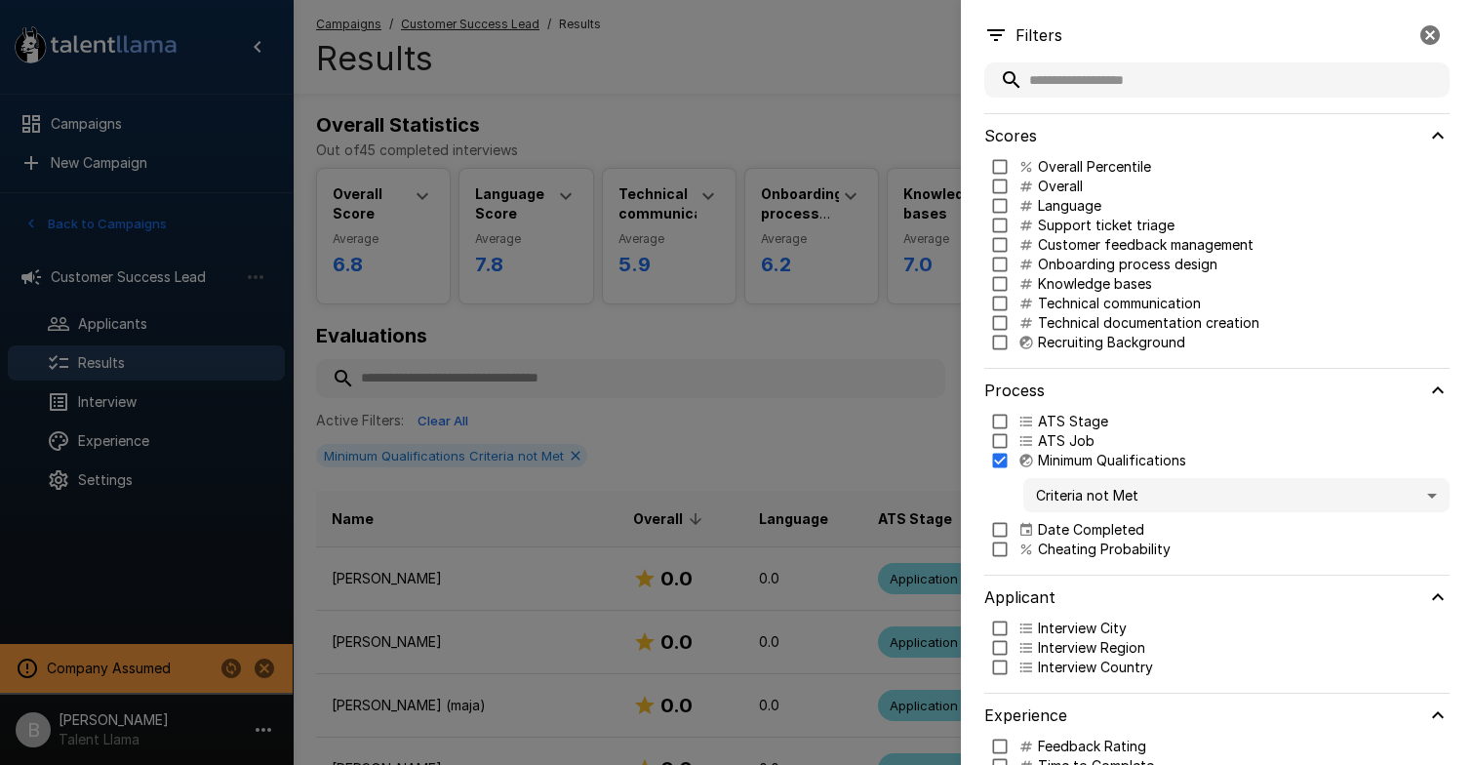
click at [864, 110] on div at bounding box center [736, 382] width 1473 height 765
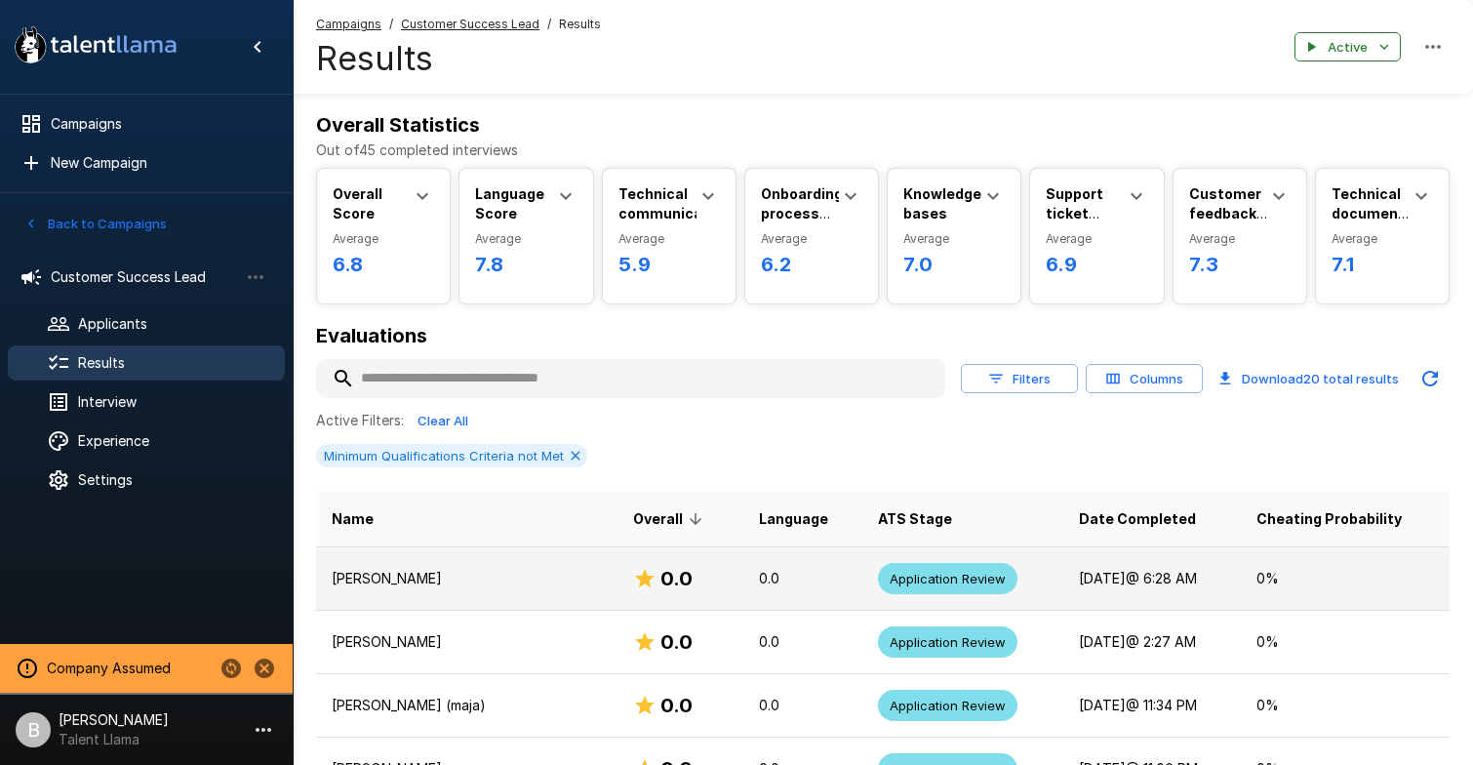
click at [392, 595] on td "[PERSON_NAME]" at bounding box center [467, 577] width 302 height 63
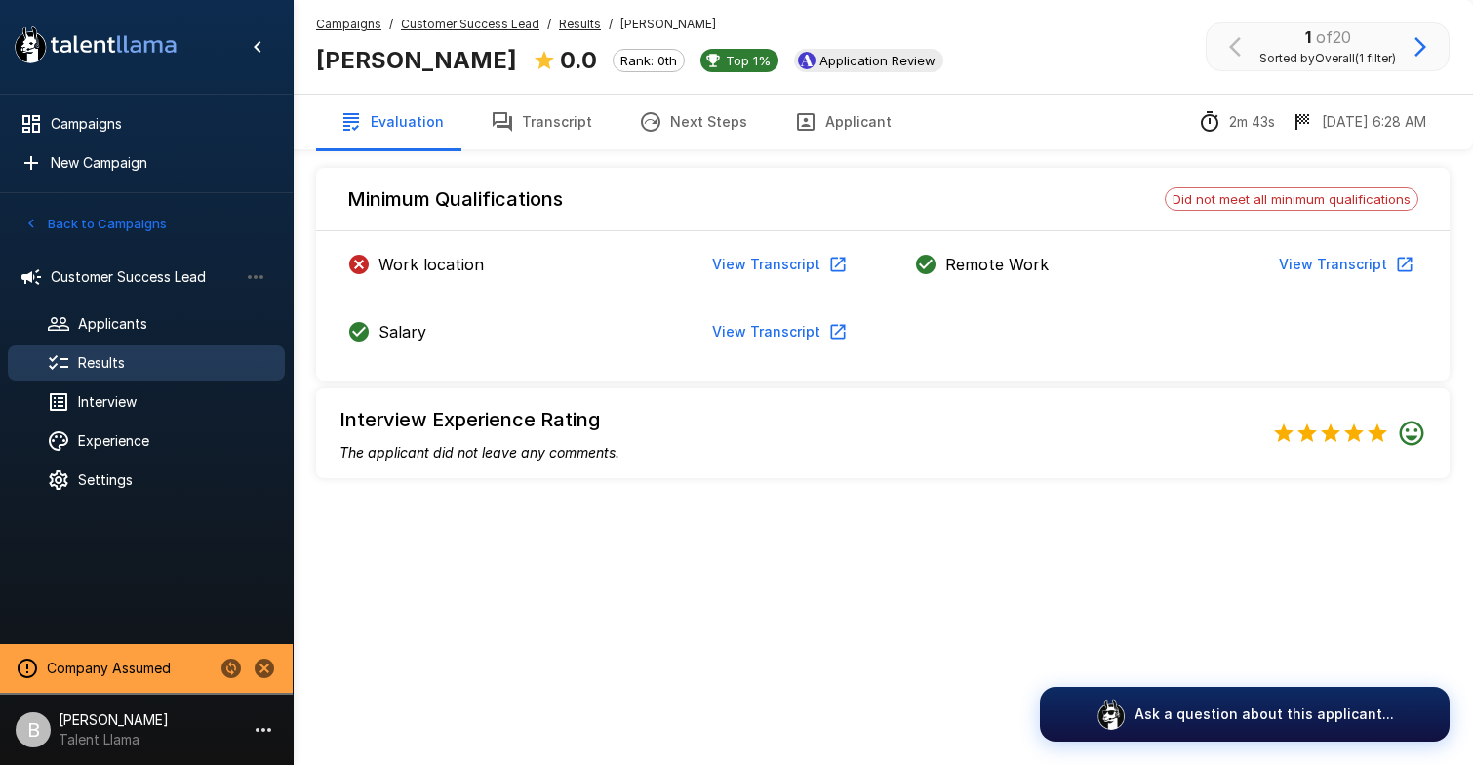
click at [1418, 49] on icon "button" at bounding box center [1420, 46] width 23 height 23
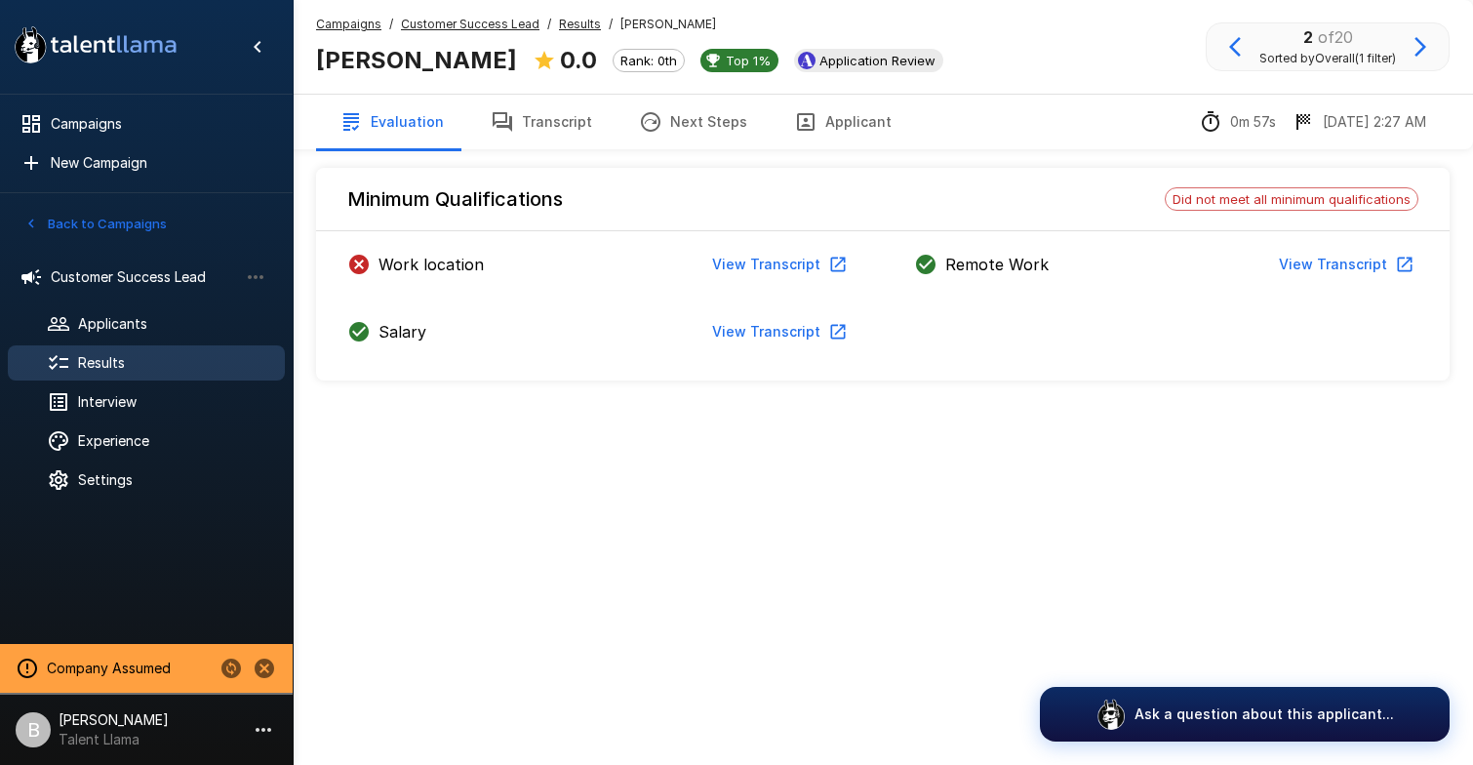
click at [1418, 49] on icon "button" at bounding box center [1420, 46] width 23 height 23
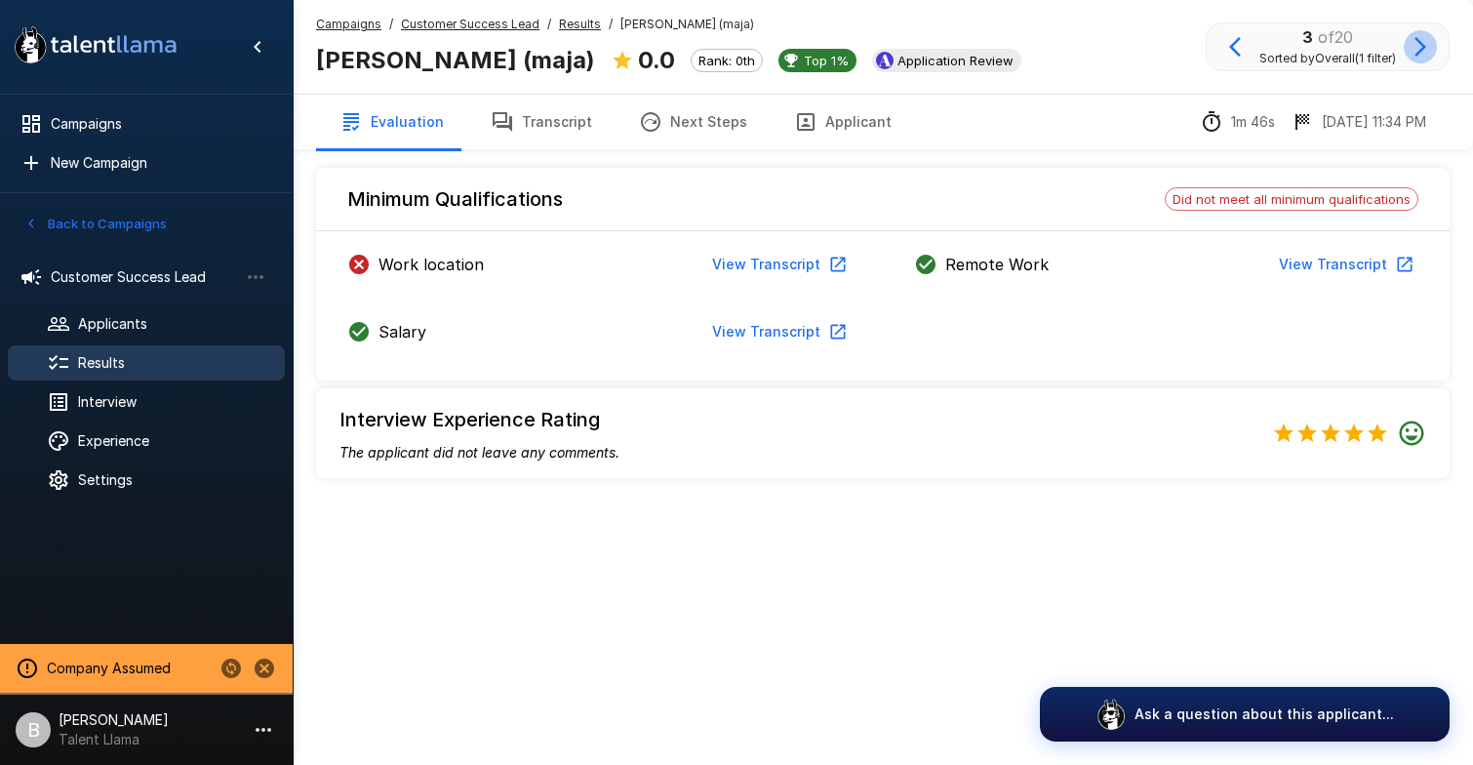
click at [1418, 49] on icon "button" at bounding box center [1420, 46] width 23 height 23
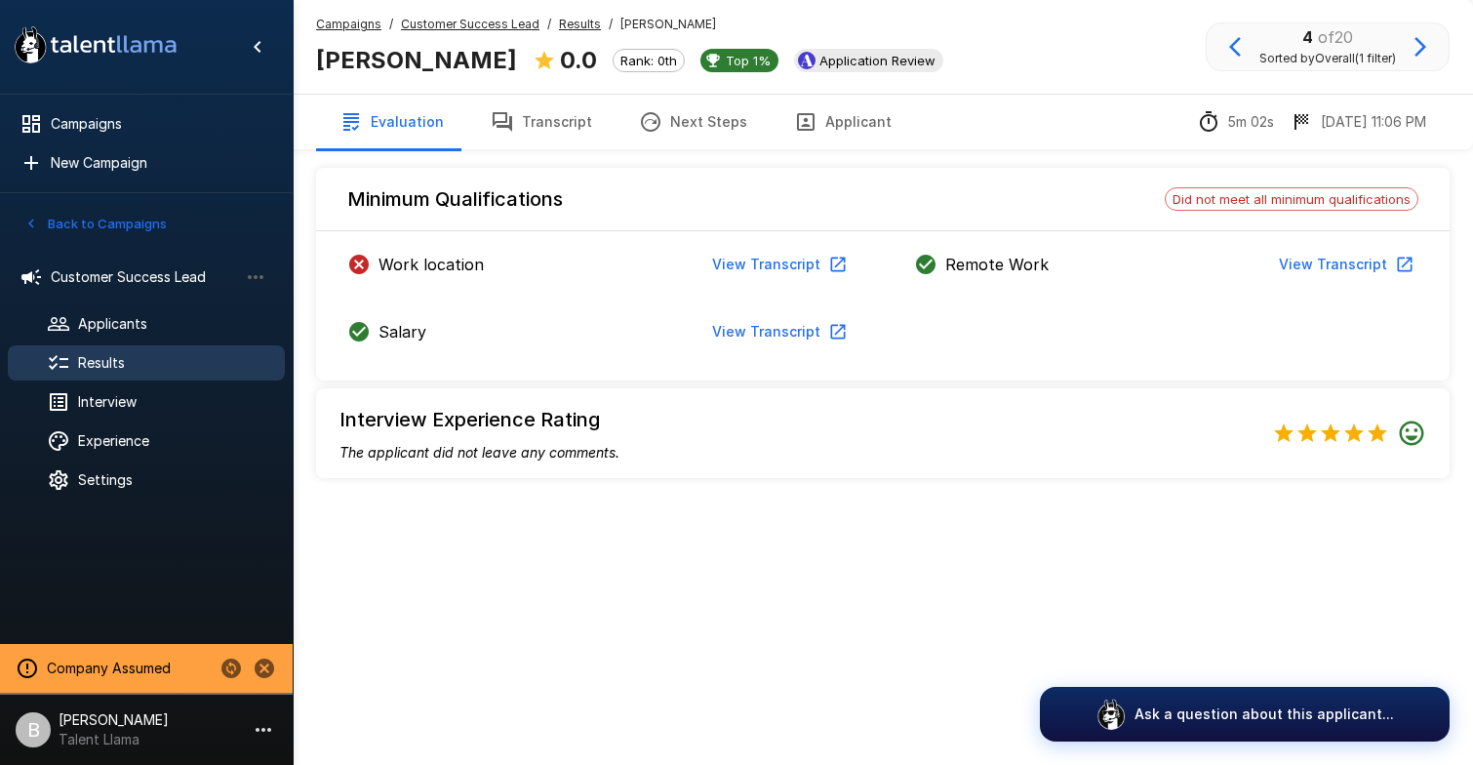
click at [1418, 49] on icon "button" at bounding box center [1420, 46] width 23 height 23
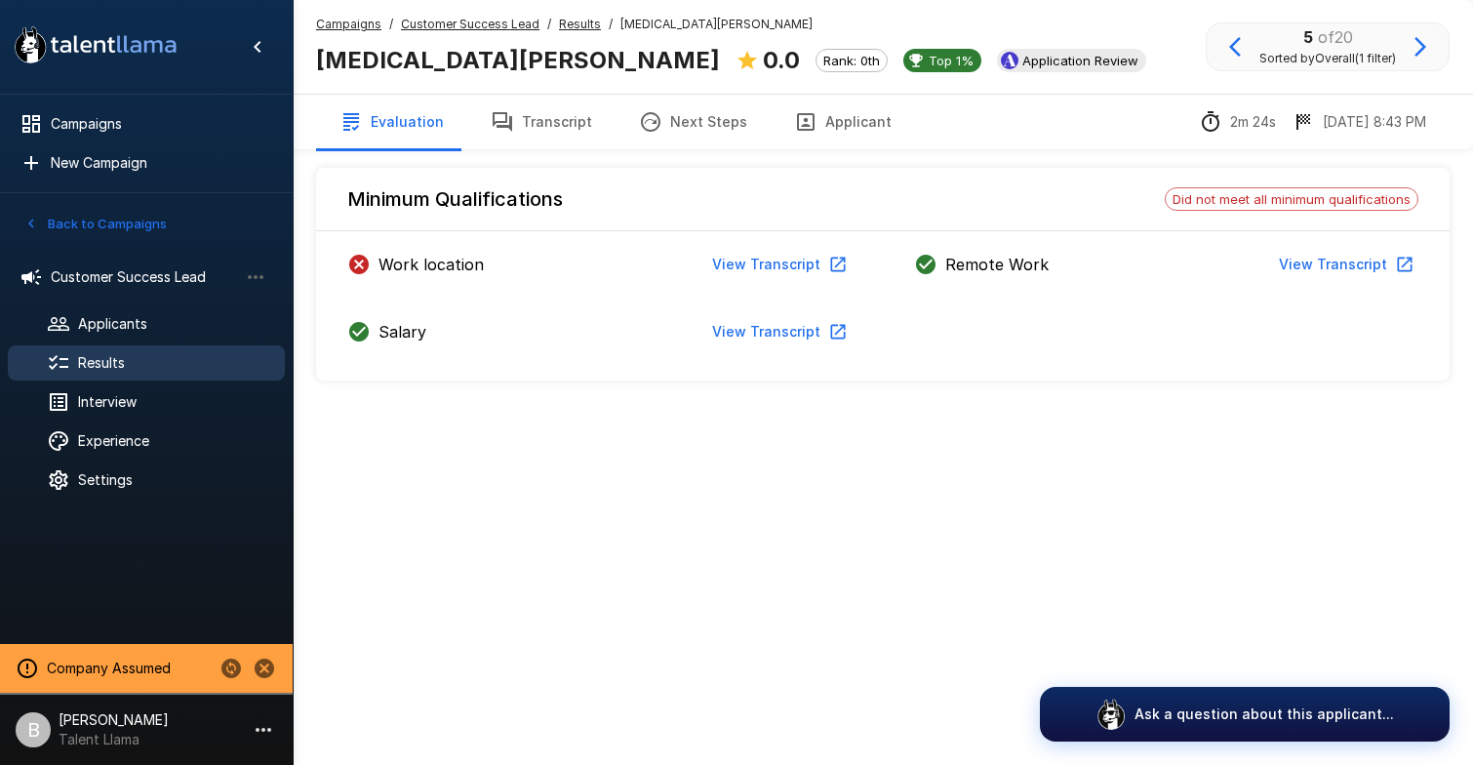
click at [1418, 49] on icon "button" at bounding box center [1420, 46] width 23 height 23
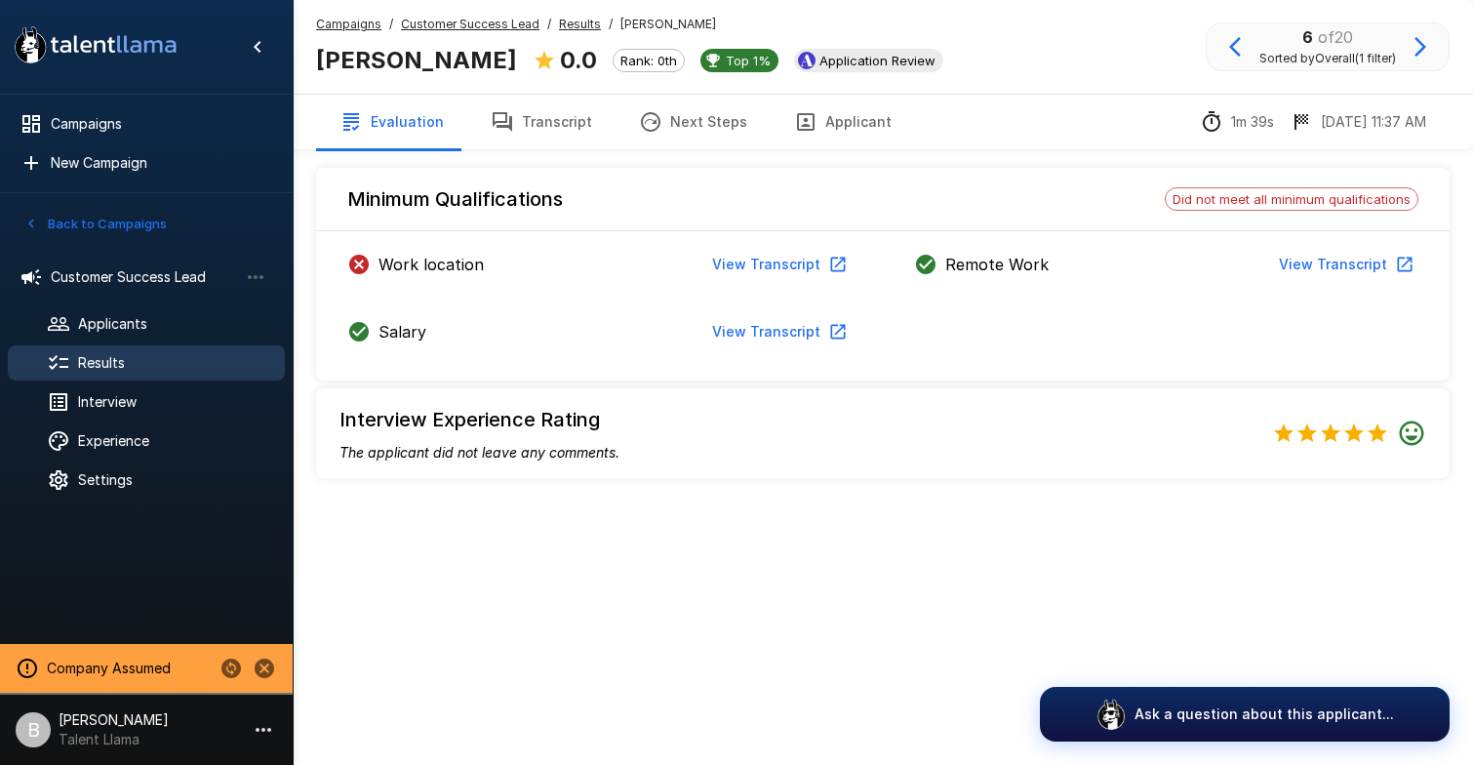
click at [1418, 49] on icon "button" at bounding box center [1420, 46] width 23 height 23
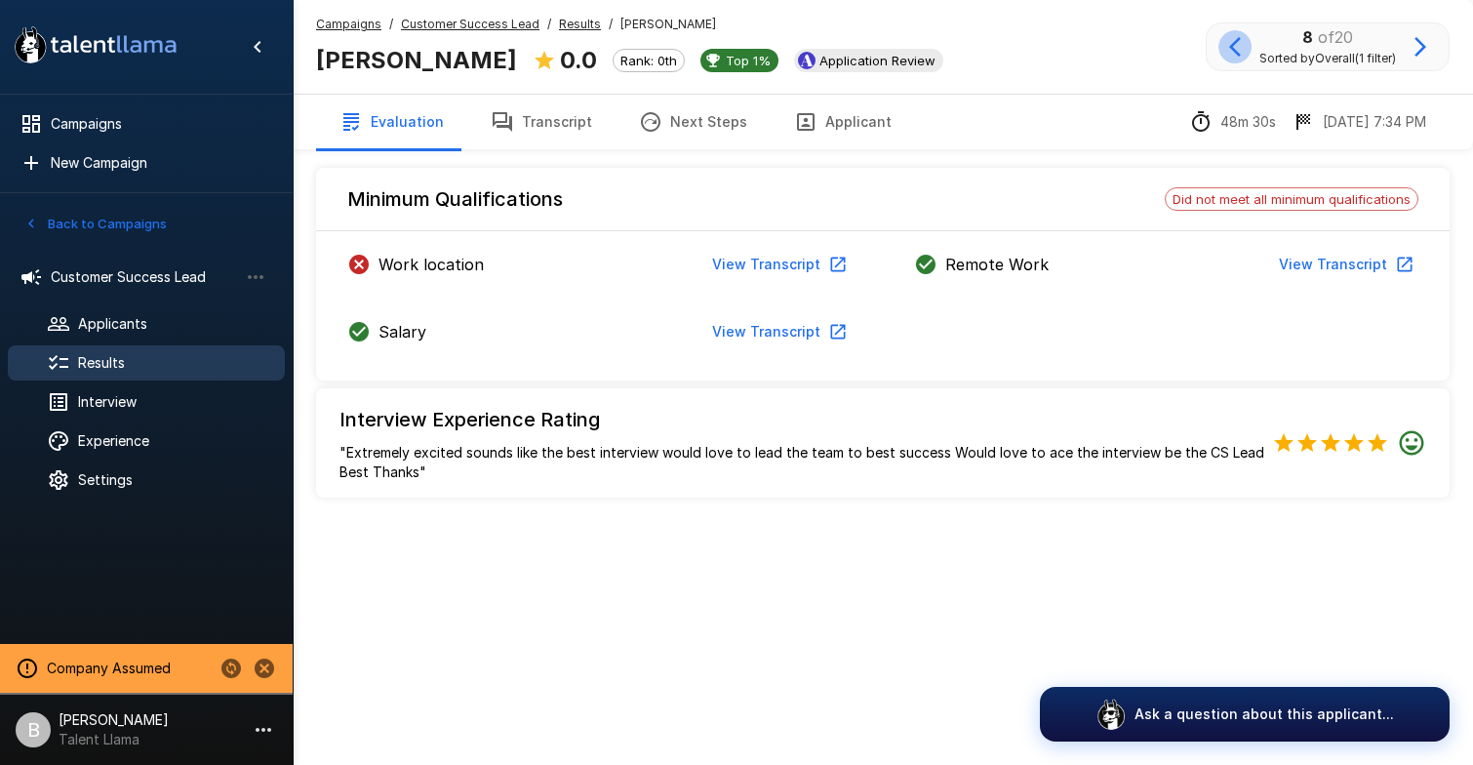
click at [1224, 38] on icon "button" at bounding box center [1235, 46] width 23 height 23
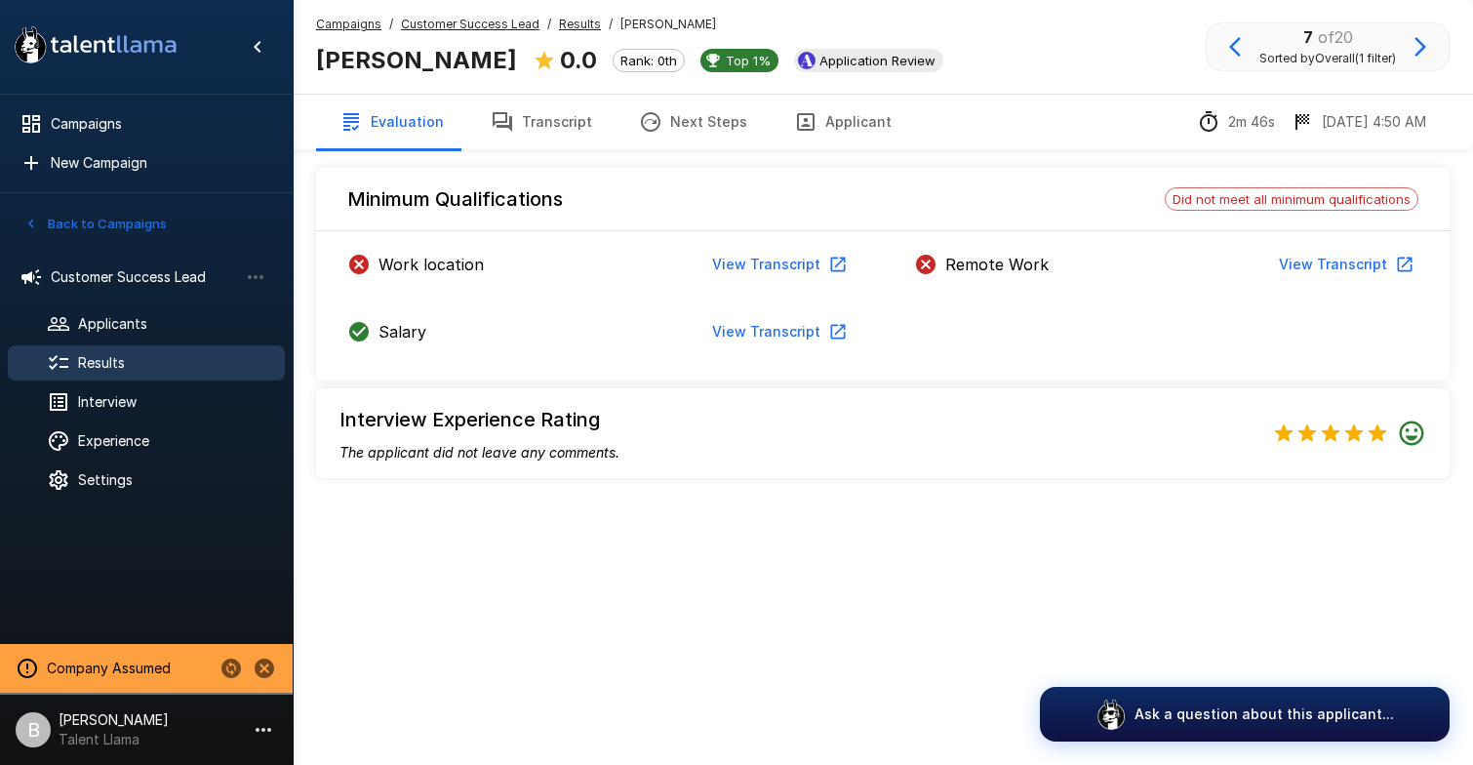
click at [1325, 260] on button "View Transcript" at bounding box center [1344, 265] width 147 height 36
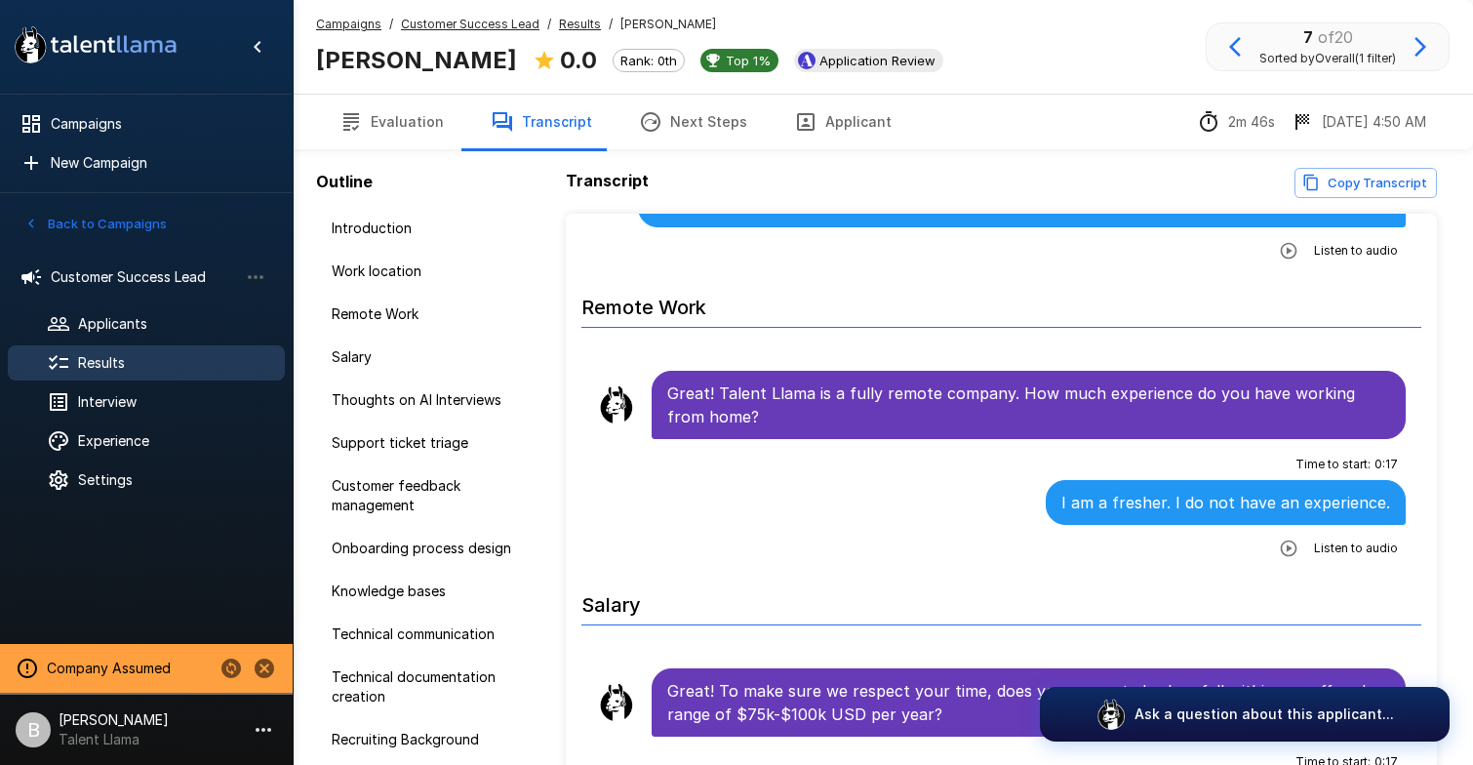
scroll to position [546, 0]
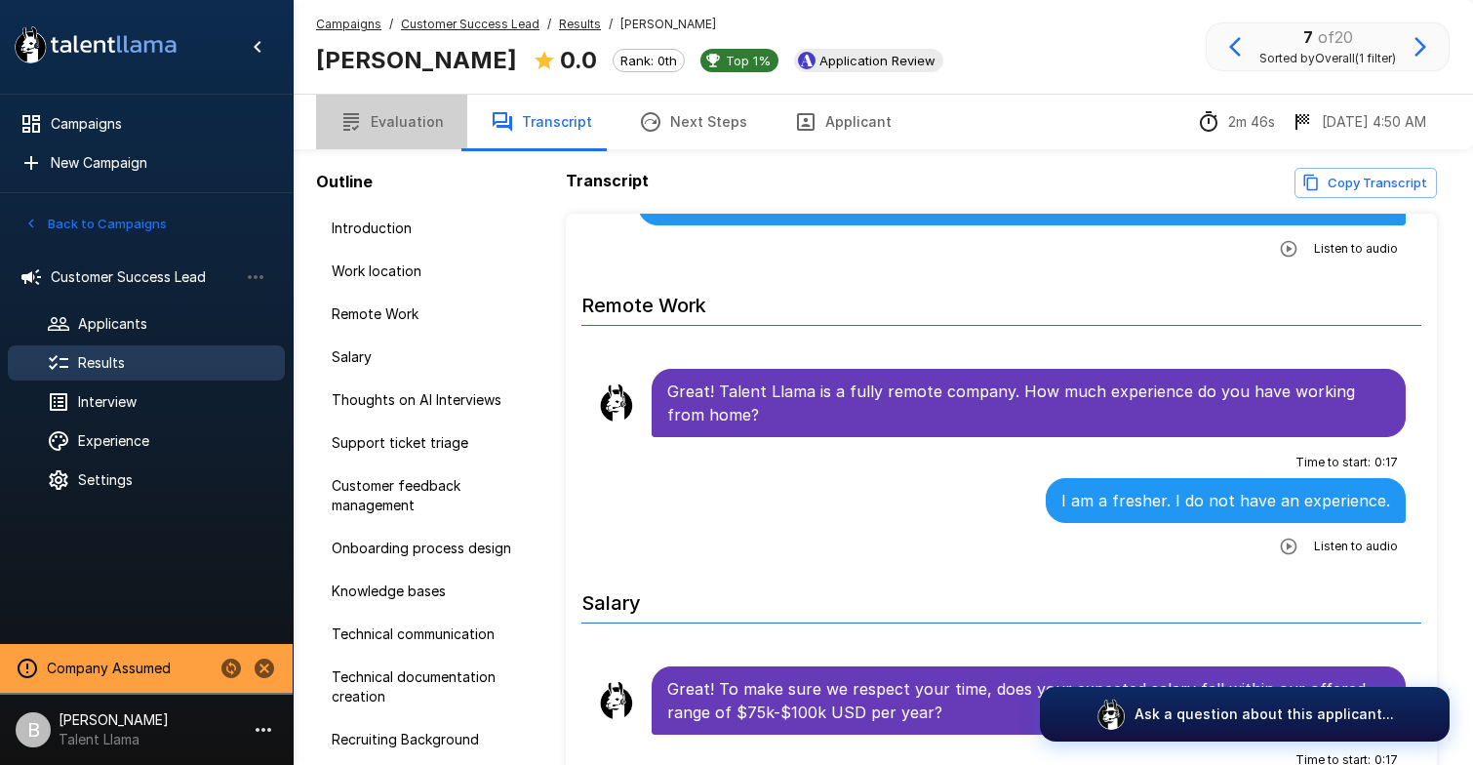
click at [411, 120] on button "Evaluation" at bounding box center [391, 122] width 151 height 55
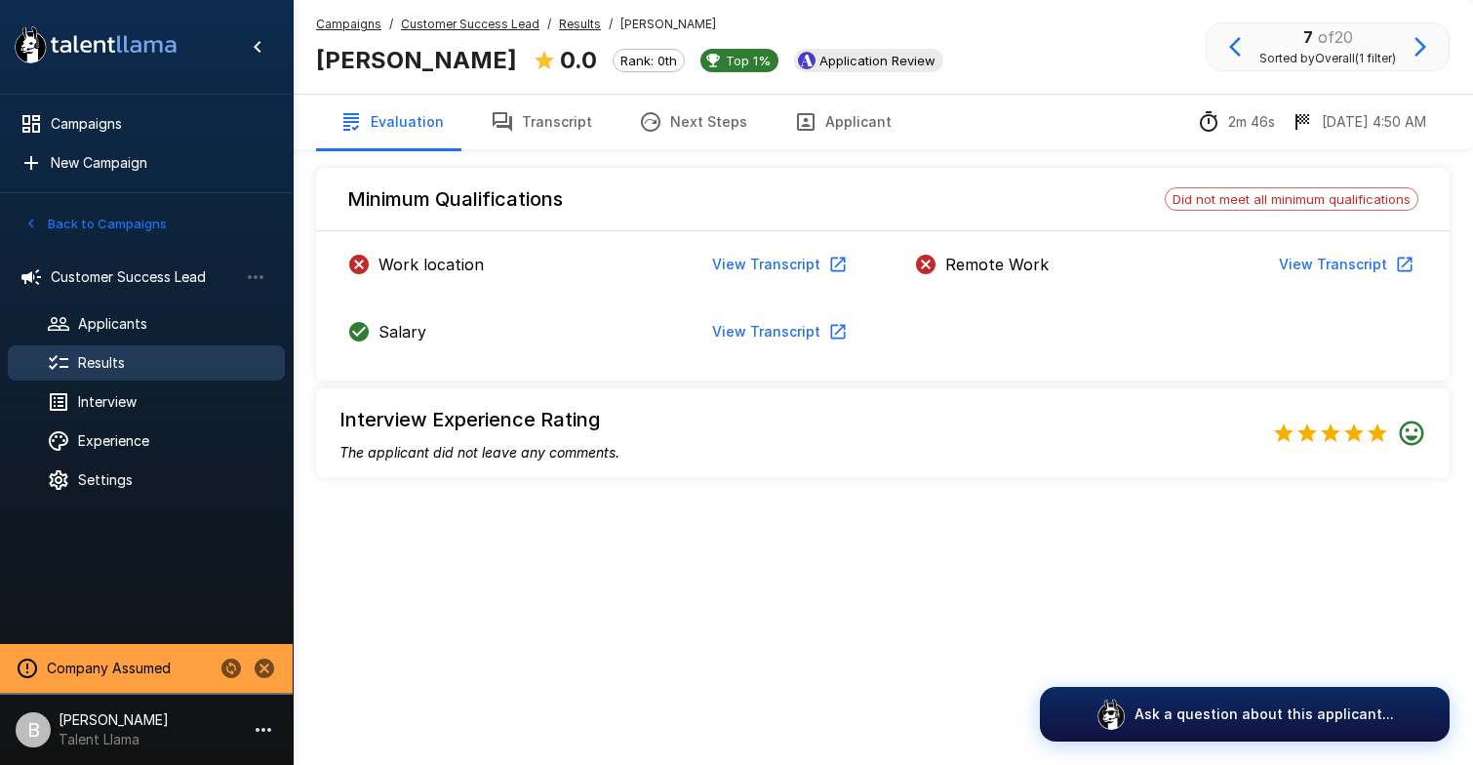
click at [1413, 51] on icon "button" at bounding box center [1420, 46] width 23 height 23
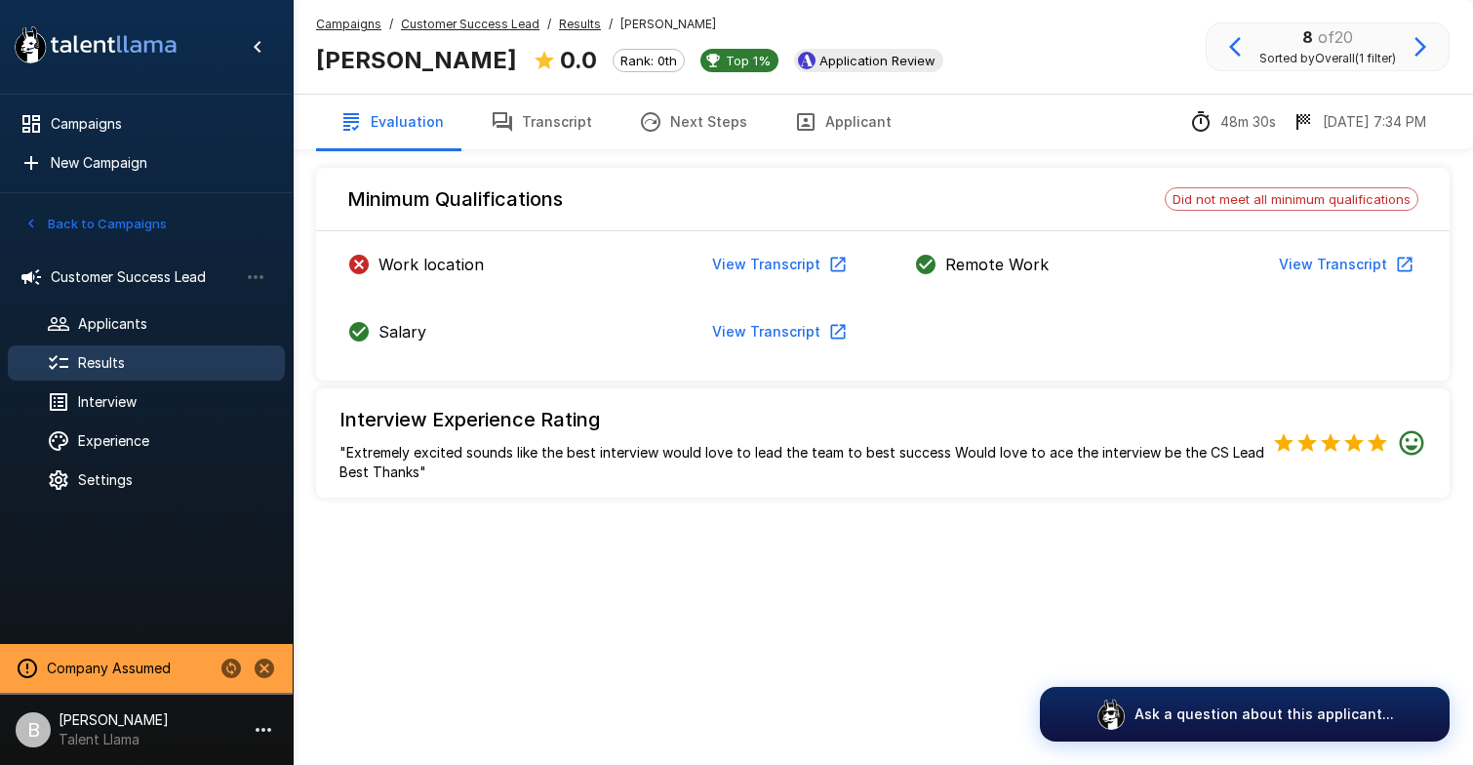
click at [1413, 51] on icon "button" at bounding box center [1420, 46] width 23 height 23
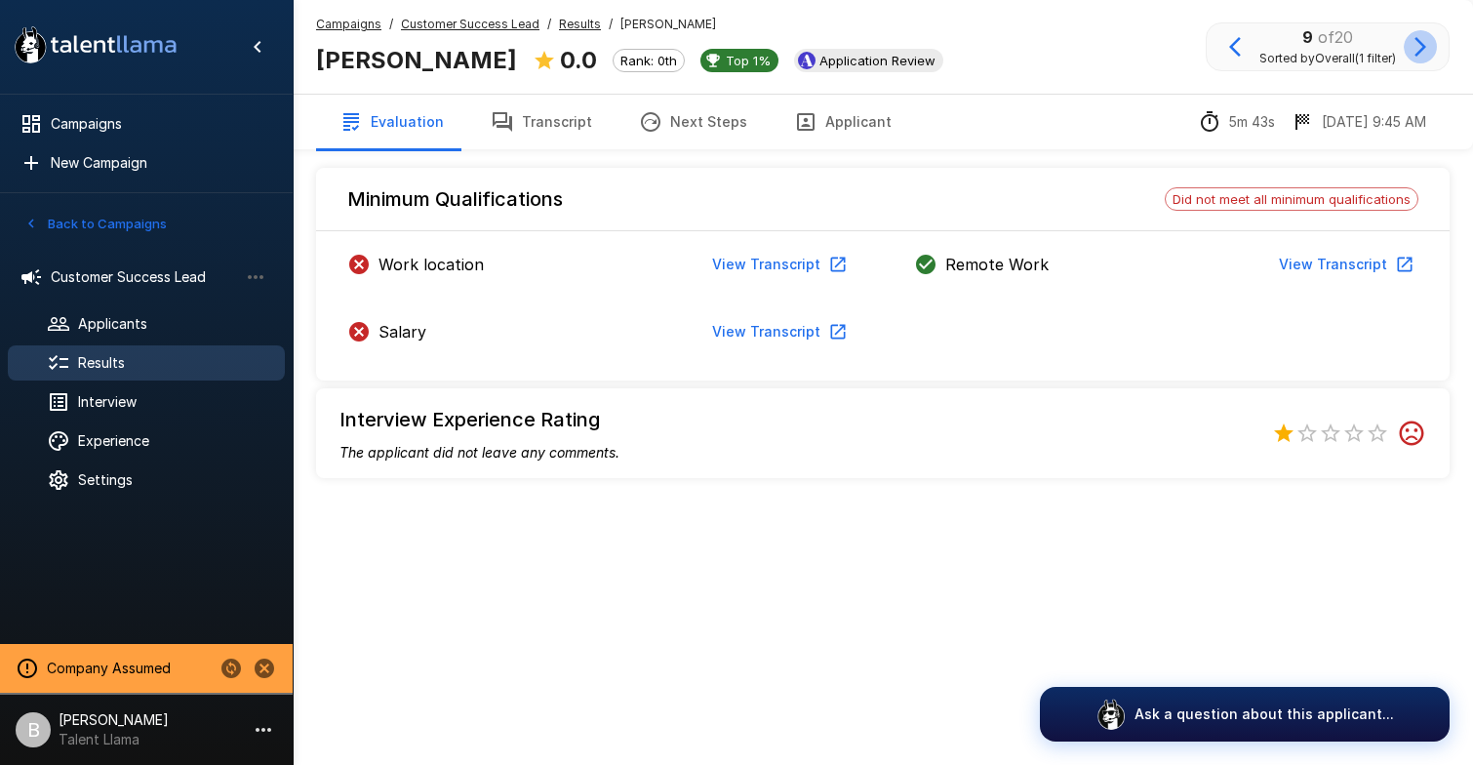
click at [1413, 51] on icon "button" at bounding box center [1420, 46] width 23 height 23
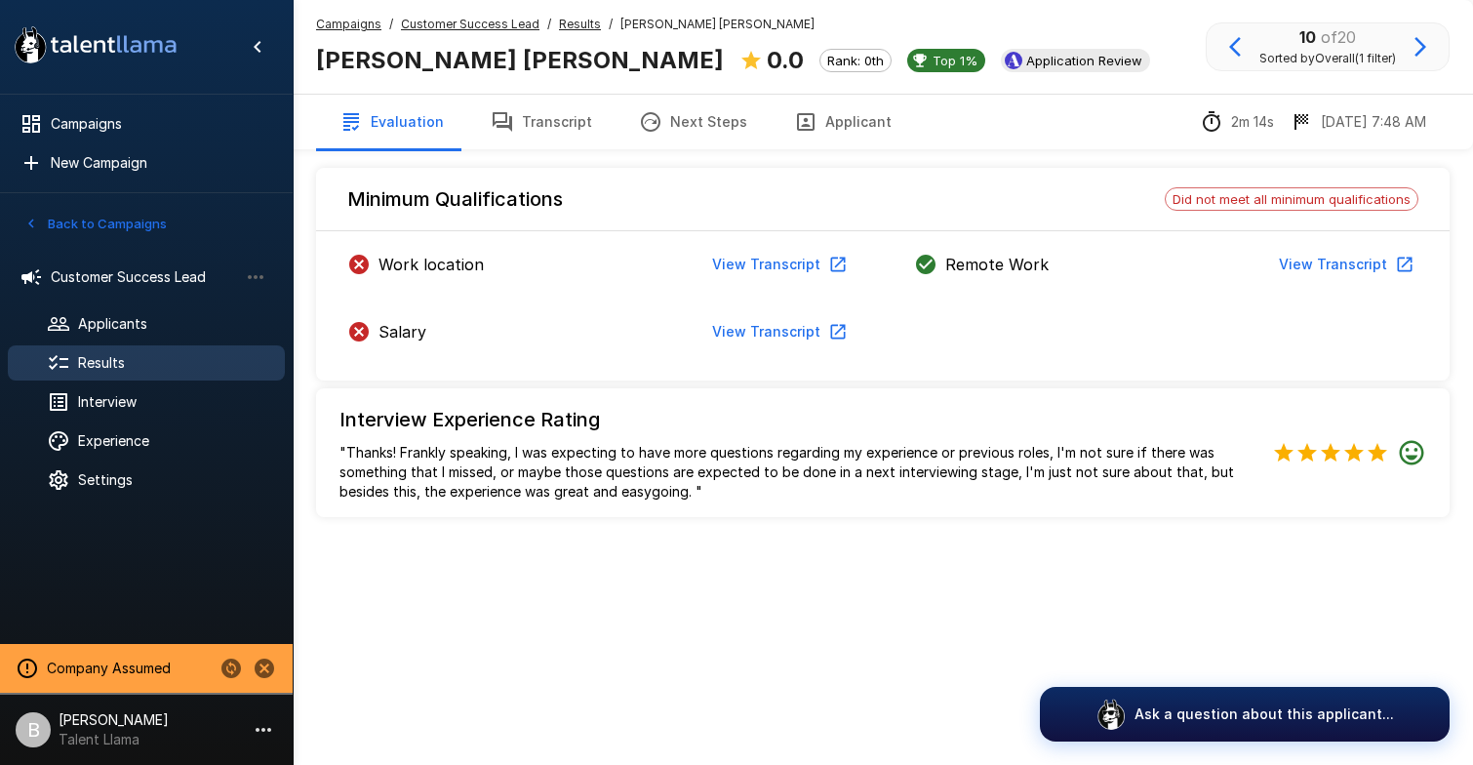
click at [746, 331] on button "View Transcript" at bounding box center [778, 332] width 147 height 36
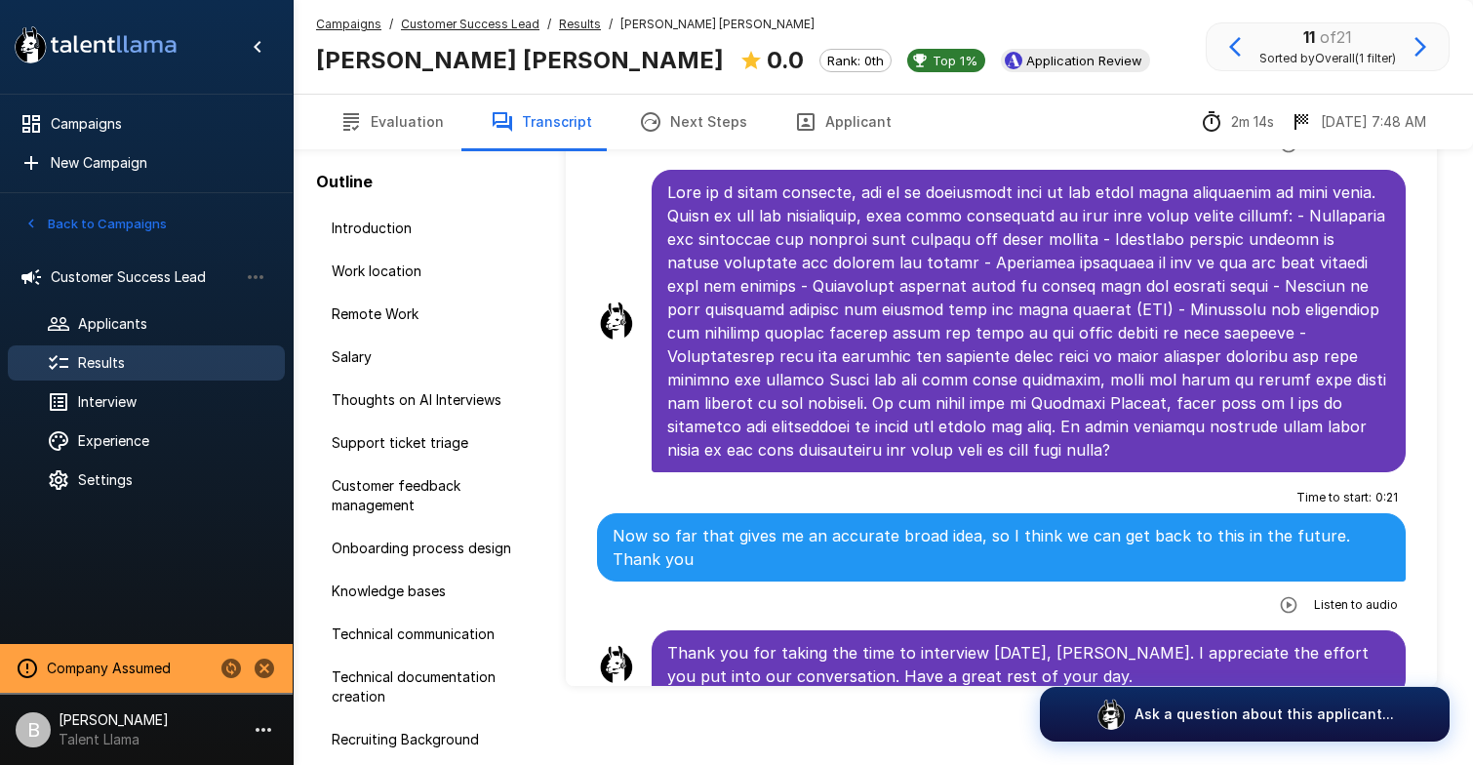
scroll to position [115, 0]
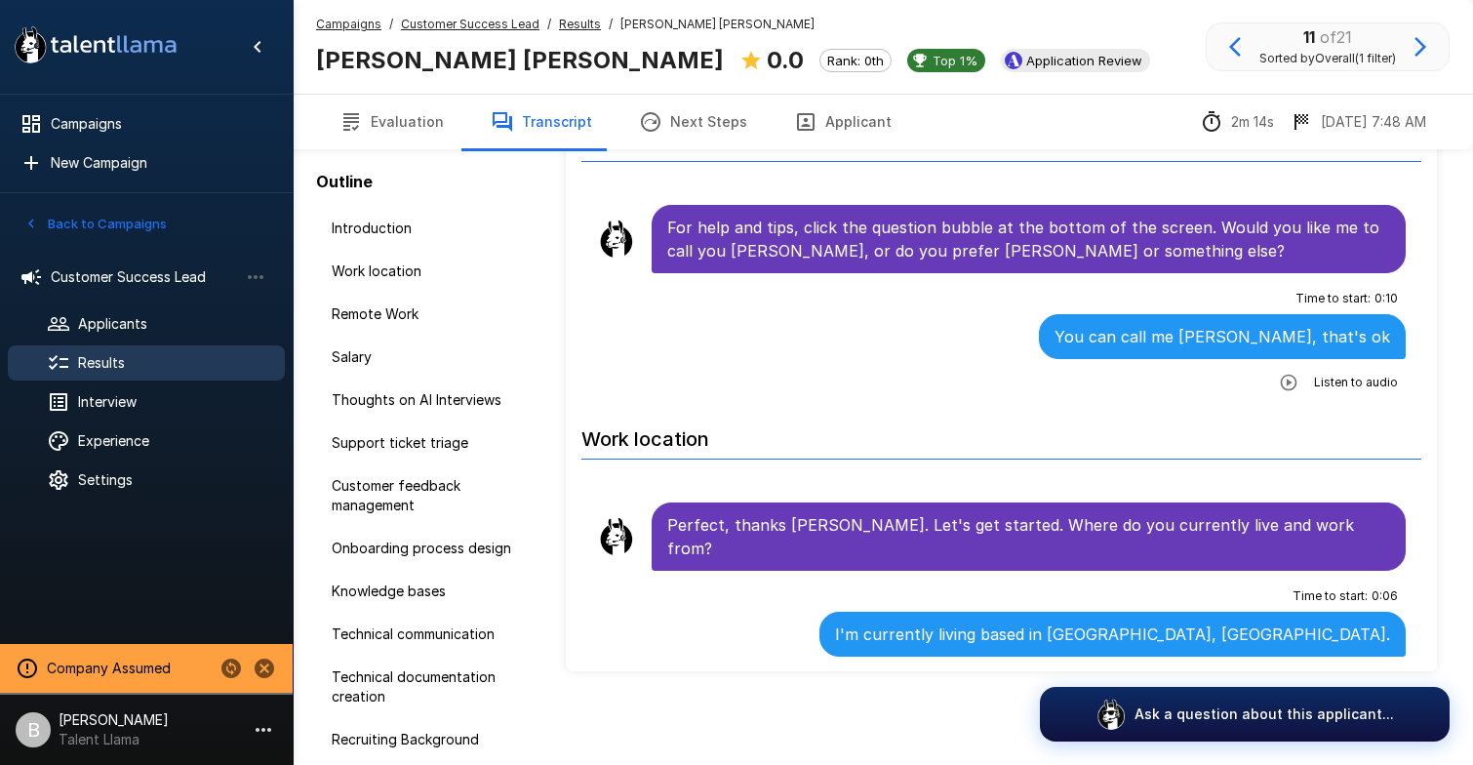
click at [401, 117] on button "Evaluation" at bounding box center [391, 122] width 151 height 55
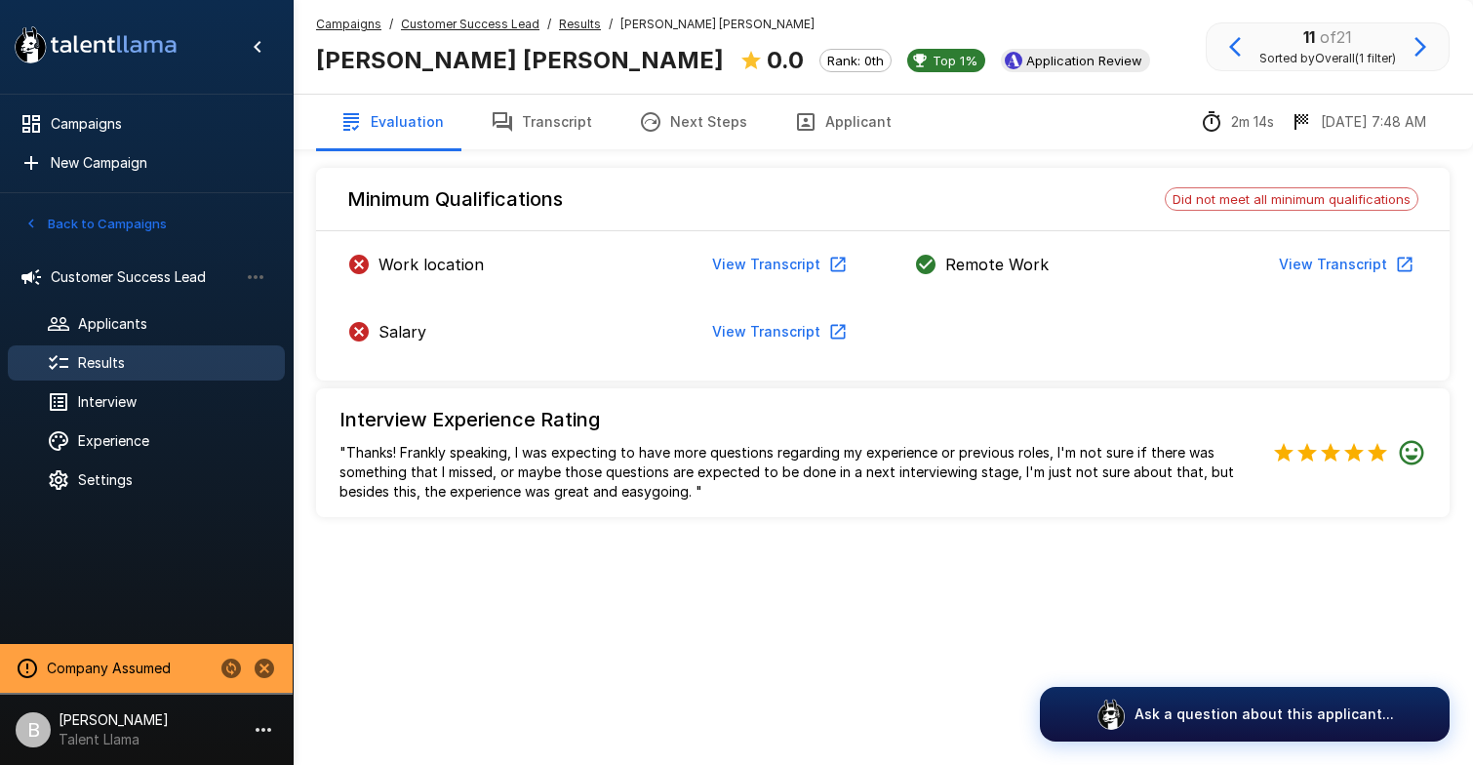
click at [798, 261] on button "View Transcript" at bounding box center [778, 265] width 147 height 36
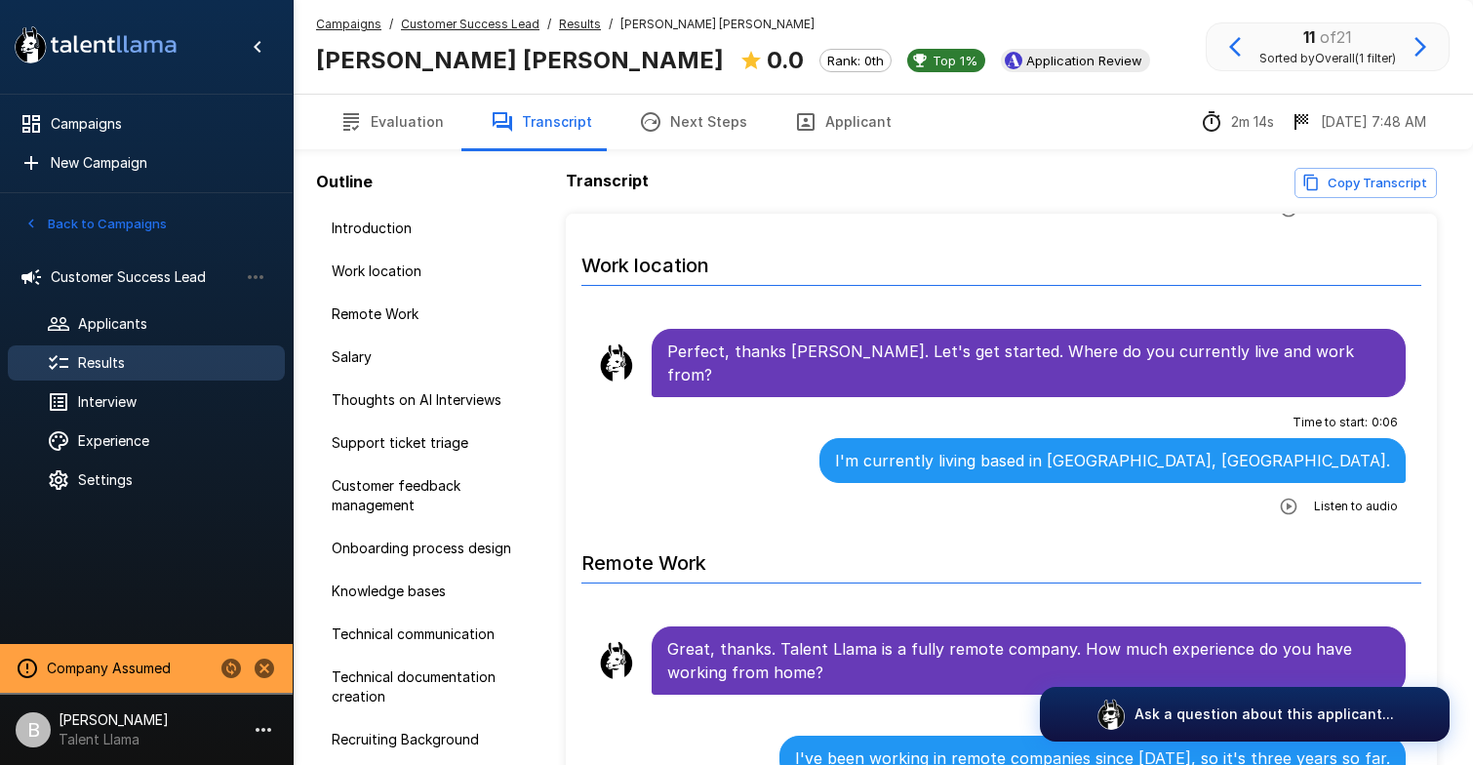
scroll to position [296, 0]
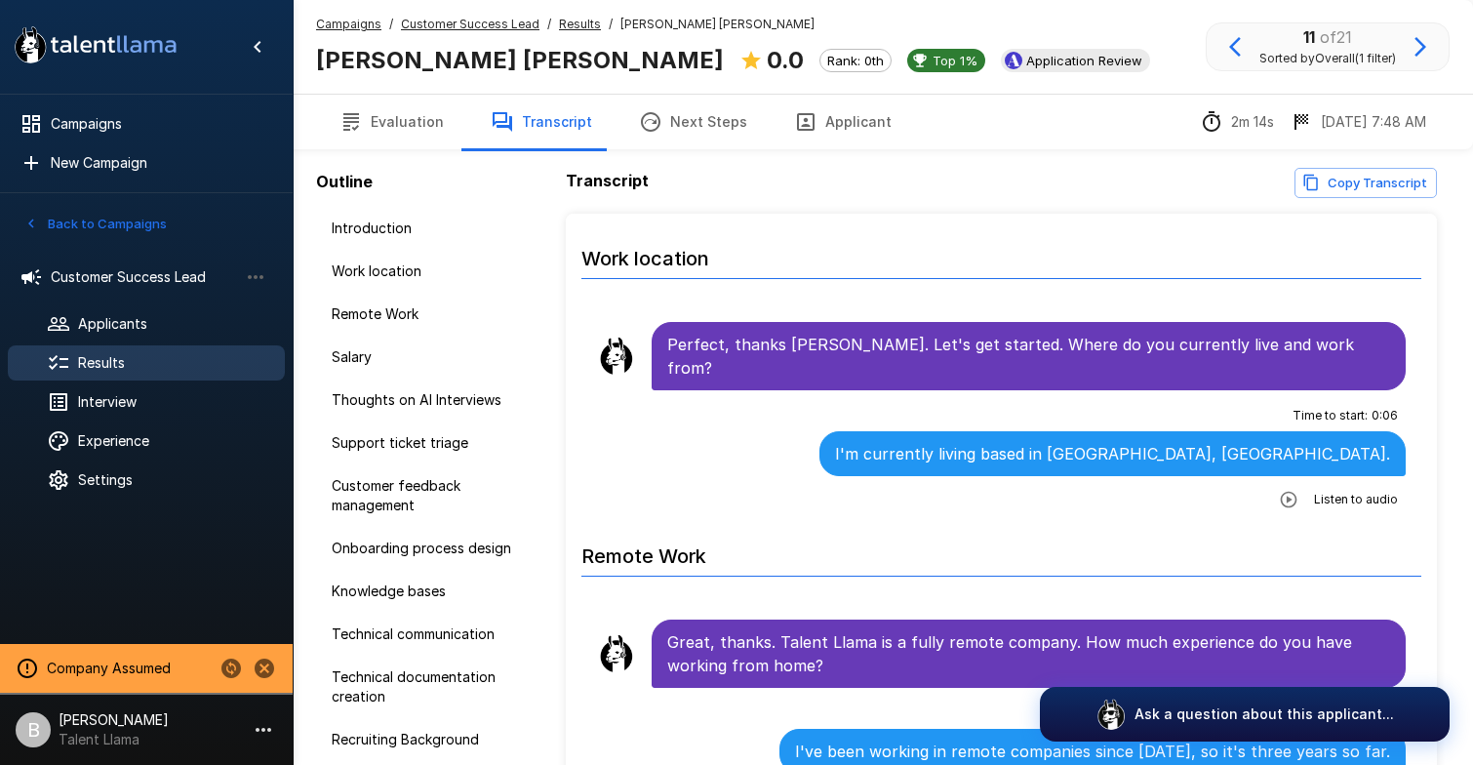
click at [428, 137] on button "Evaluation" at bounding box center [391, 122] width 151 height 55
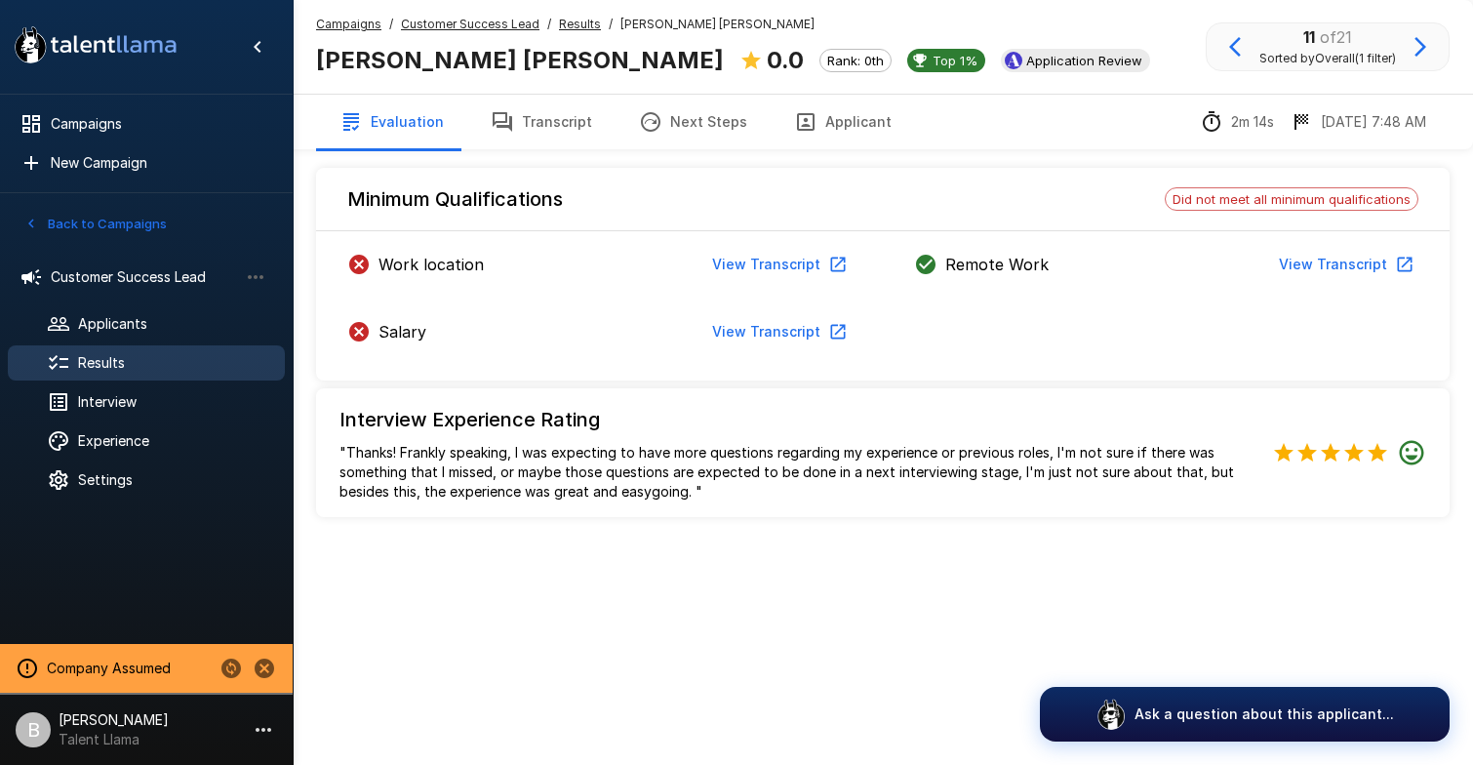
click at [1417, 43] on icon "button" at bounding box center [1420, 46] width 23 height 23
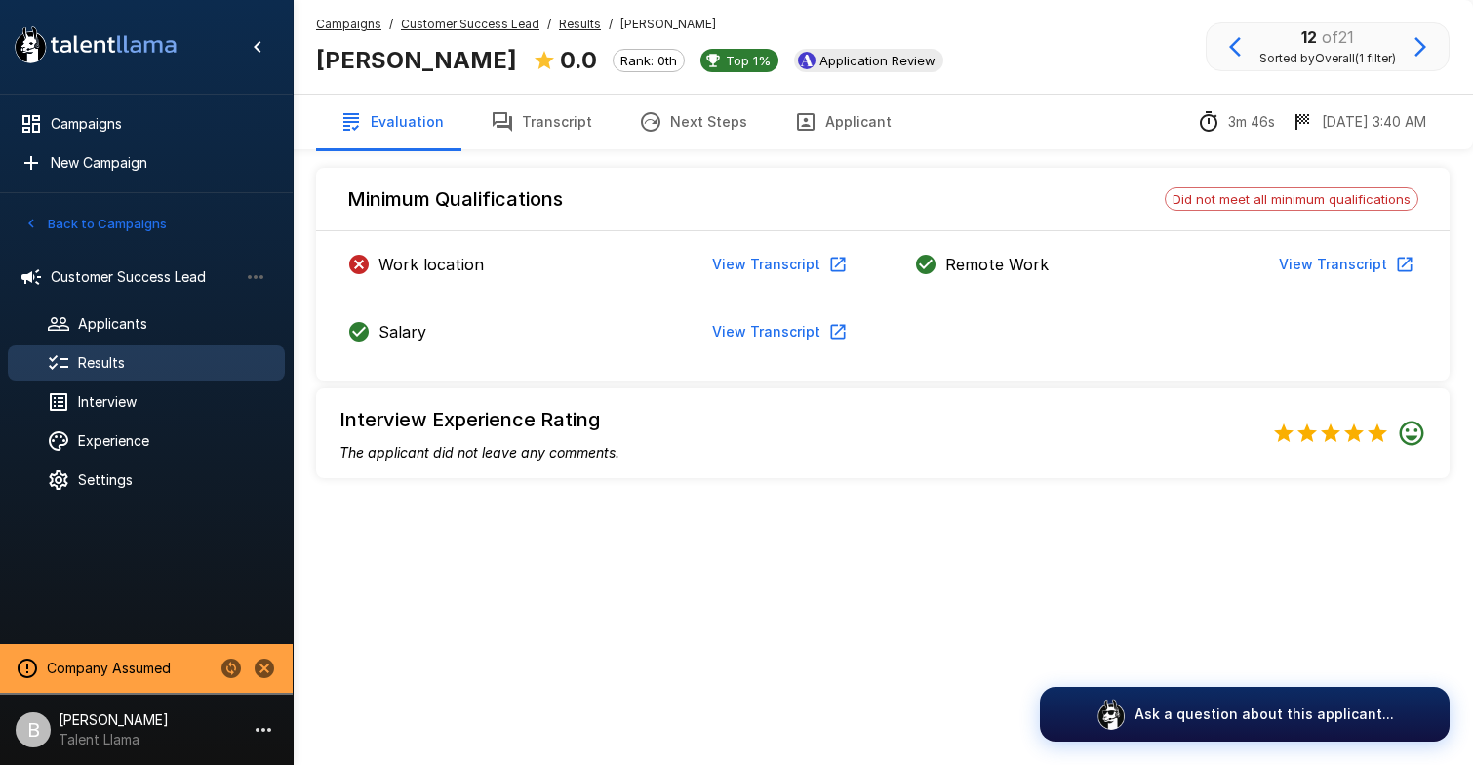
click at [1417, 43] on icon "button" at bounding box center [1420, 46] width 23 height 23
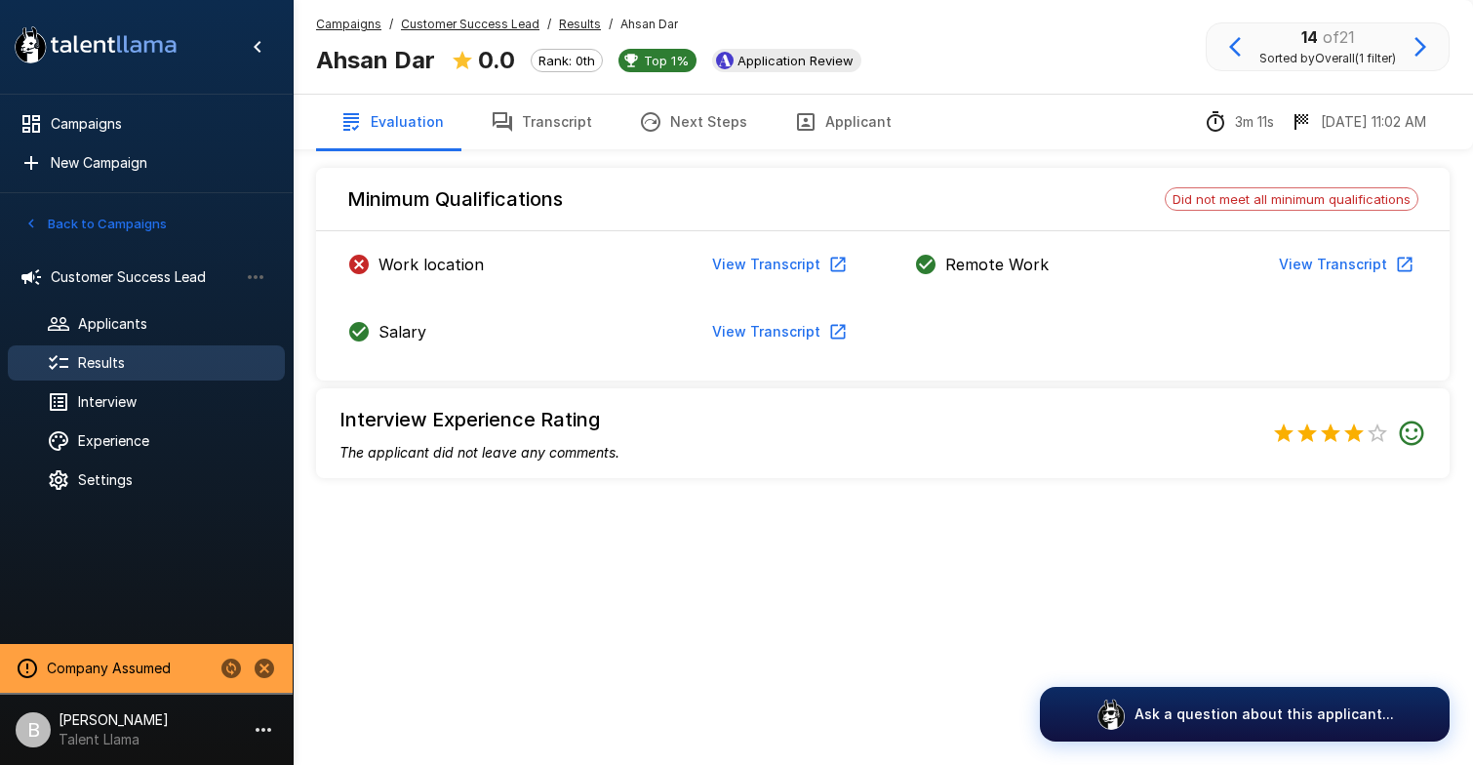
click at [1417, 43] on icon "button" at bounding box center [1420, 46] width 23 height 23
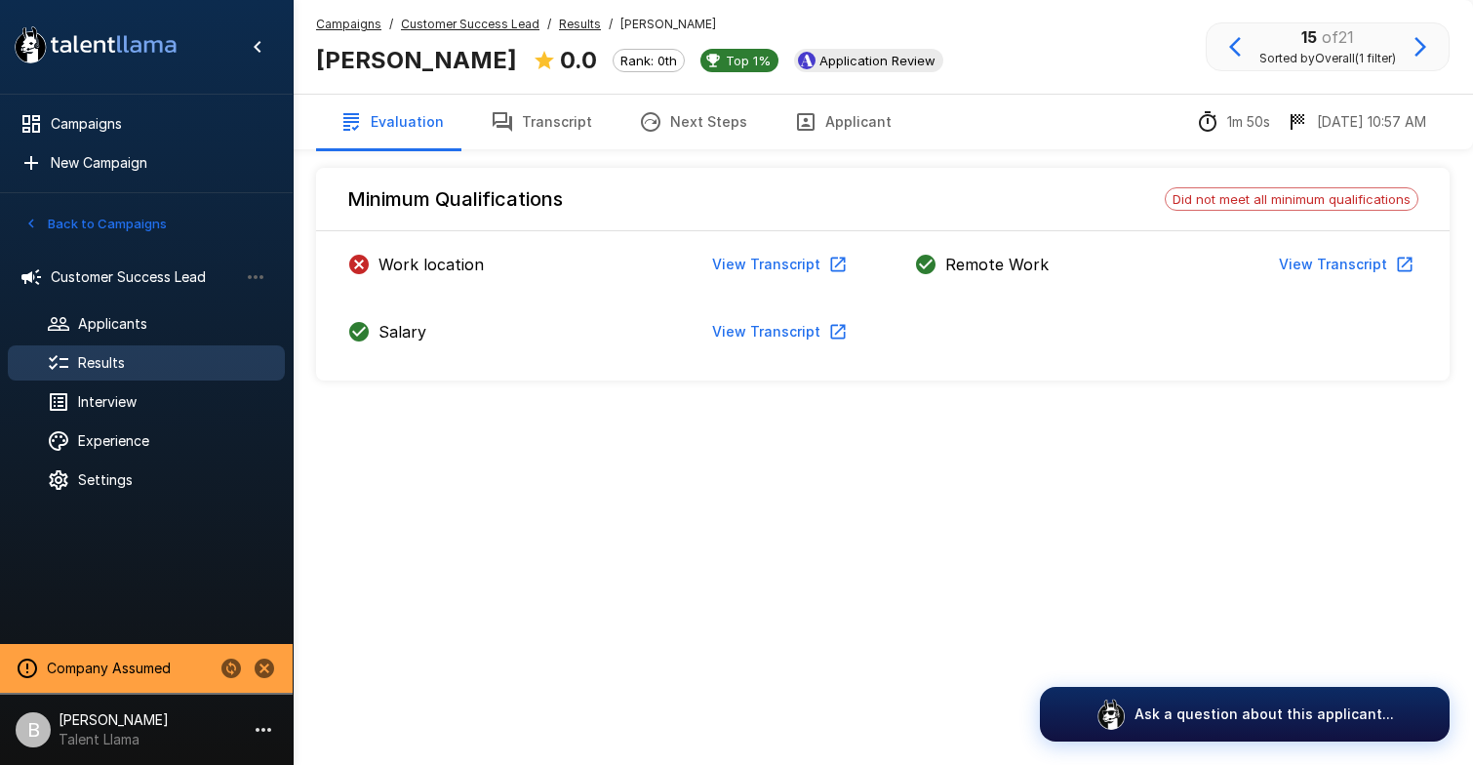
click at [1417, 43] on icon "button" at bounding box center [1420, 46] width 23 height 23
click at [1417, 42] on icon "button" at bounding box center [1420, 46] width 23 height 23
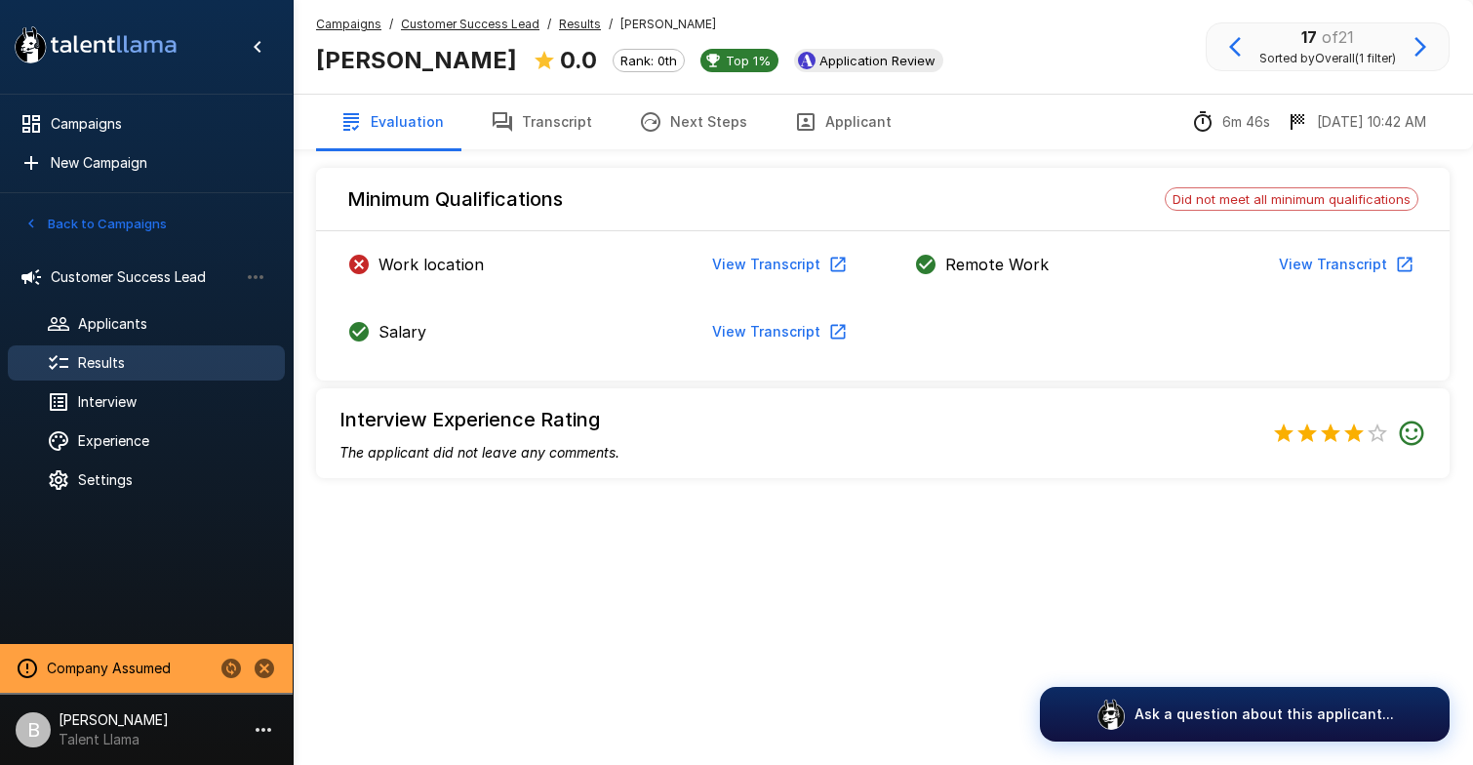
click at [1420, 38] on icon "button" at bounding box center [1420, 46] width 23 height 23
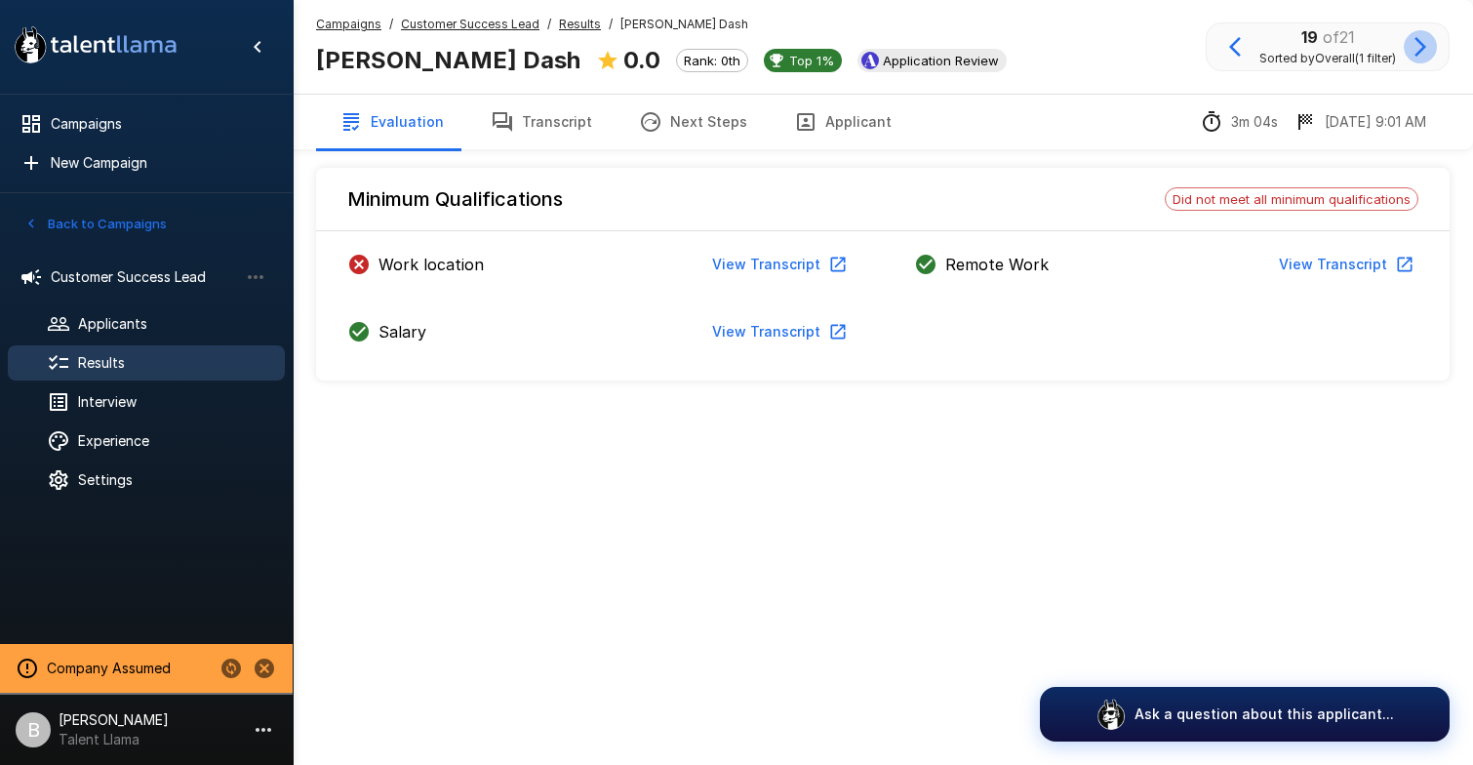
click at [1420, 38] on icon "button" at bounding box center [1420, 46] width 23 height 23
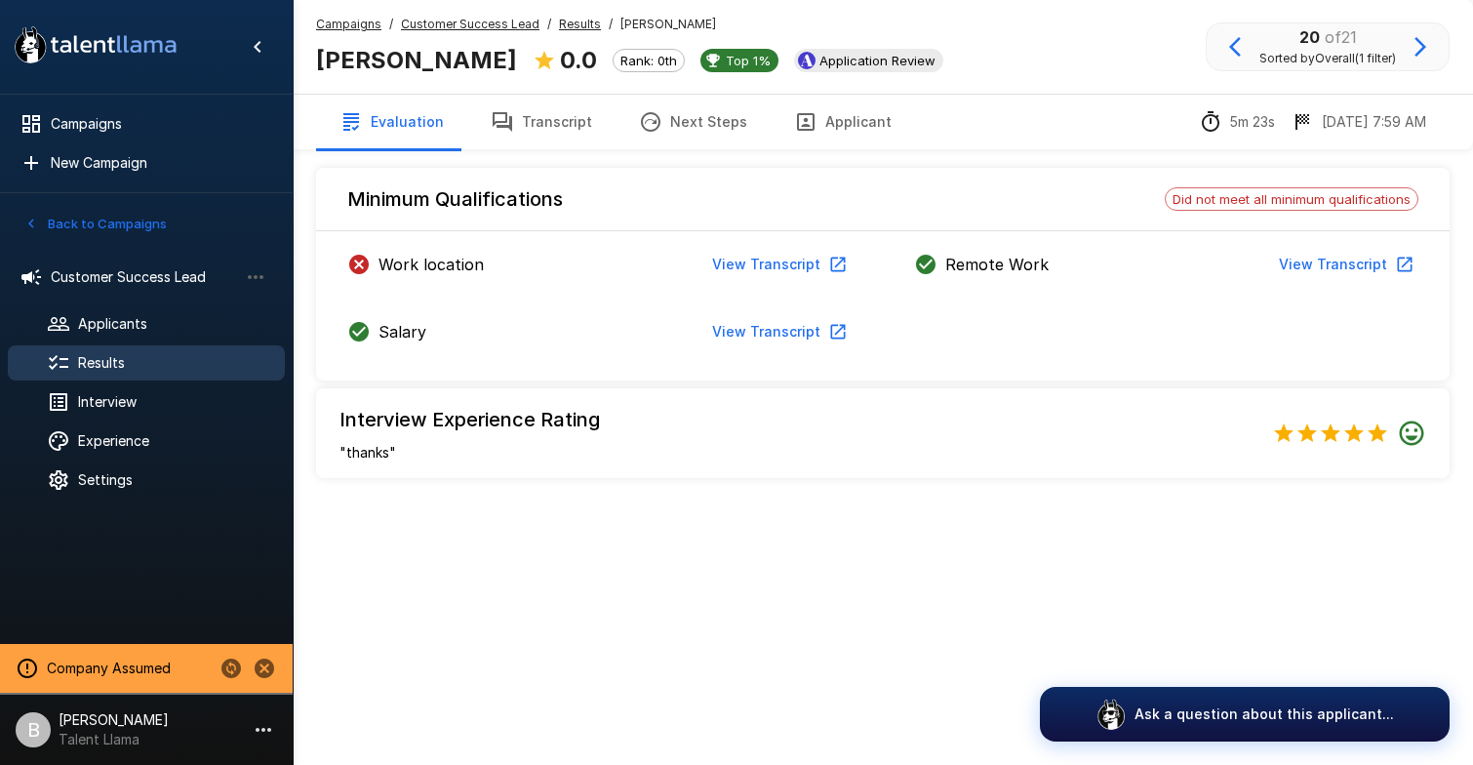
click at [1420, 38] on icon "button" at bounding box center [1420, 46] width 23 height 23
click at [588, 22] on u "Results" at bounding box center [580, 24] width 42 height 15
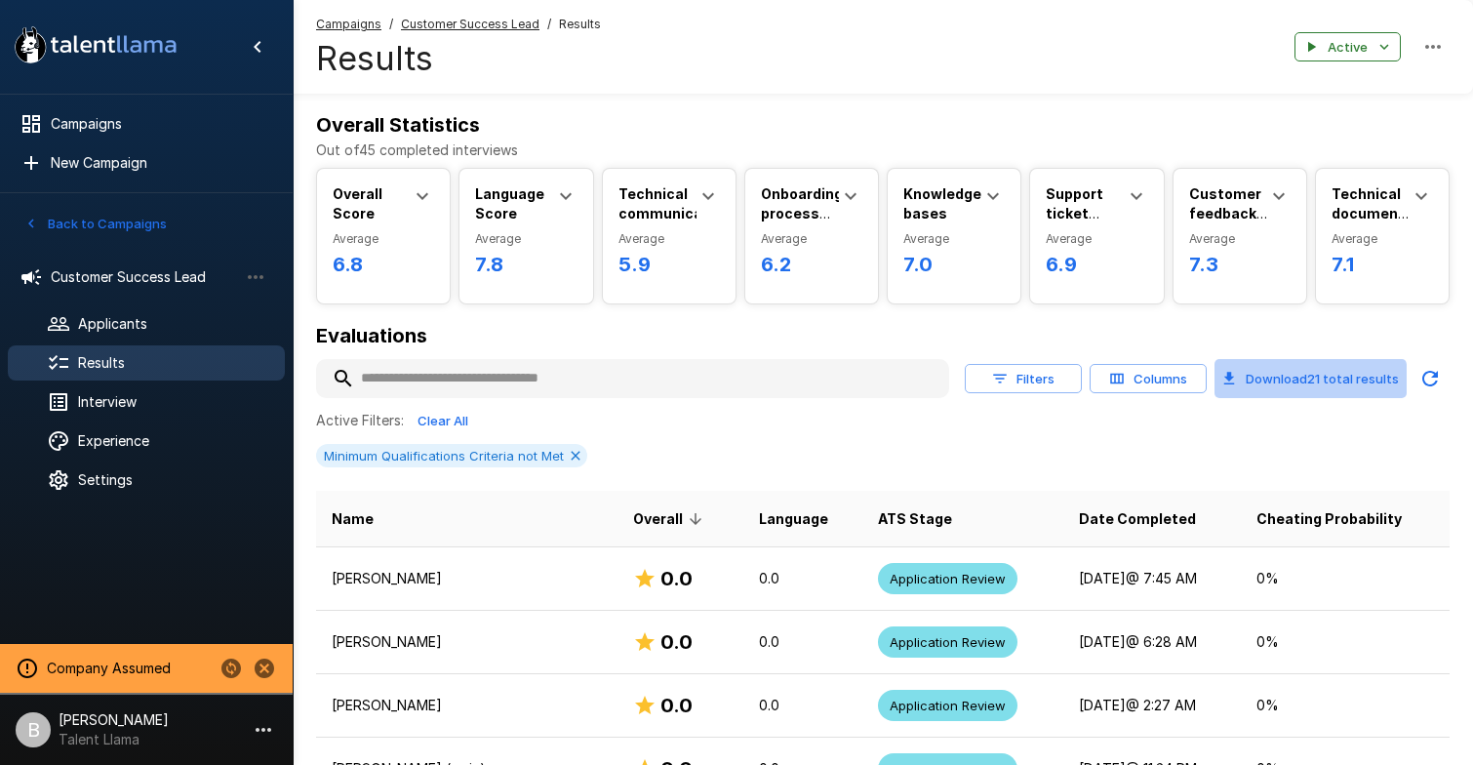
click at [1276, 381] on button "Download 21 total results" at bounding box center [1311, 378] width 192 height 39
click at [172, 302] on li "Customer Success Lead" at bounding box center [146, 277] width 277 height 51
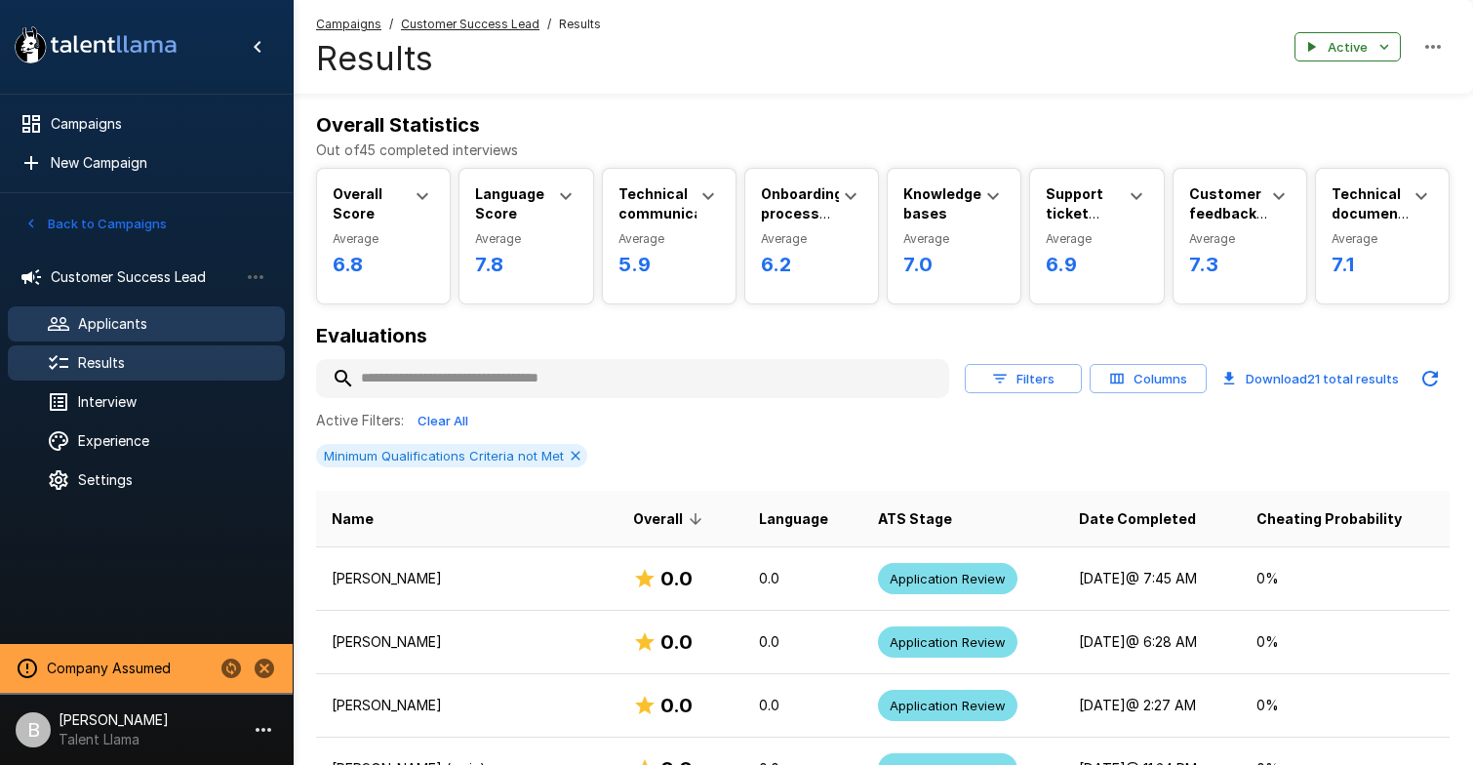
click at [168, 322] on span "Applicants" at bounding box center [173, 324] width 191 height 20
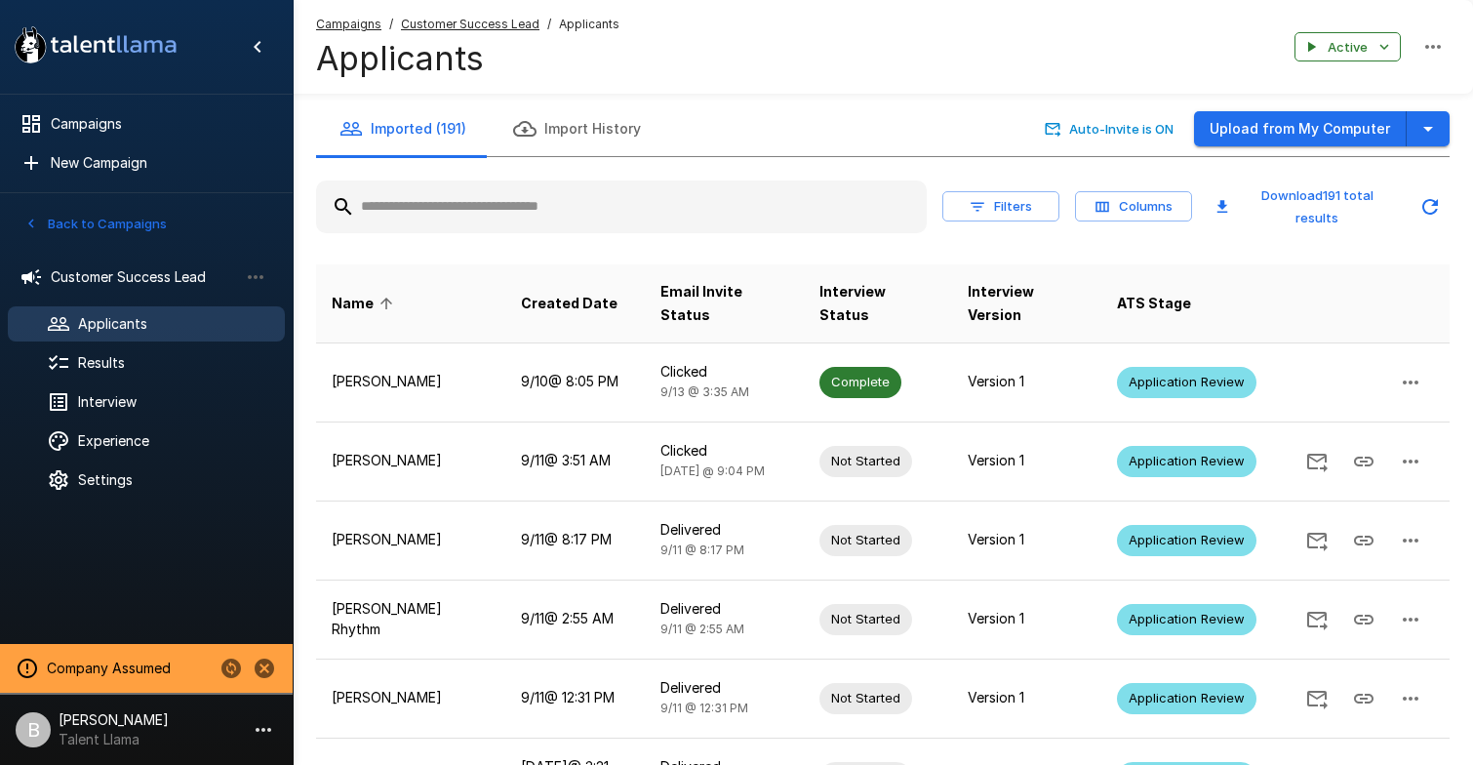
click at [485, 212] on input "text" at bounding box center [621, 206] width 611 height 35
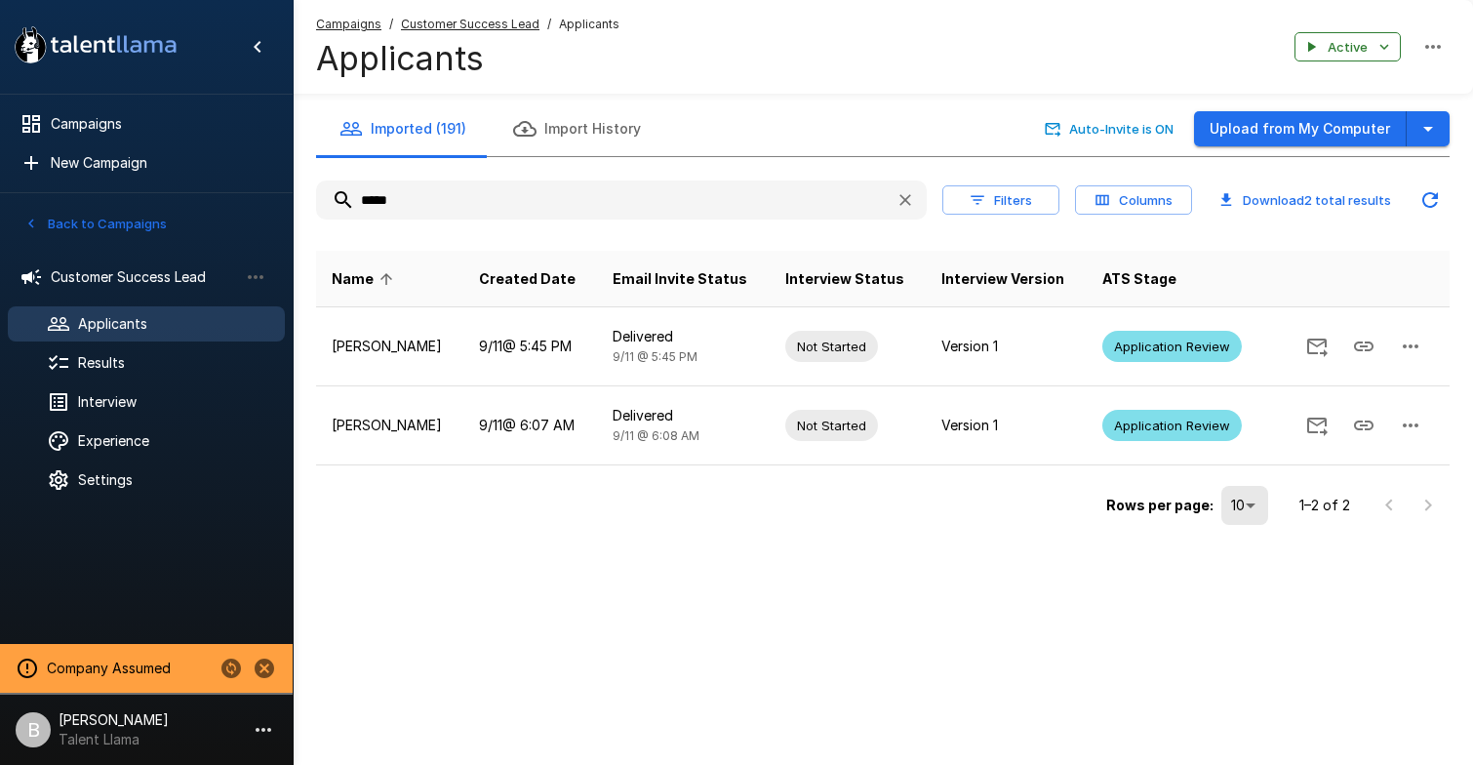
drag, startPoint x: 416, startPoint y: 199, endPoint x: 280, endPoint y: 192, distance: 135.8
click at [293, 192] on div ".st0{fill:#FFFFFF;} .st1{fill:#76a4ed;} Campaigns New Campaign Active 1 Custome…" at bounding box center [883, 304] width 1181 height 609
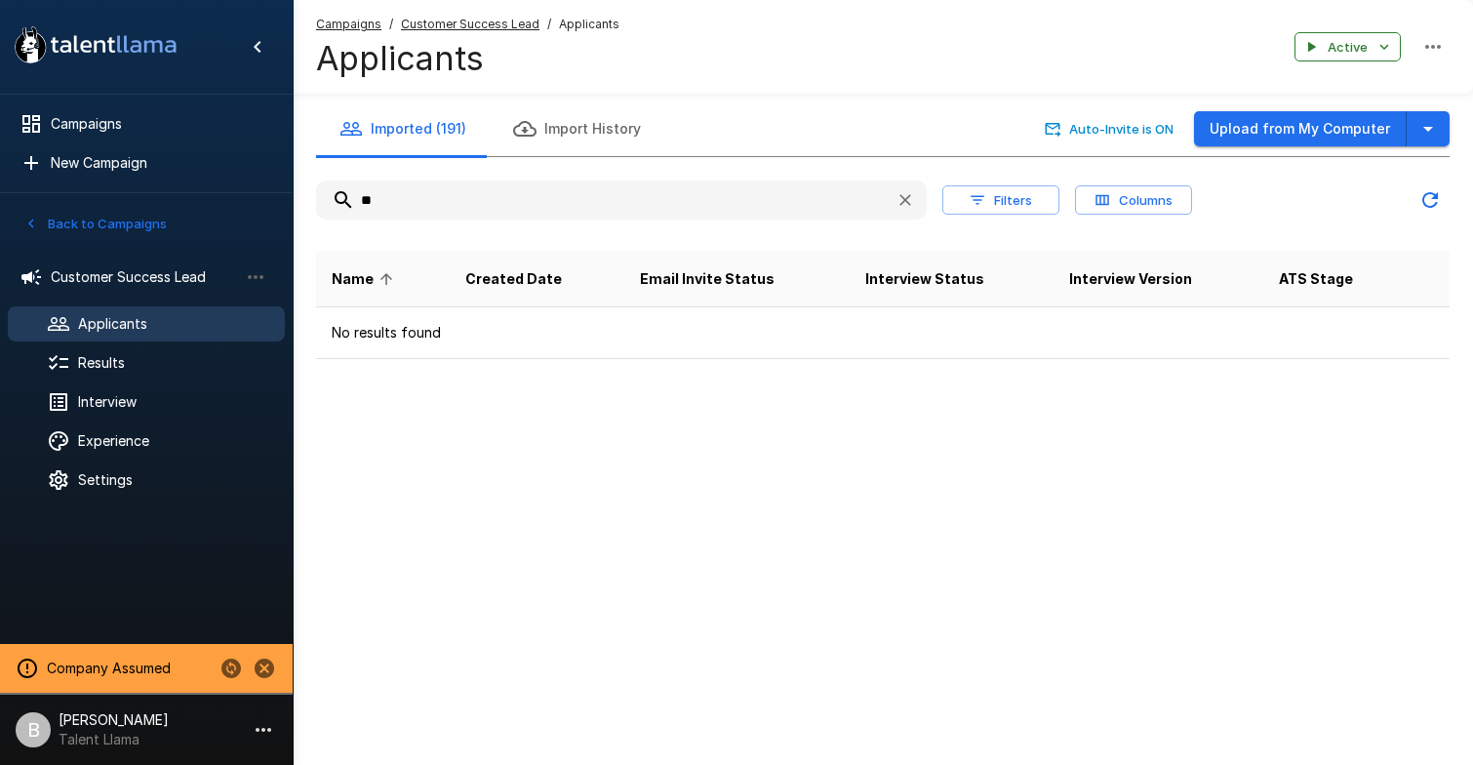
type input "*"
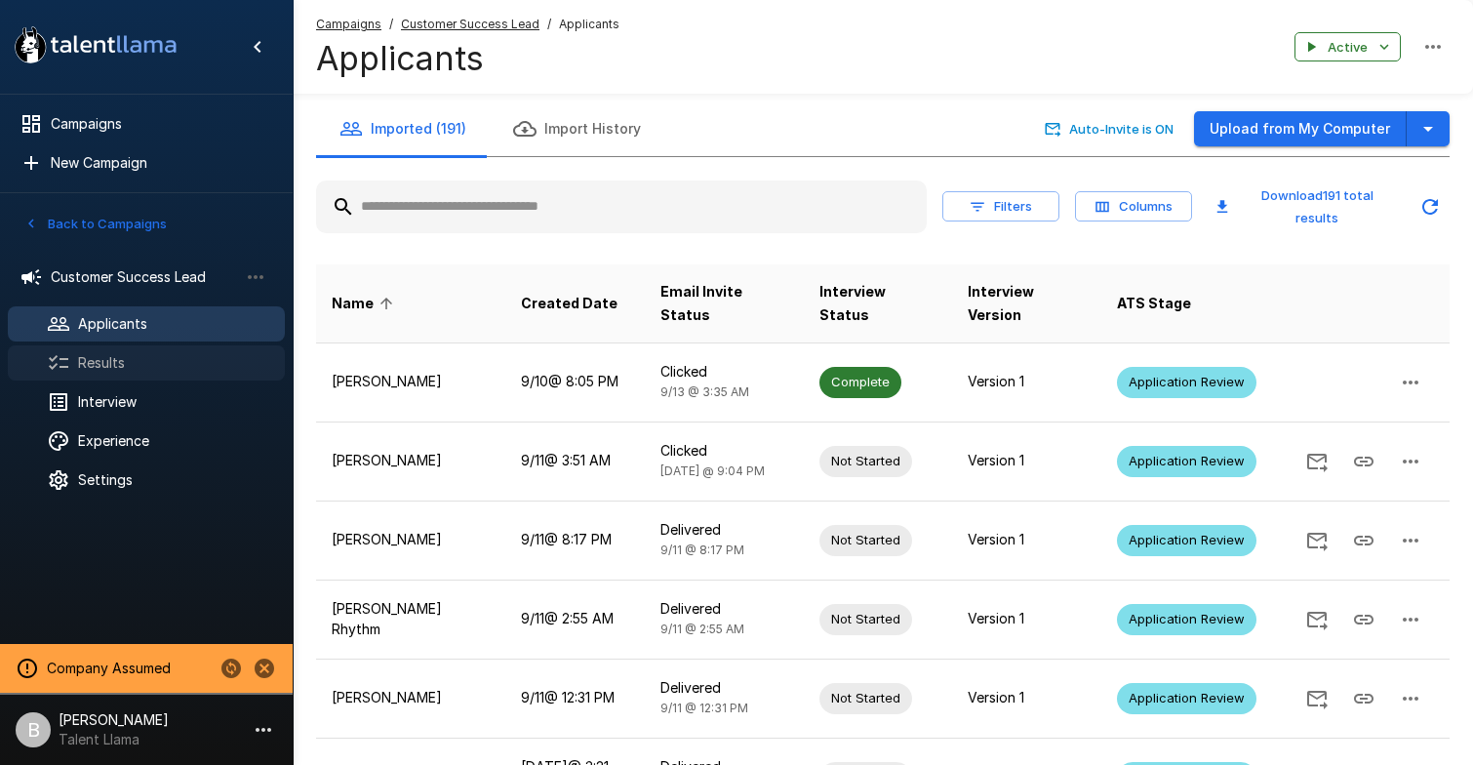
click at [139, 362] on span "Results" at bounding box center [173, 363] width 191 height 20
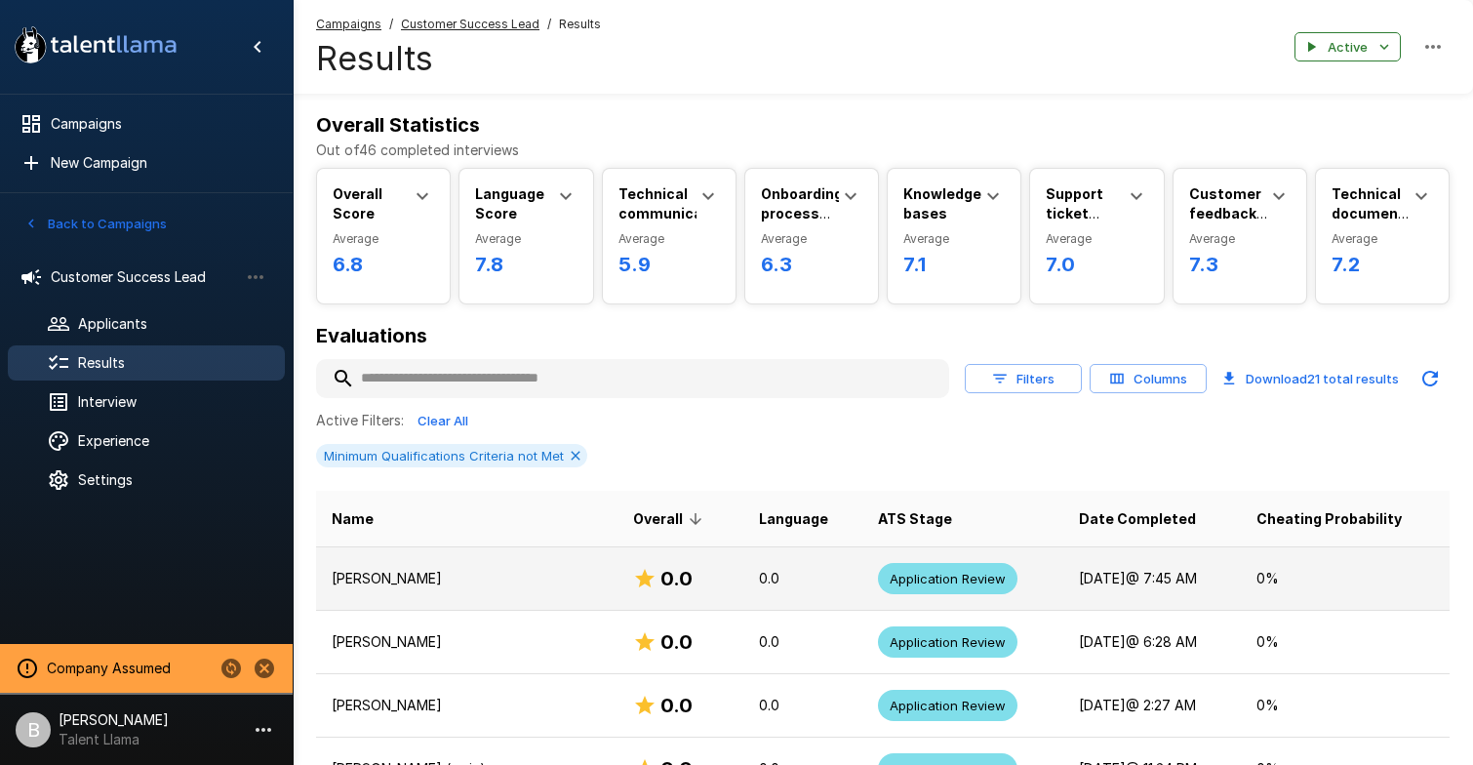
click at [460, 575] on p "[PERSON_NAME]" at bounding box center [467, 579] width 270 height 20
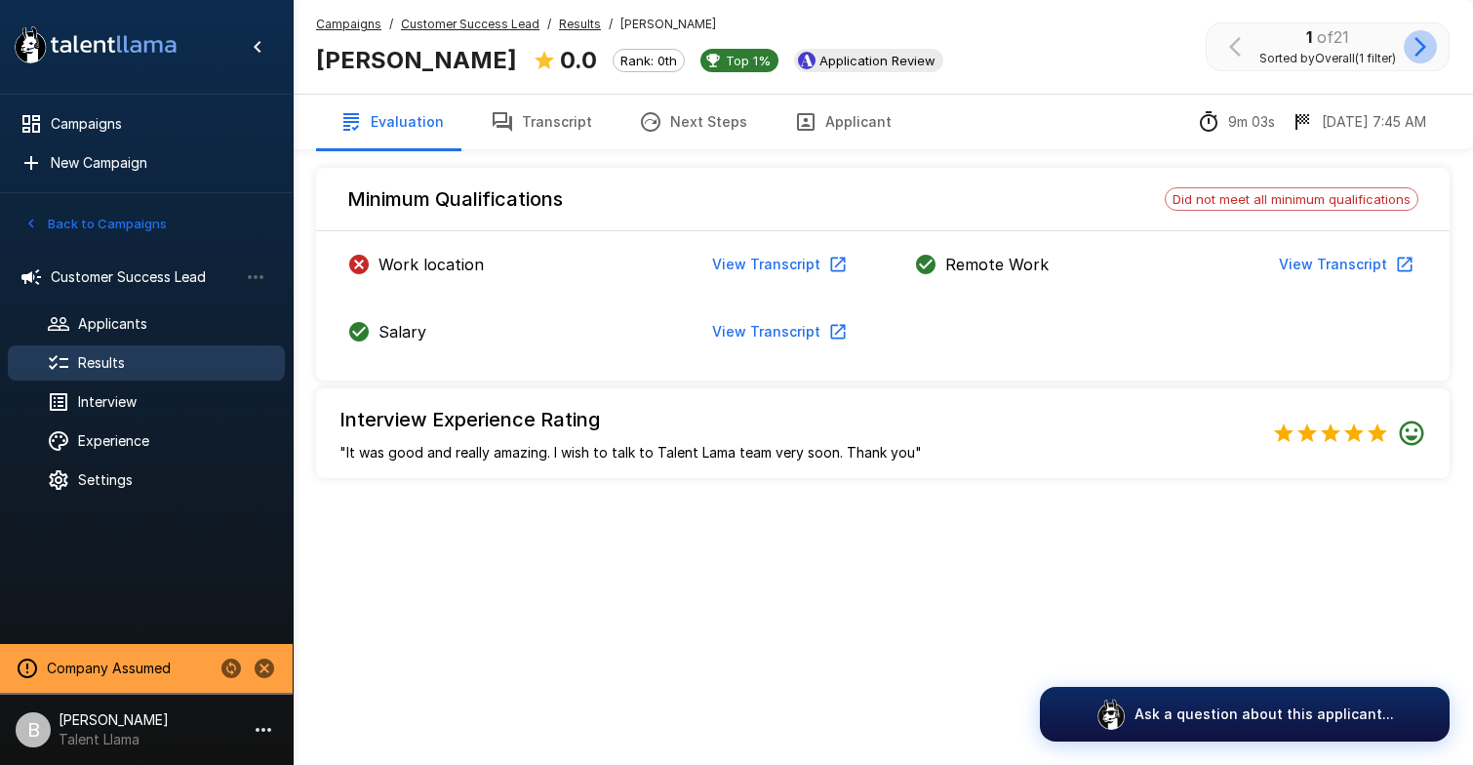
click at [1427, 54] on icon "button" at bounding box center [1420, 46] width 23 height 23
click at [134, 737] on p "Talent Llama" at bounding box center [114, 740] width 110 height 20
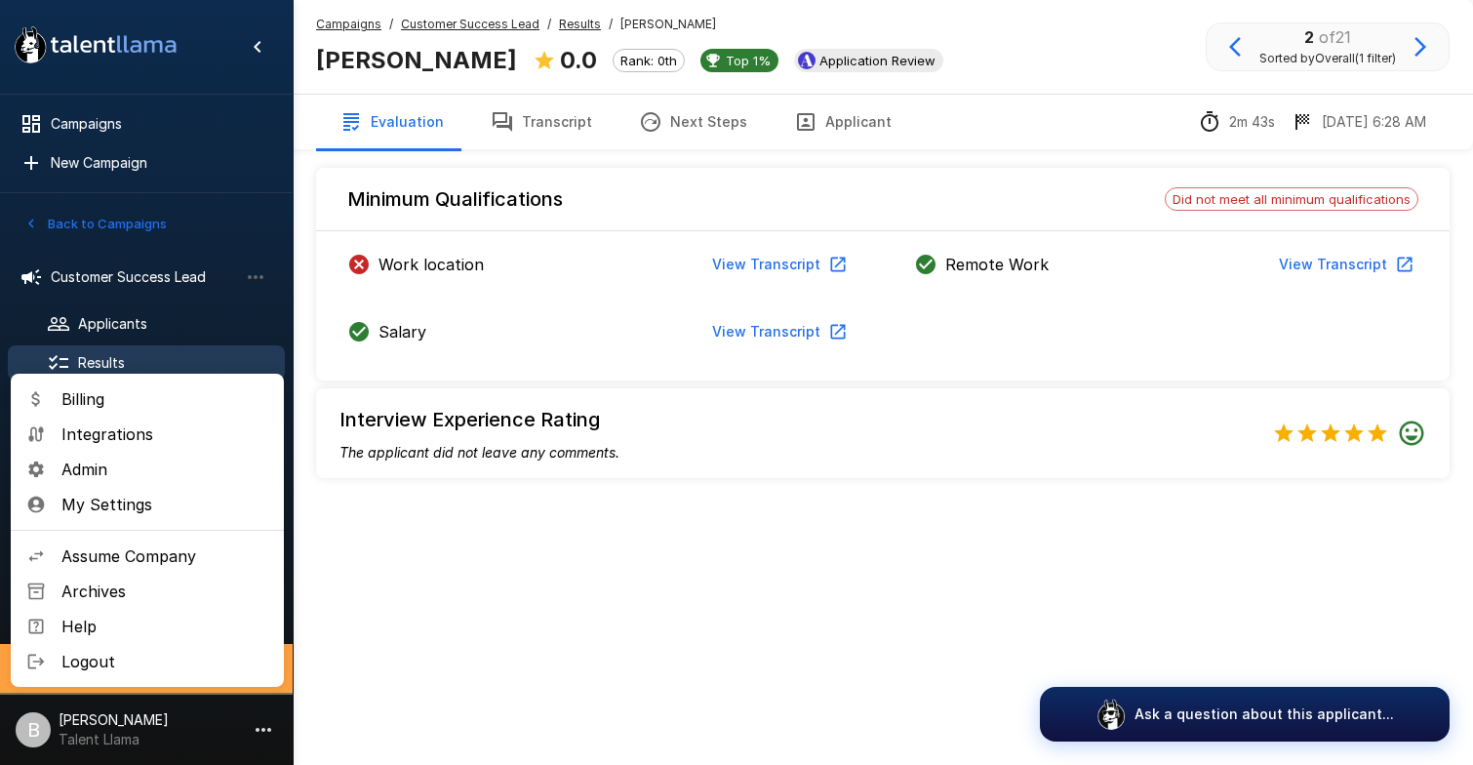
click at [184, 471] on span "Admin" at bounding box center [164, 469] width 207 height 23
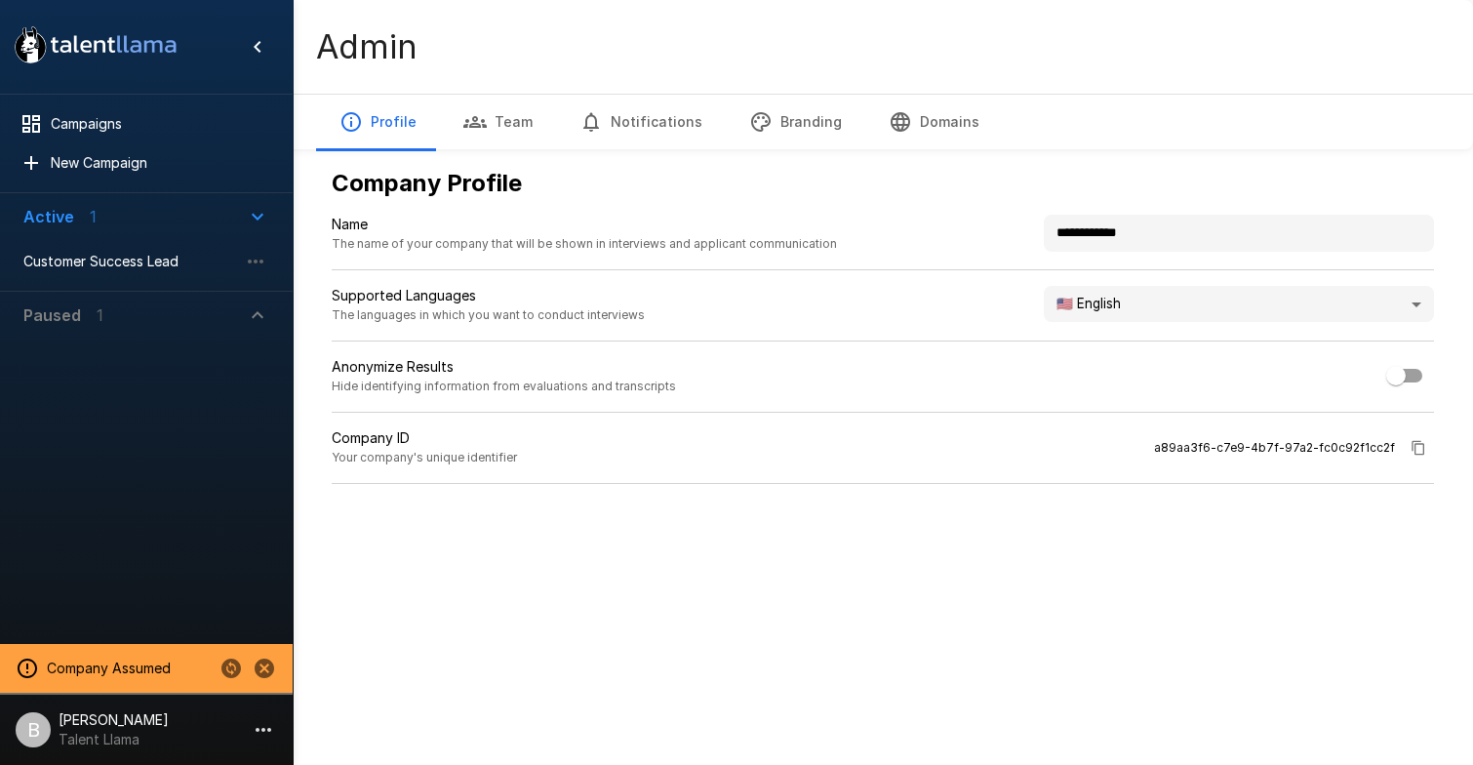
click at [115, 740] on p "Talent Llama" at bounding box center [114, 740] width 110 height 20
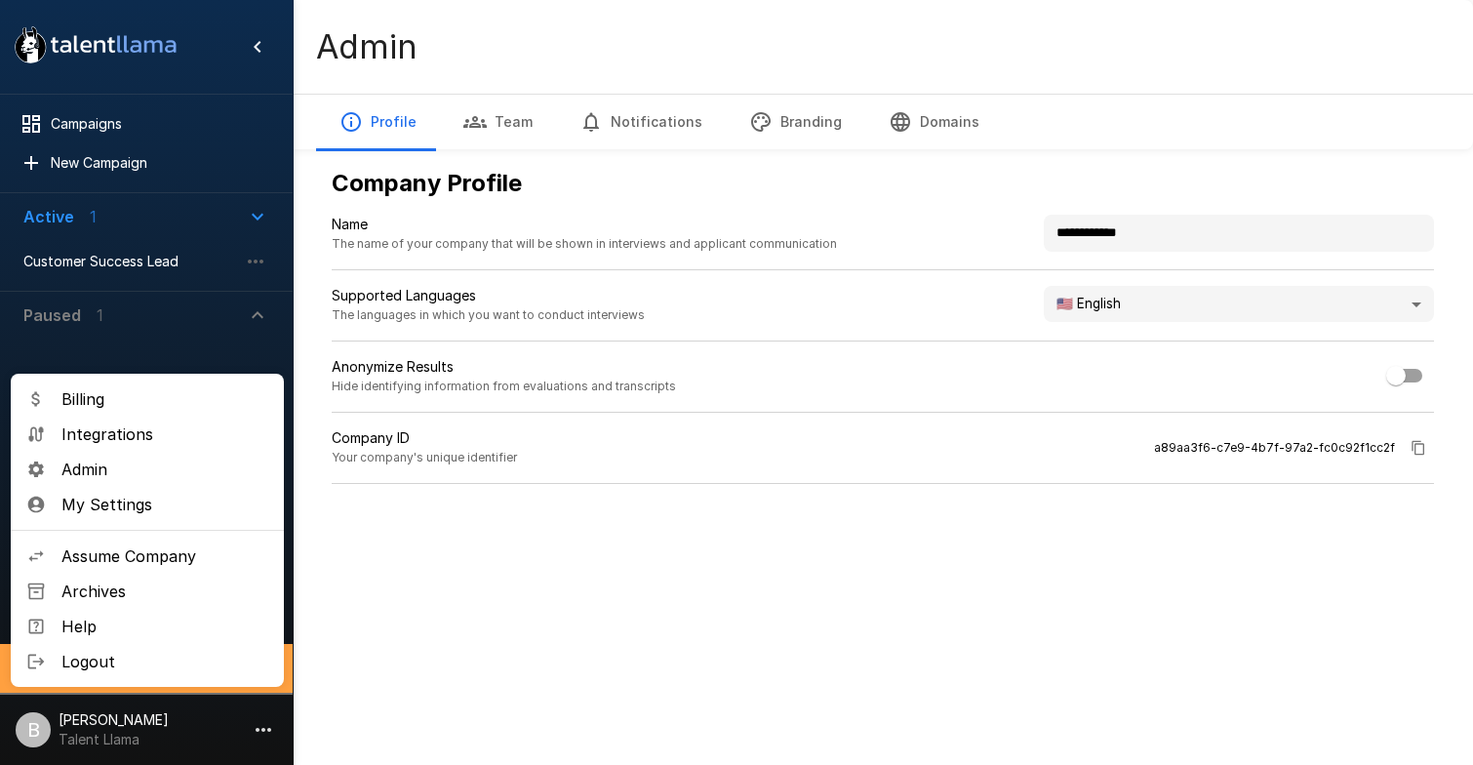
click at [191, 442] on span "Integrations" at bounding box center [164, 434] width 207 height 23
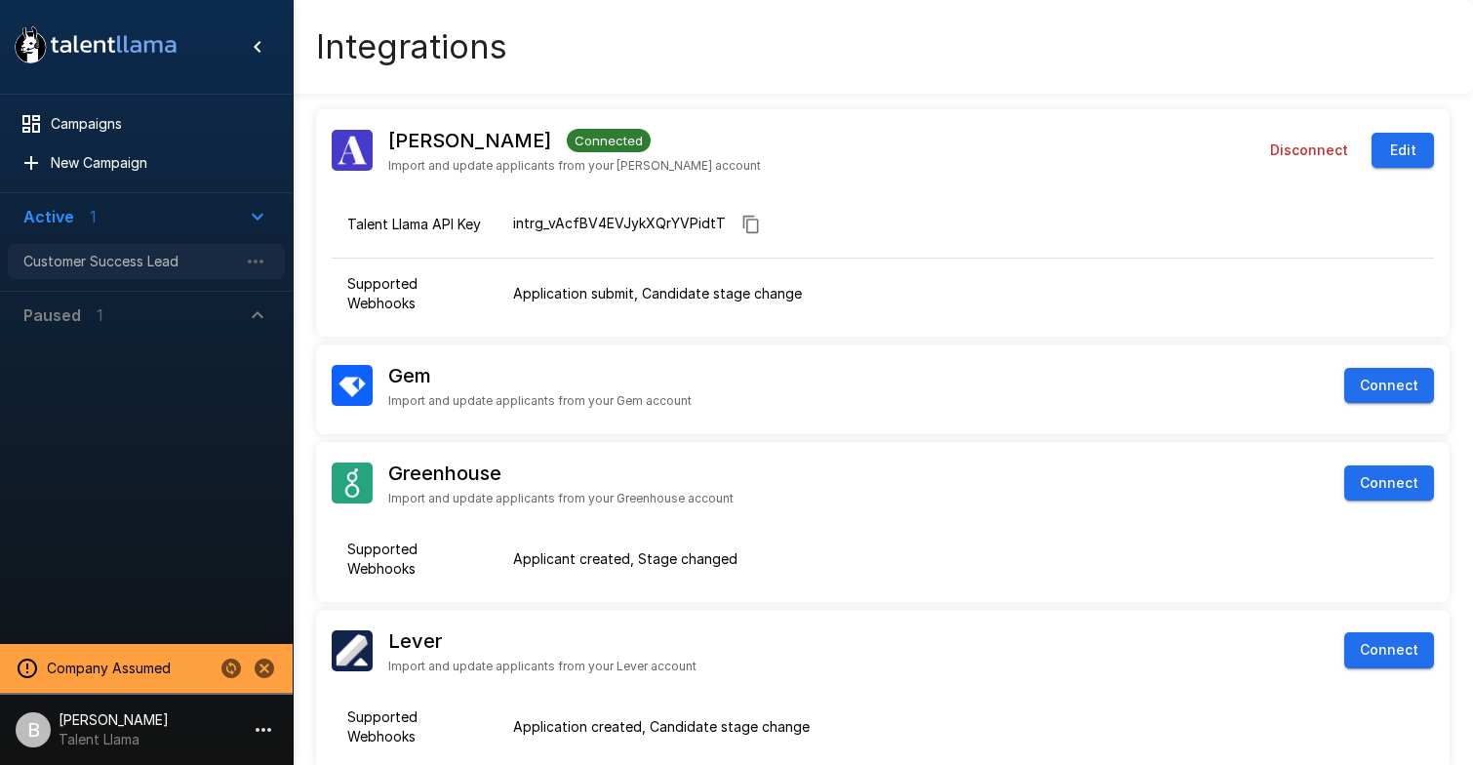
click at [156, 267] on span "Customer Success Lead" at bounding box center [130, 262] width 215 height 20
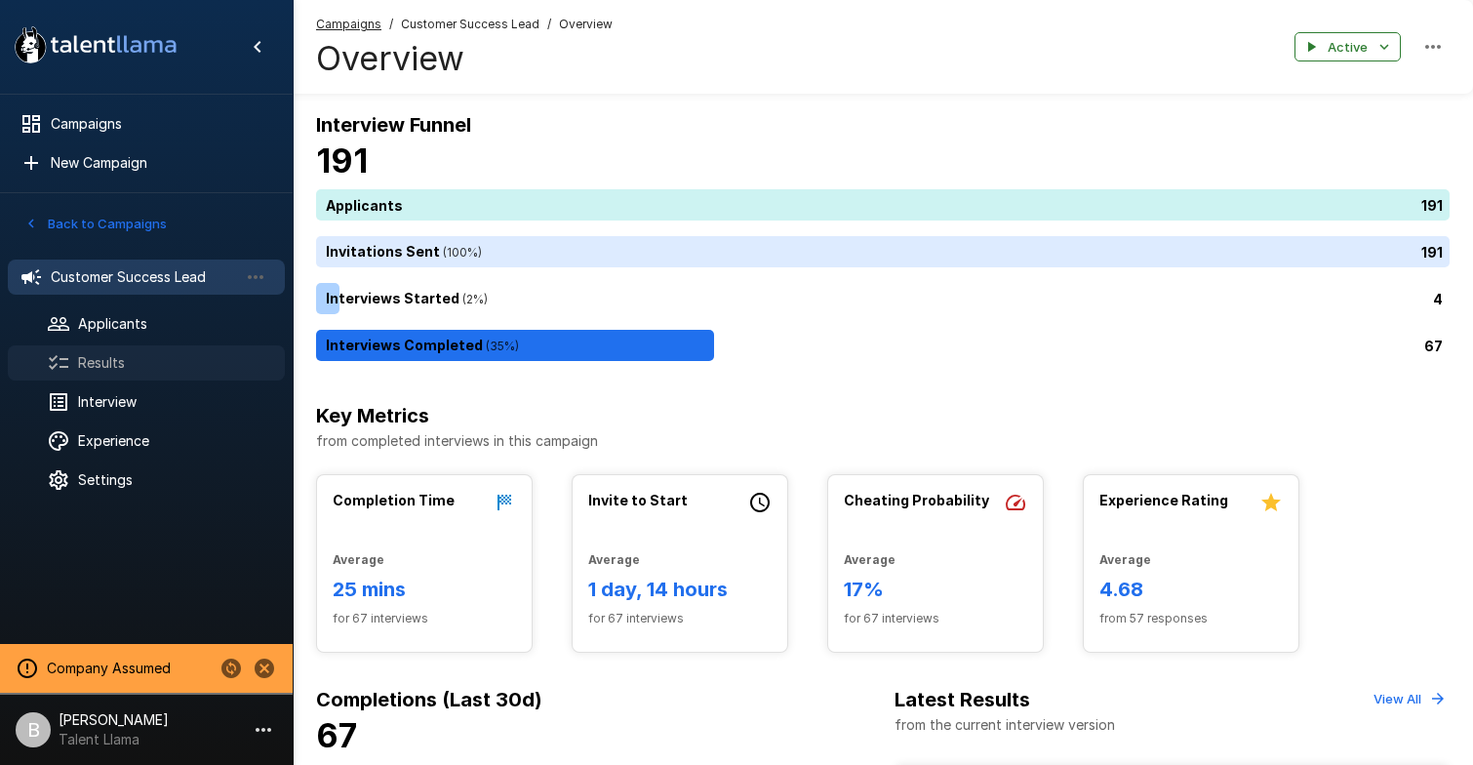
click at [133, 351] on div "Results" at bounding box center [146, 362] width 277 height 35
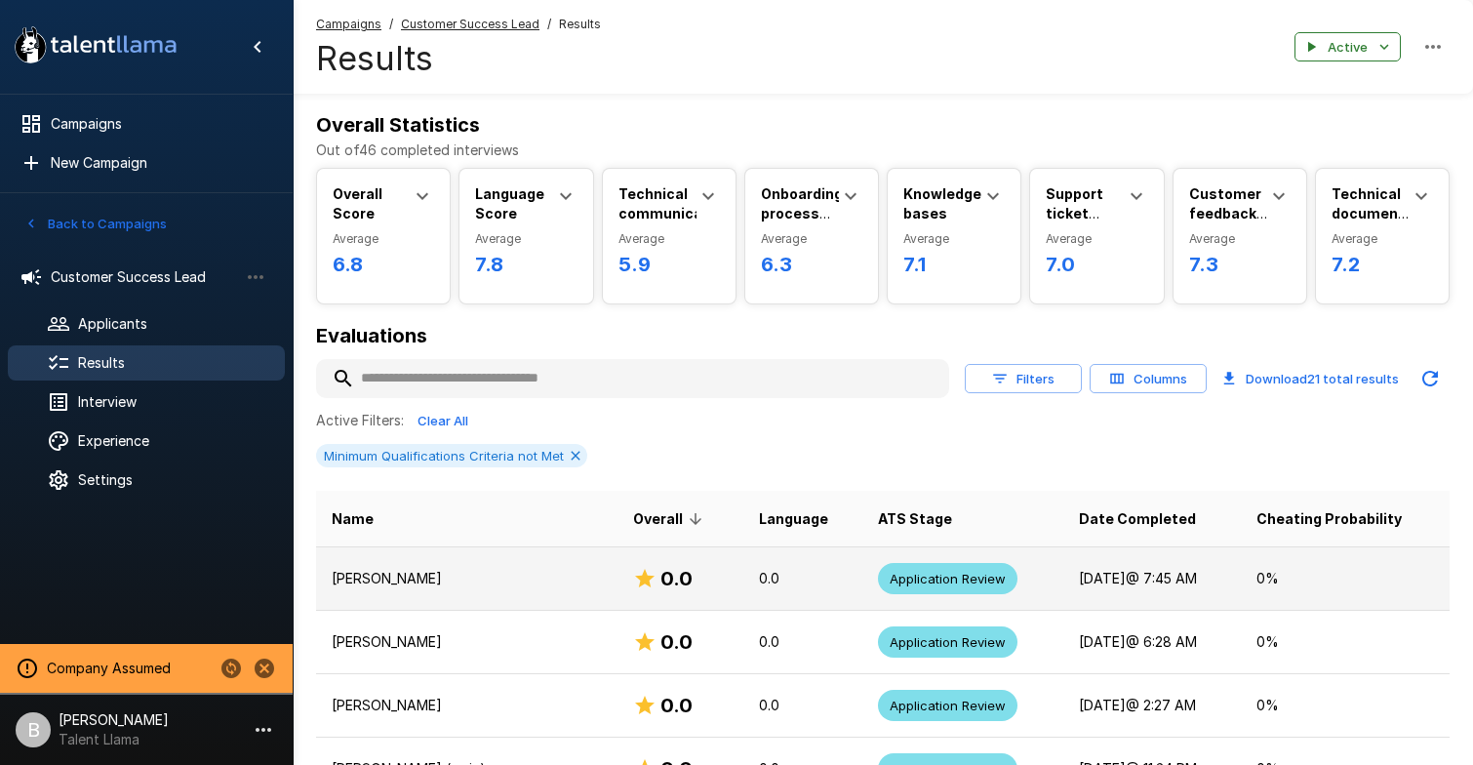
click at [423, 607] on td "[PERSON_NAME]" at bounding box center [467, 577] width 302 height 63
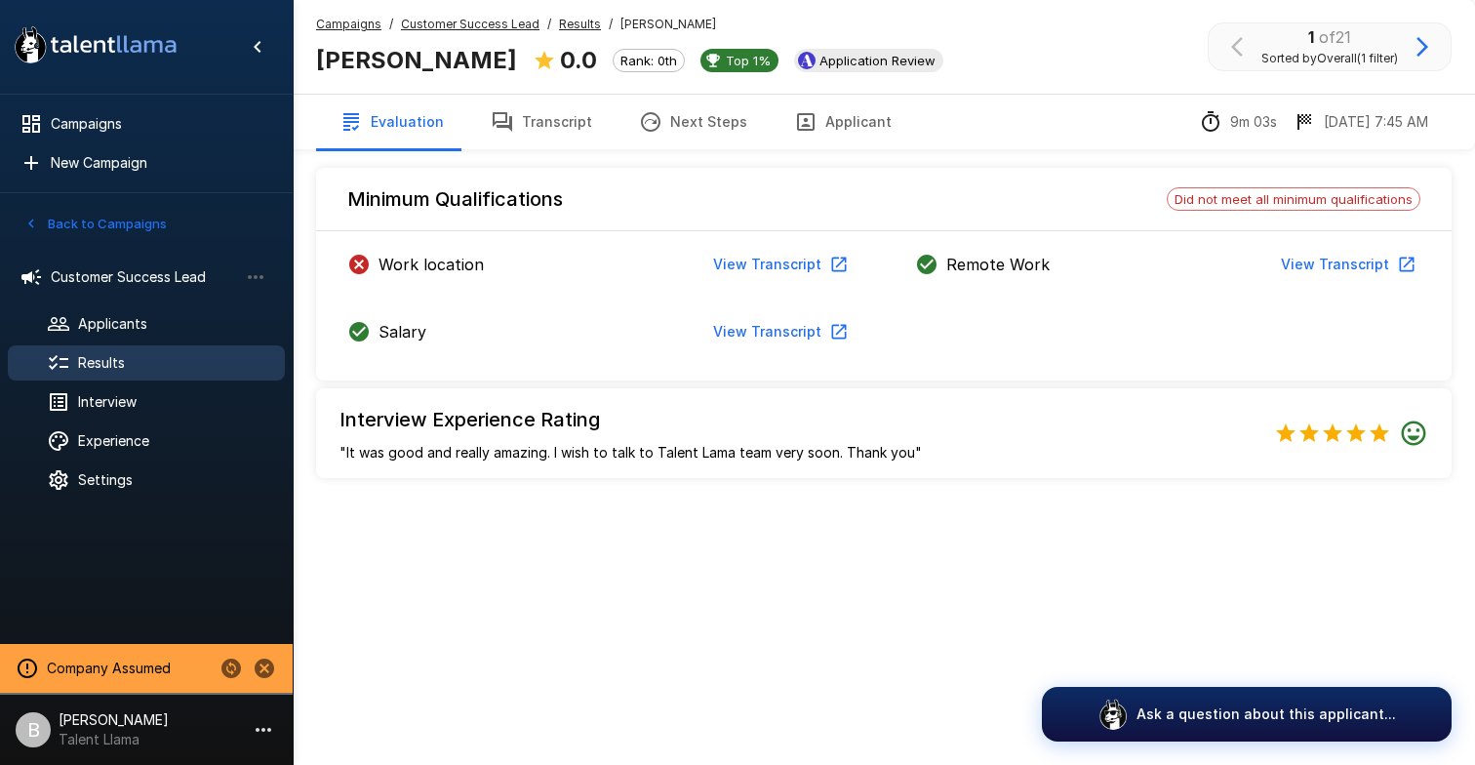
click at [524, 17] on u "Customer Success Lead" at bounding box center [470, 24] width 139 height 15
